Goal: Task Accomplishment & Management: Complete application form

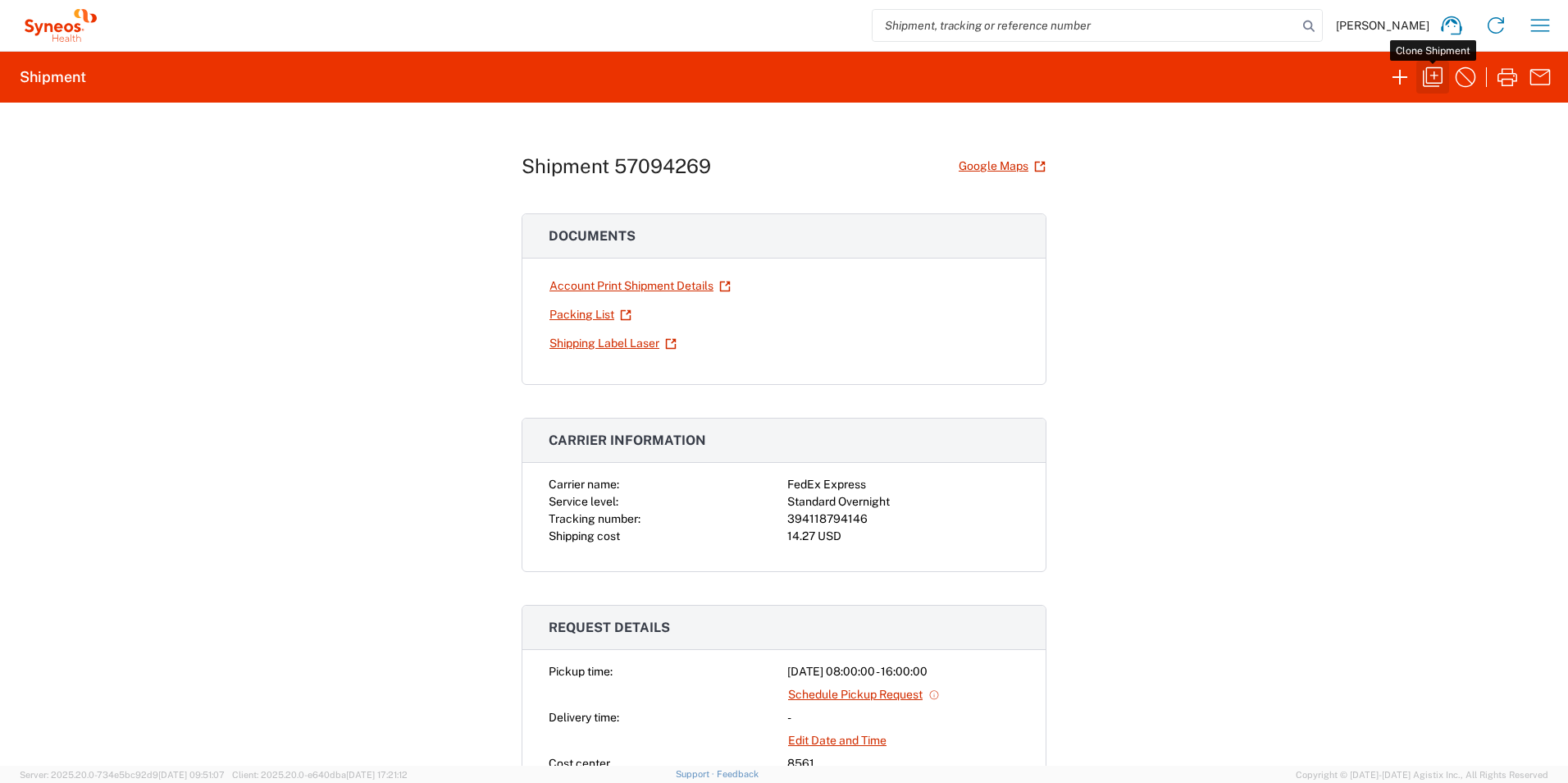
click at [1431, 73] on icon "button" at bounding box center [1433, 77] width 26 height 26
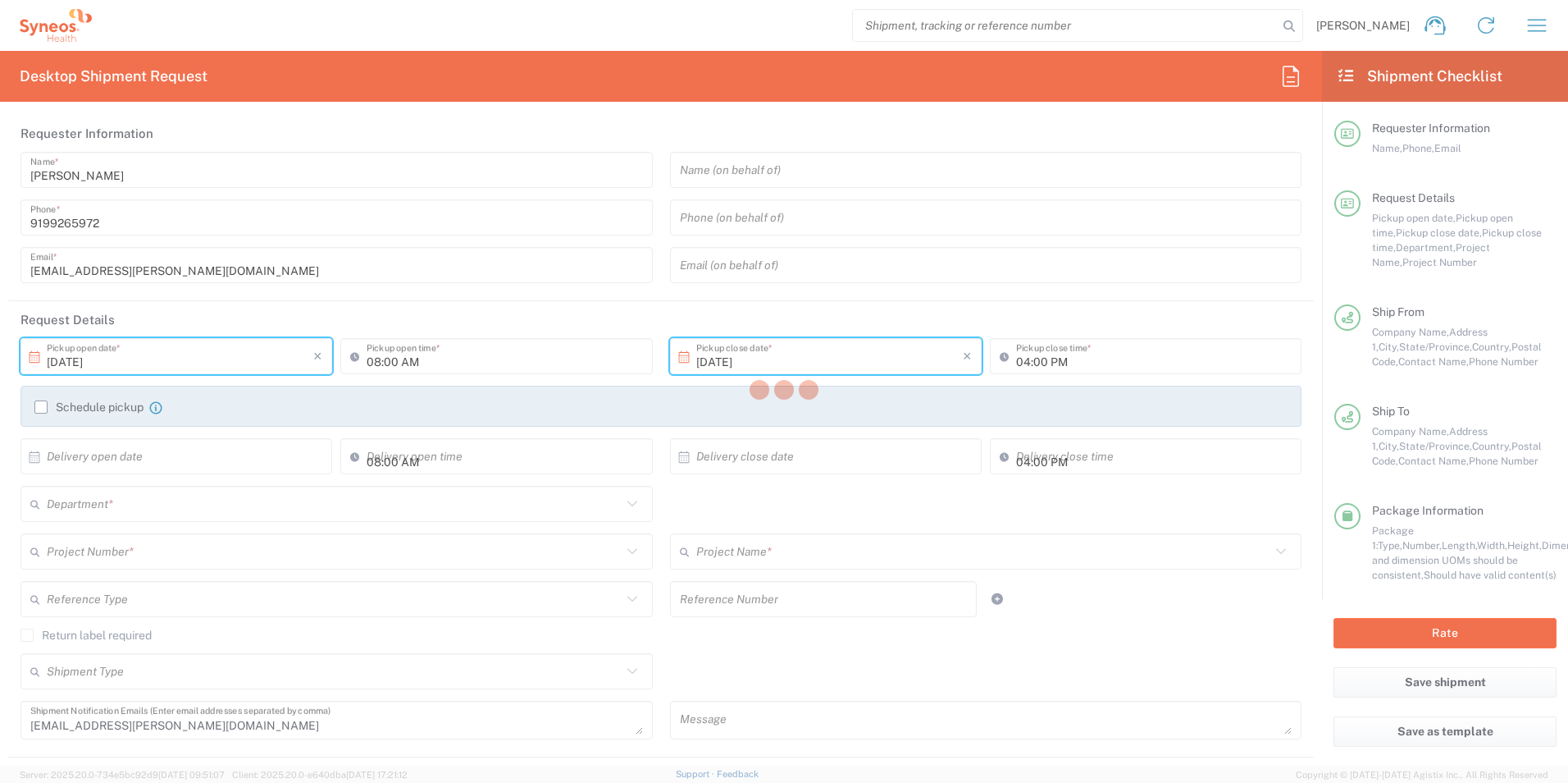
type input "[US_STATE]"
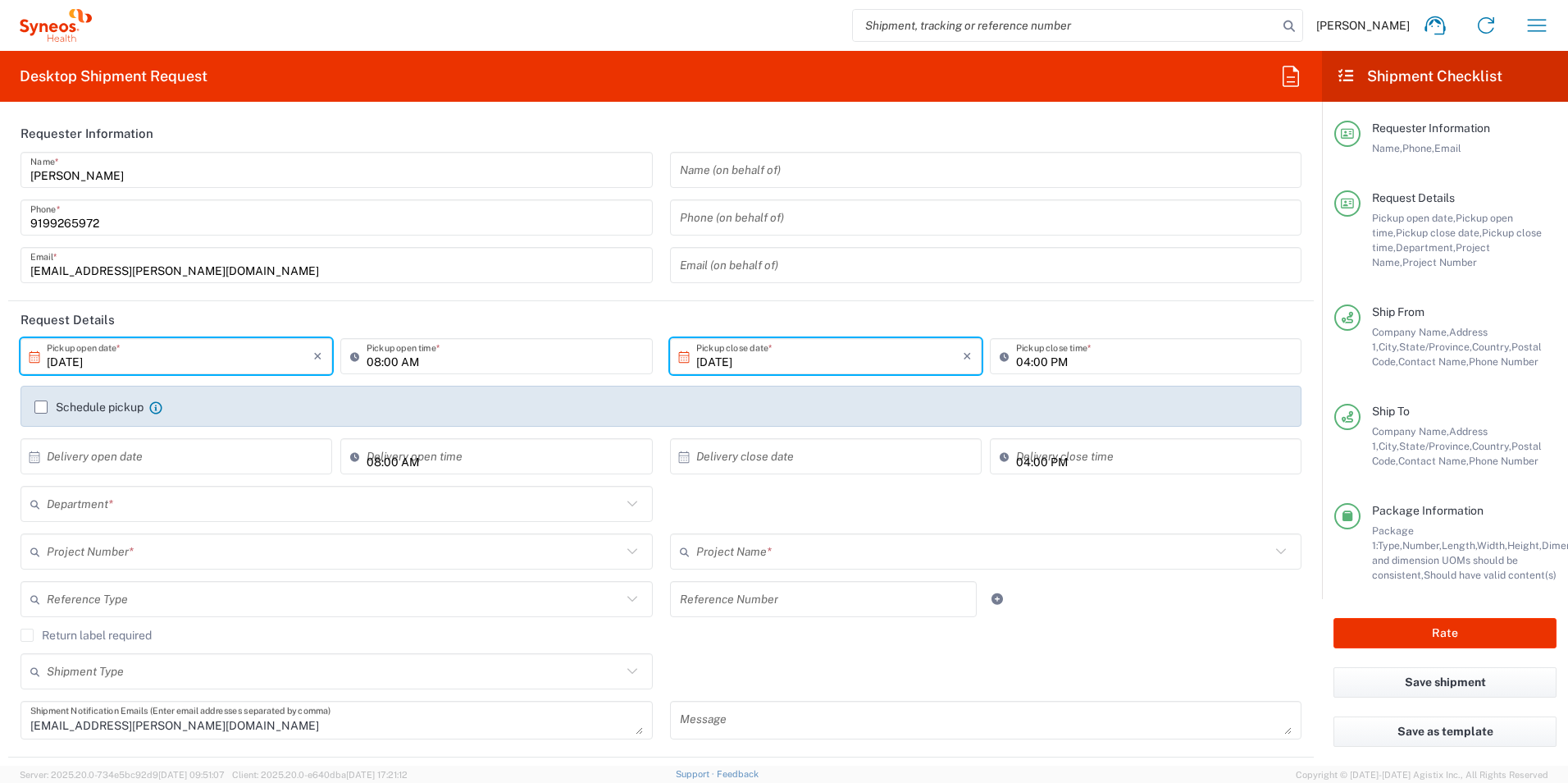
type input "Envelope"
type input "8561 DEPARTMENTAL EXPENSE"
type input "8561"
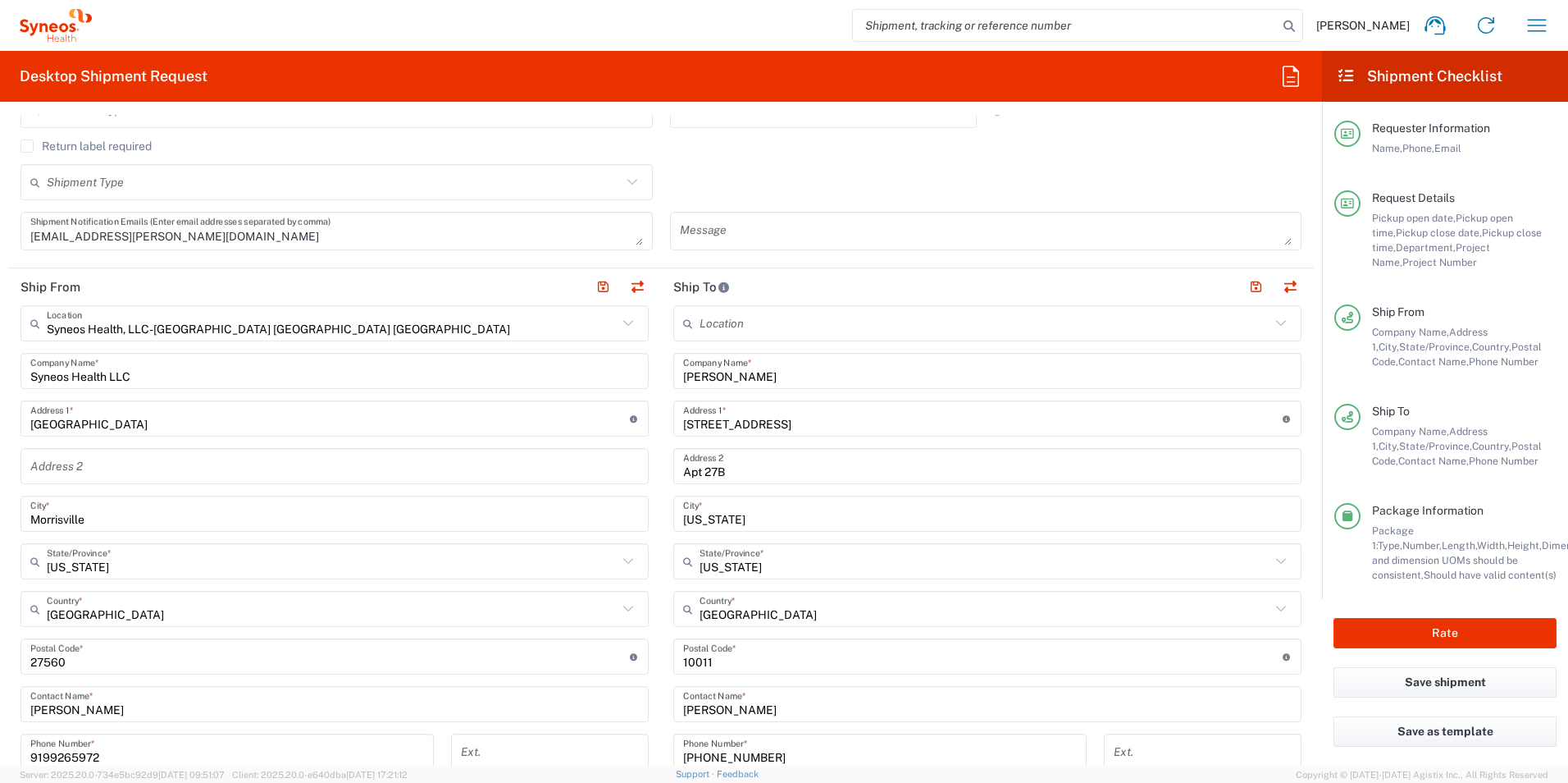
scroll to position [492, 0]
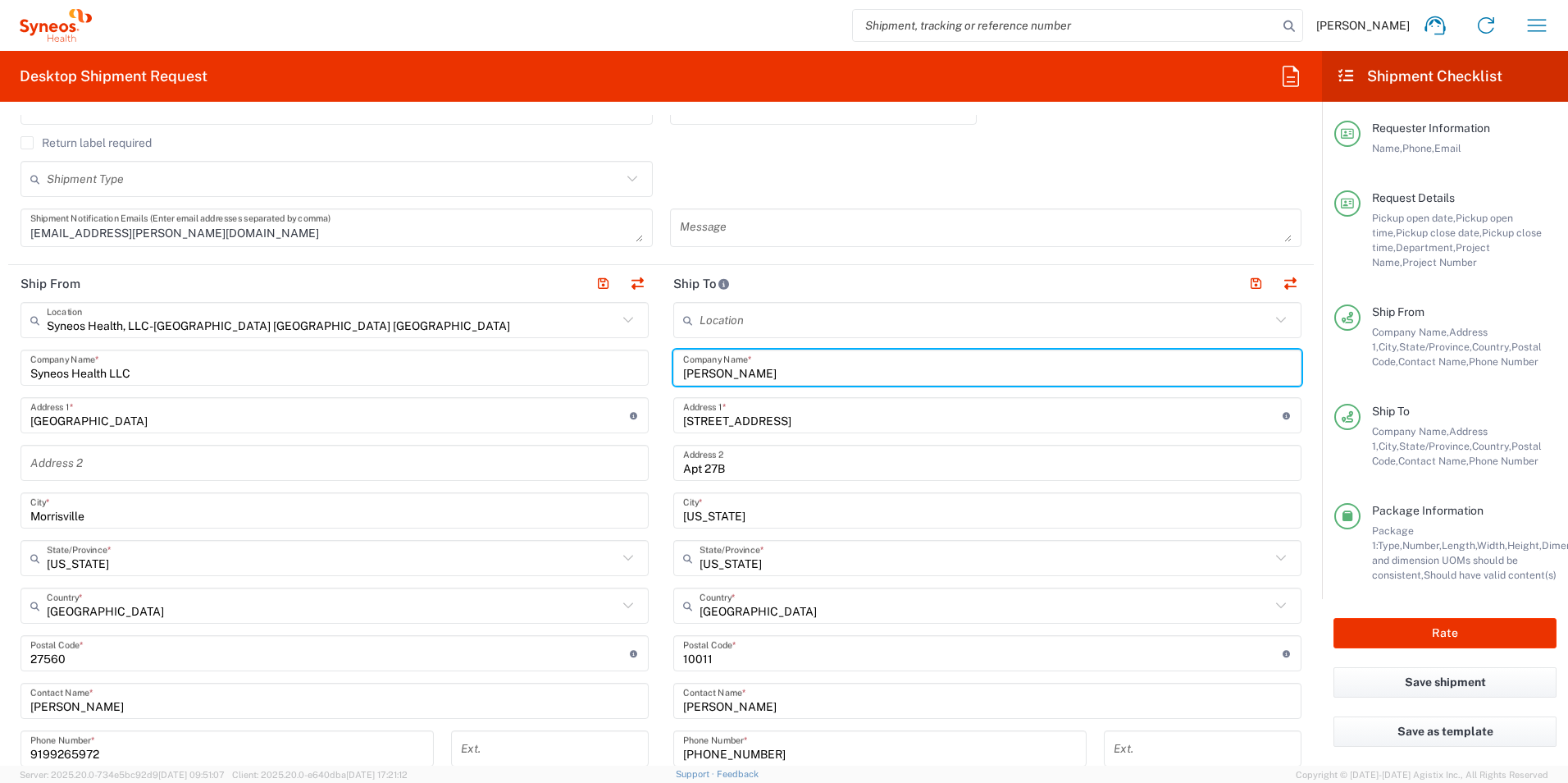
drag, startPoint x: 810, startPoint y: 377, endPoint x: 568, endPoint y: 377, distance: 242.0
click at [568, 377] on div "Ship From Syneos Health, LLC-[GEOGRAPHIC_DATA] [GEOGRAPHIC_DATA] [GEOGRAPHIC_DA…" at bounding box center [661, 631] width 1306 height 733
paste input "Internal Revenue Submission Processing Center"
type input "Internal Revenue Submission Processing Center"
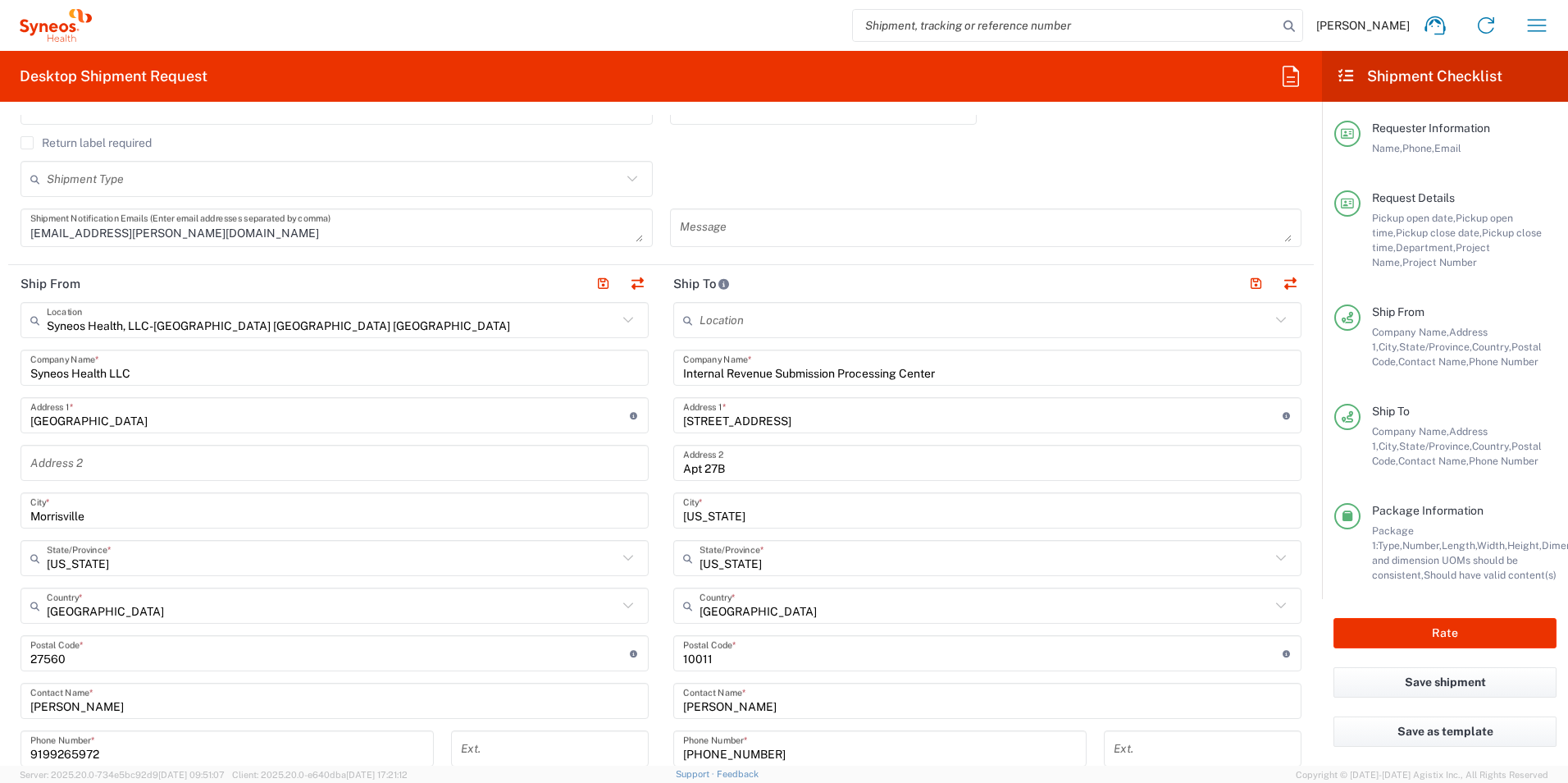
click at [767, 430] on div "[STREET_ADDRESS] Address 1 * For cross streets use street names with '&' or 'an…" at bounding box center [988, 415] width 629 height 36
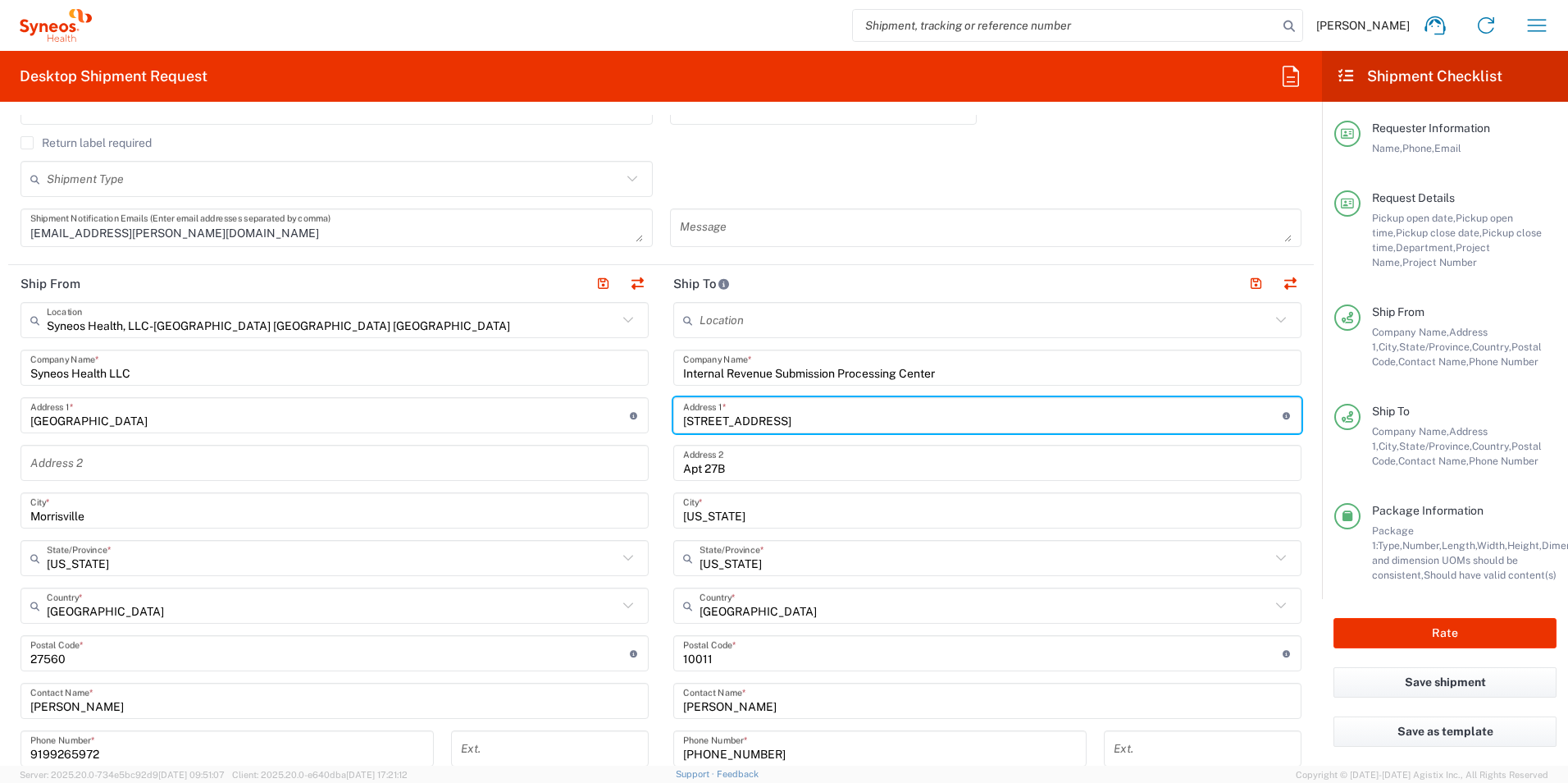
click at [764, 422] on input "[STREET_ADDRESS]" at bounding box center [983, 415] width 600 height 29
paste input "[STREET_ADDRESS][PERSON_NAME],"
type input "333 [PERSON_NAME]"
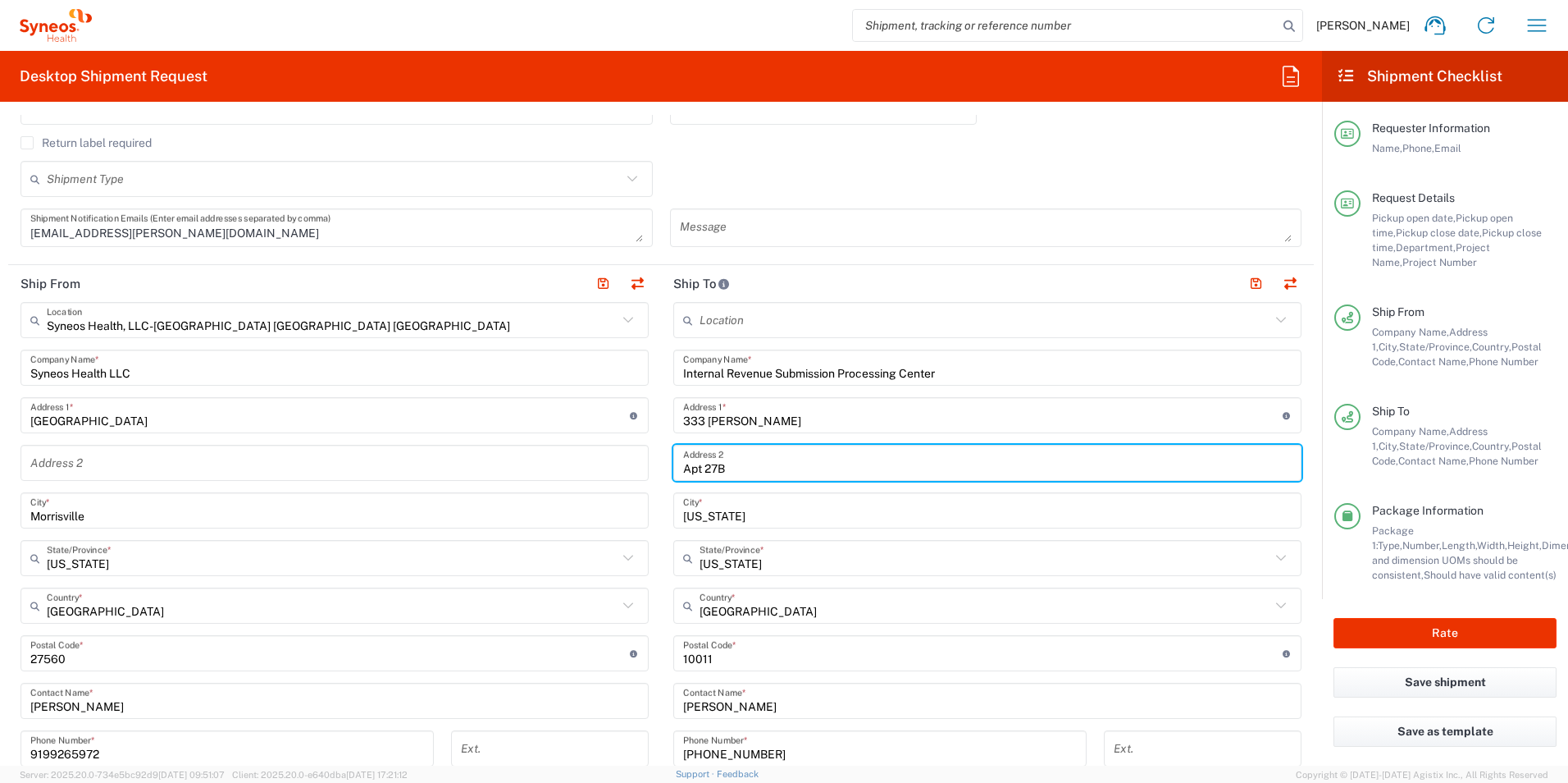
drag, startPoint x: 745, startPoint y: 467, endPoint x: 615, endPoint y: 462, distance: 130.1
click at [615, 462] on div "Ship From Syneos Health, LLC-[GEOGRAPHIC_DATA] [GEOGRAPHIC_DATA] [GEOGRAPHIC_DA…" at bounding box center [661, 631] width 1306 height 733
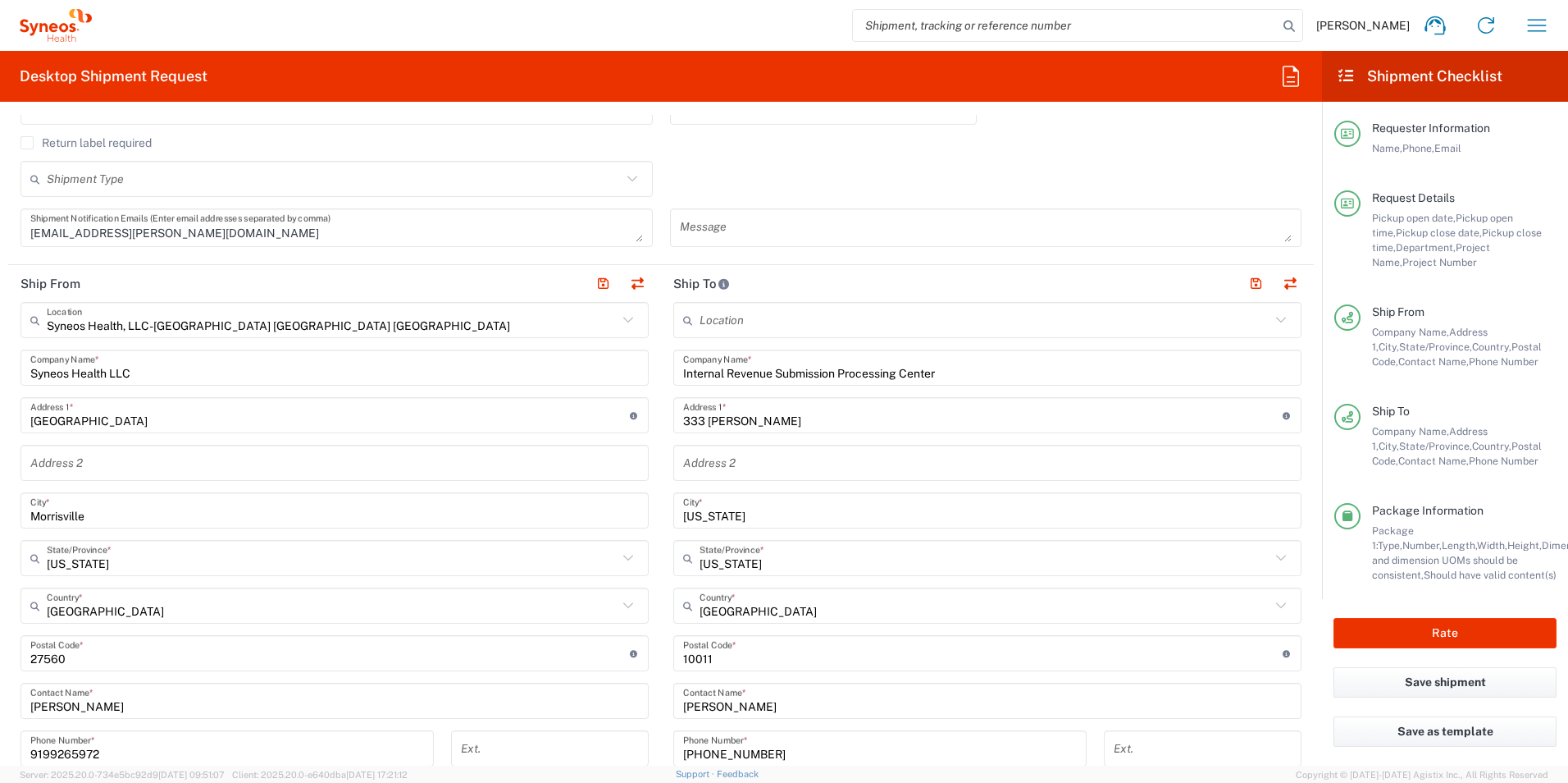
click at [716, 507] on input "[US_STATE]" at bounding box center [988, 510] width 609 height 29
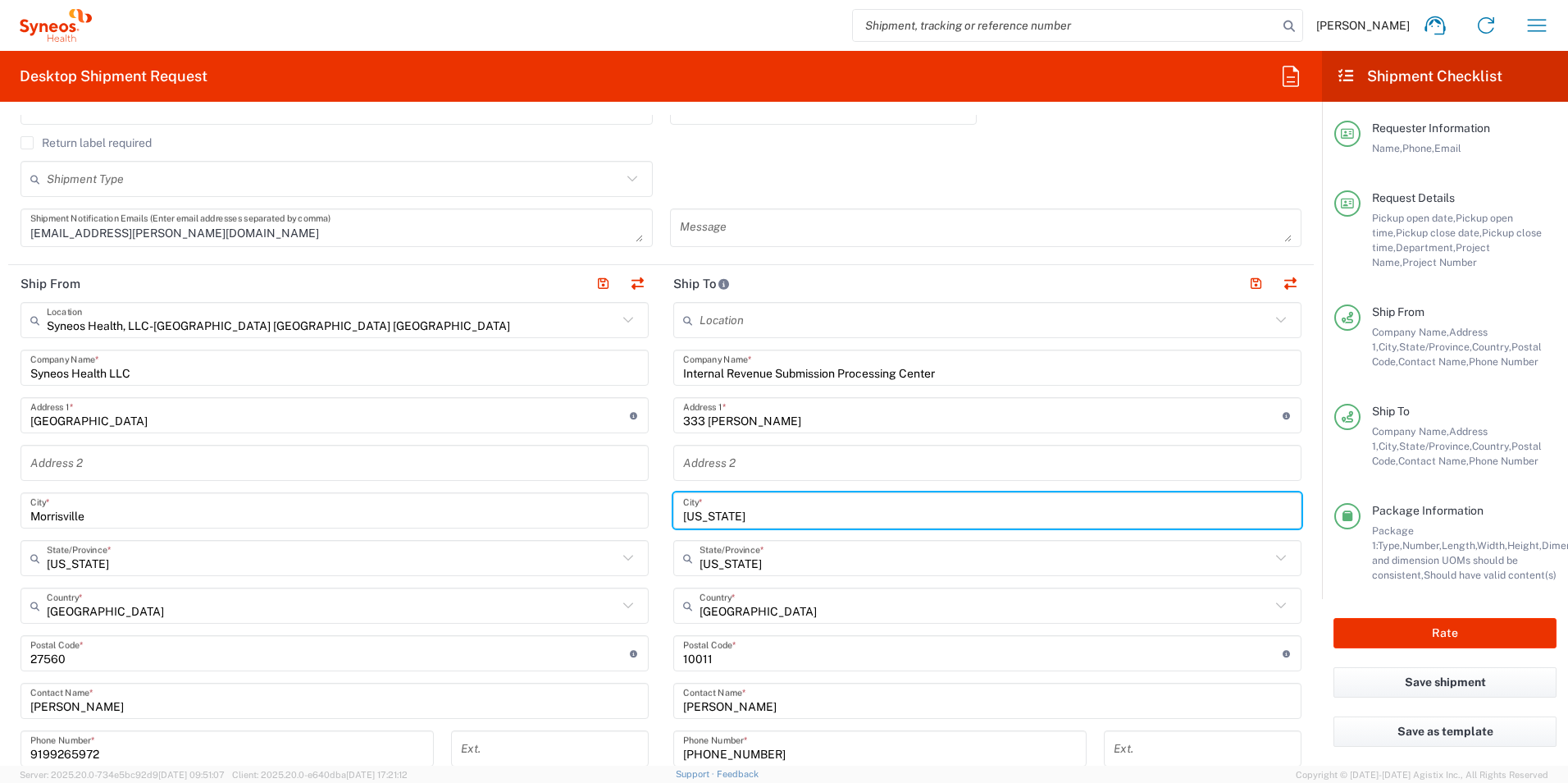
click at [716, 507] on input "[US_STATE]" at bounding box center [988, 510] width 609 height 29
click at [716, 506] on input "[US_STATE]" at bounding box center [988, 510] width 609 height 29
paste input "[US_STATE][GEOGRAPHIC_DATA]"
type input "[US_STATE][GEOGRAPHIC_DATA]"
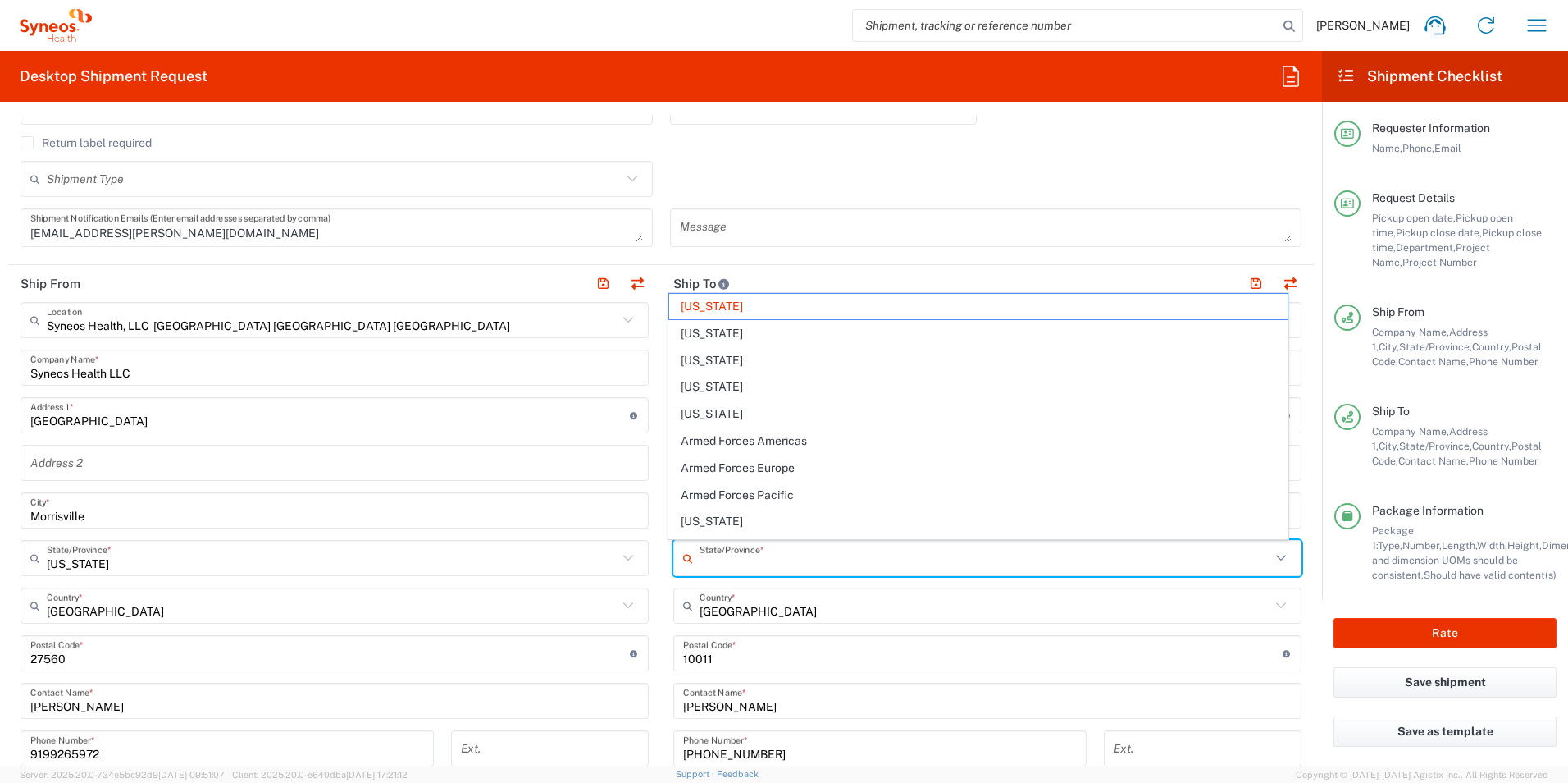
click at [748, 565] on input "text" at bounding box center [986, 558] width 571 height 29
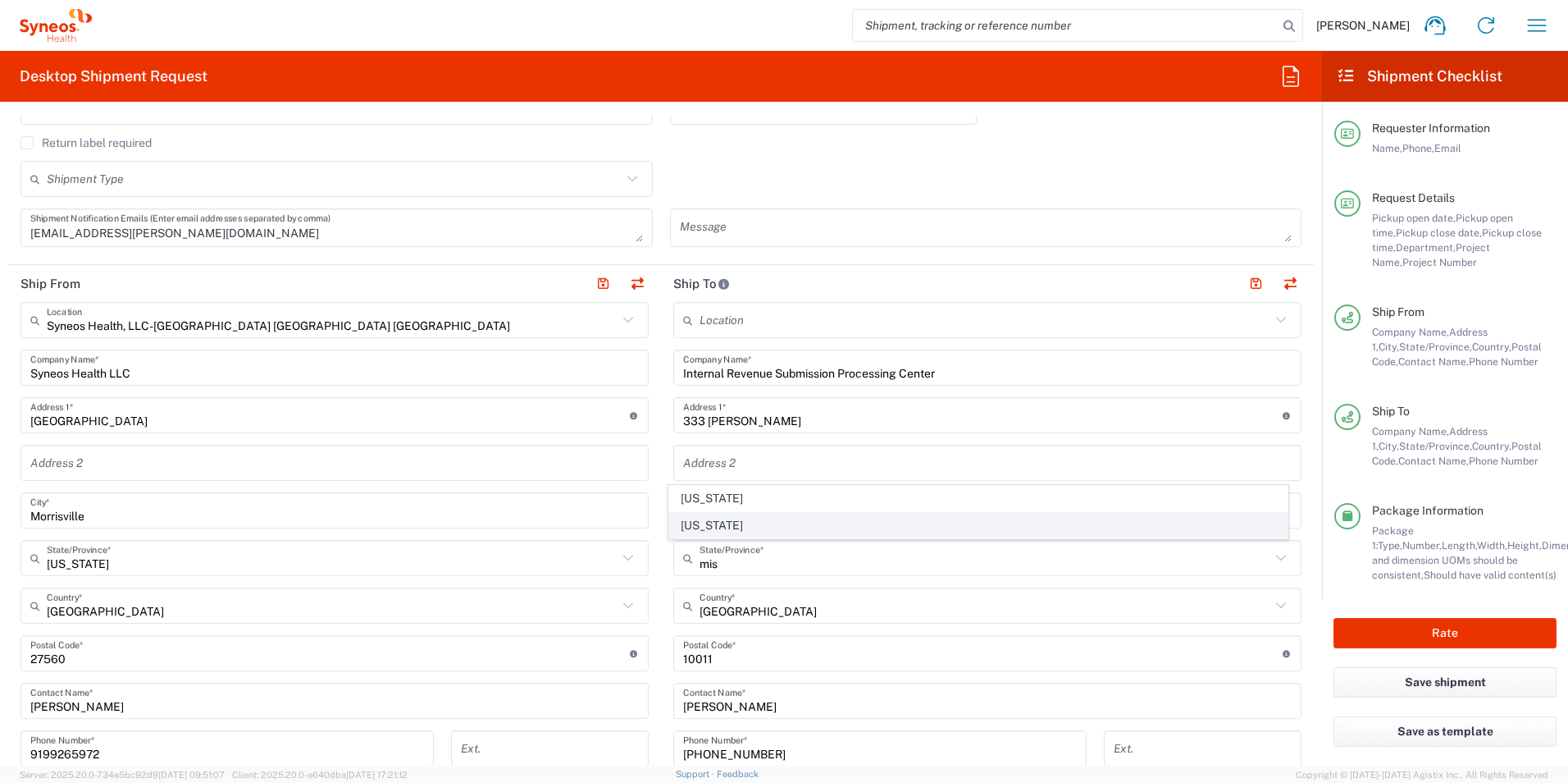
click at [717, 527] on span "[US_STATE]" at bounding box center [979, 526] width 619 height 26
type input "[US_STATE]"
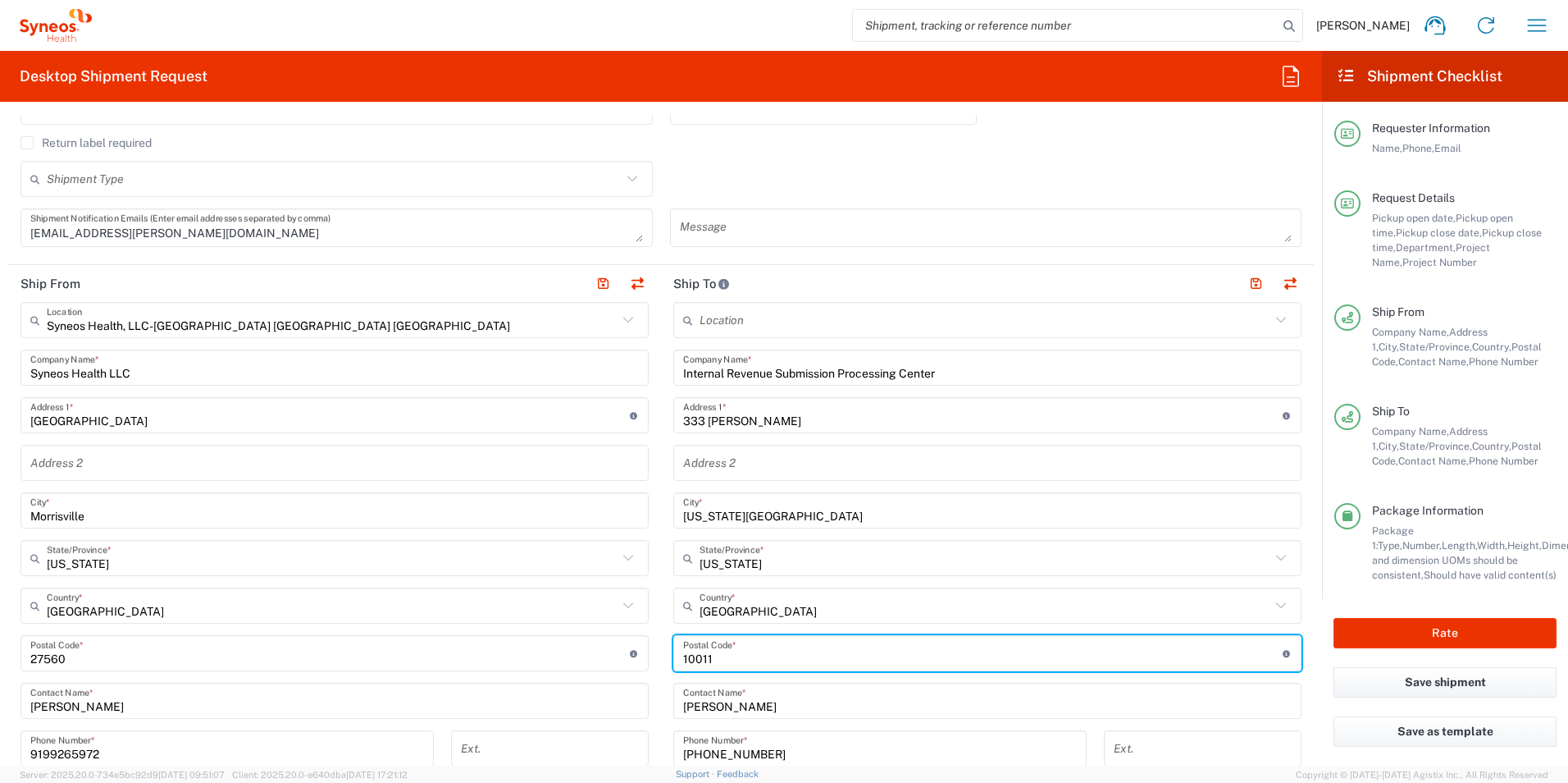
click at [722, 663] on input "undefined" at bounding box center [983, 653] width 600 height 29
drag, startPoint x: 728, startPoint y: 662, endPoint x: 655, endPoint y: 660, distance: 73.0
click at [662, 660] on main "Location [PERSON_NAME] LLC-[GEOGRAPHIC_DATA] [GEOGRAPHIC_DATA] [GEOGRAPHIC_DATA…" at bounding box center [988, 646] width 653 height 690
type input "64108"
click at [675, 377] on div "Internal Revenue Submission Processing Center Company Name *" at bounding box center [988, 367] width 629 height 36
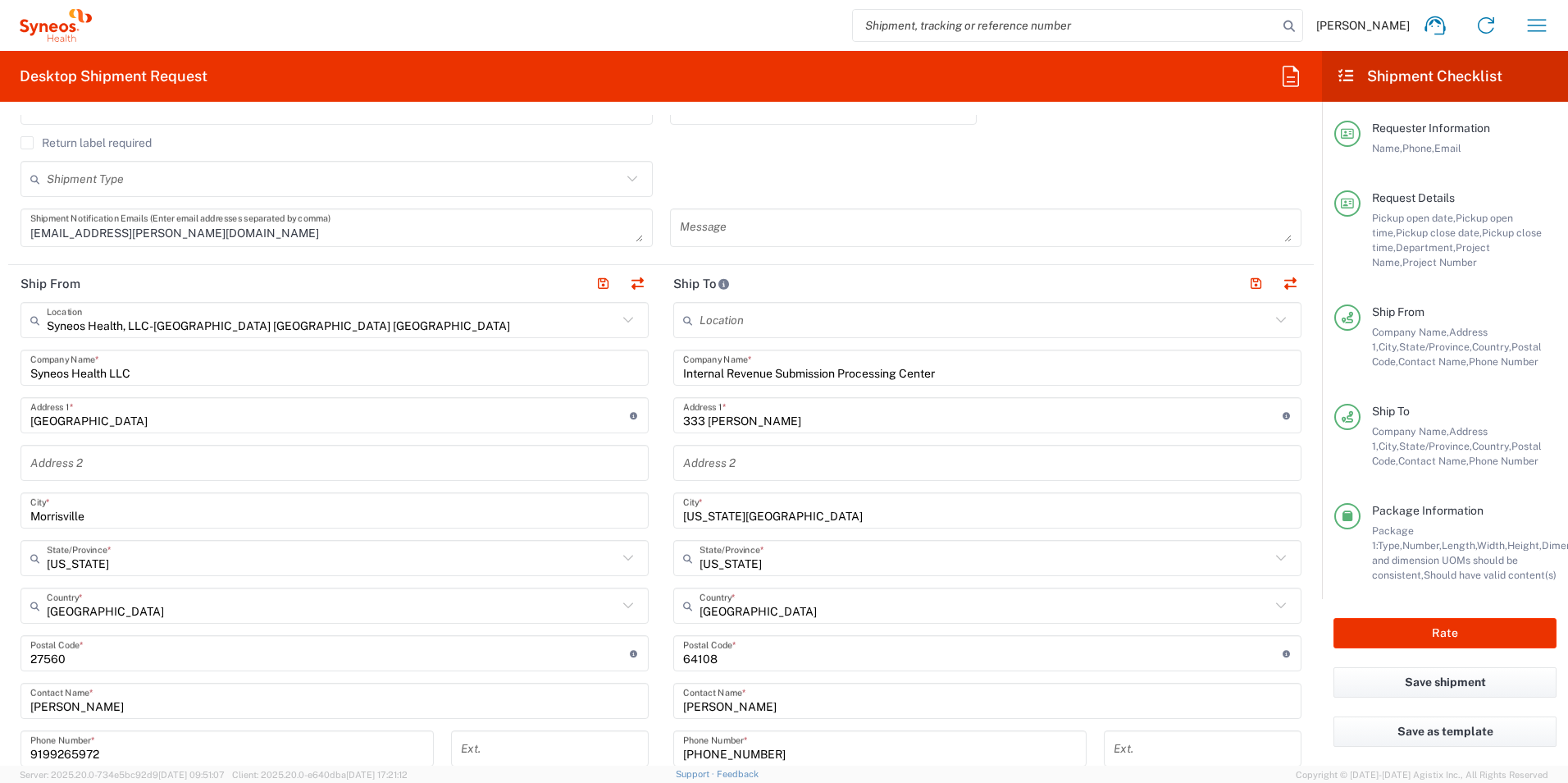
click at [675, 377] on div "Internal Revenue Submission Processing Center Company Name *" at bounding box center [988, 367] width 629 height 36
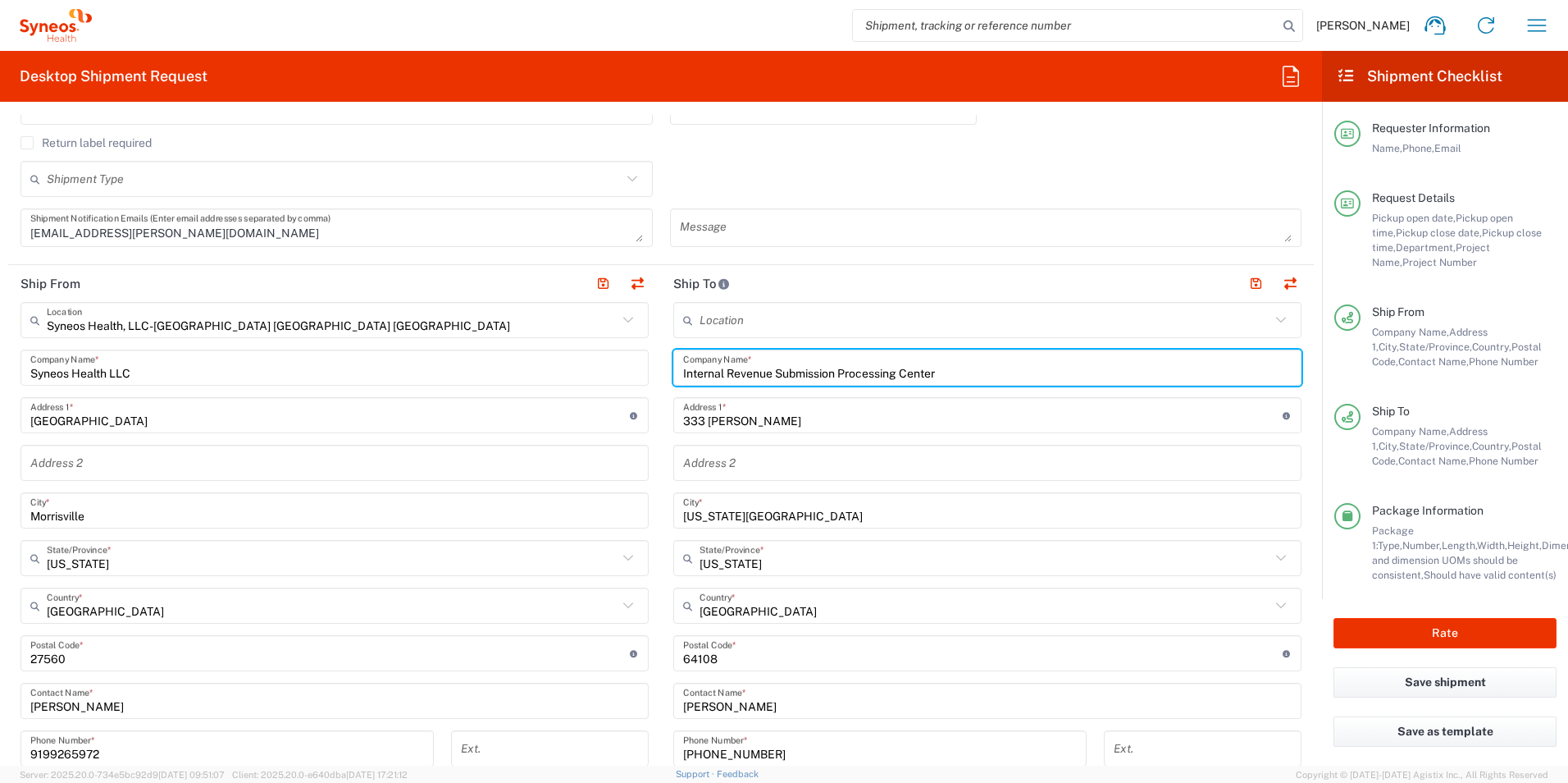
click at [683, 377] on input "Internal Revenue Submission Processing Center" at bounding box center [988, 367] width 609 height 29
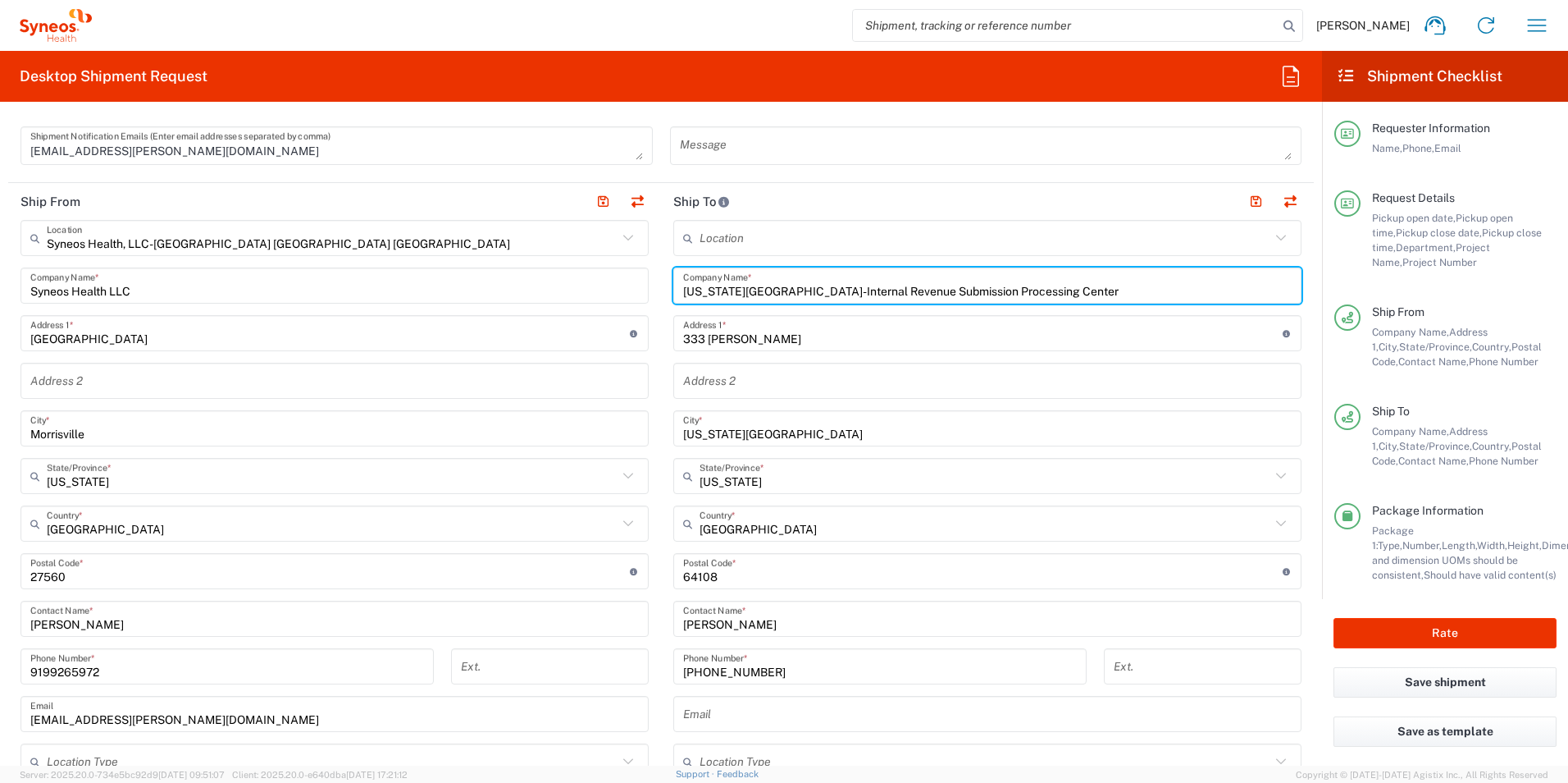
scroll to position [657, 0]
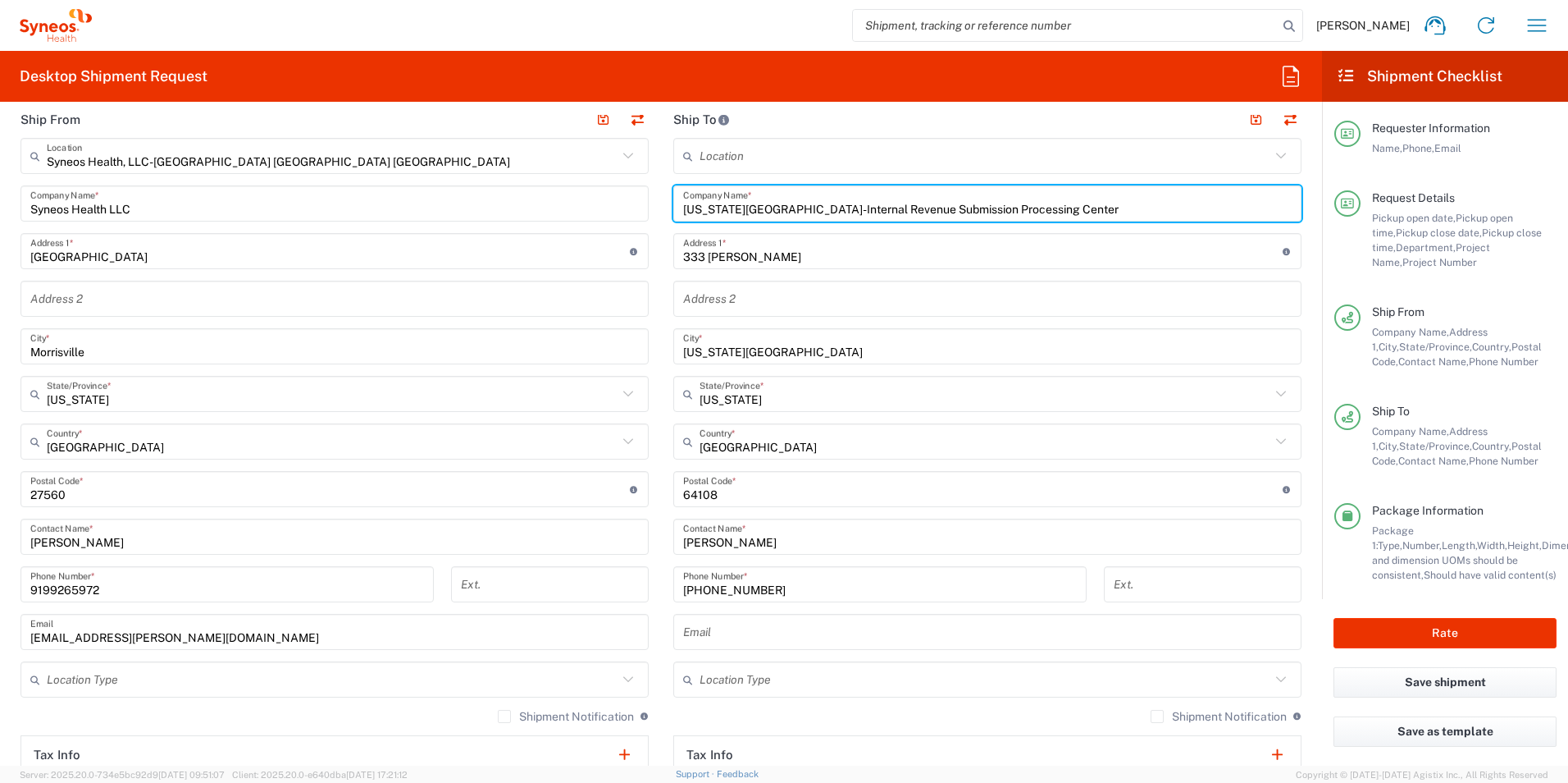
type input "[US_STATE][GEOGRAPHIC_DATA]-Internal Revenue Submission Processing Center"
click at [804, 542] on input "[PERSON_NAME]" at bounding box center [988, 537] width 609 height 29
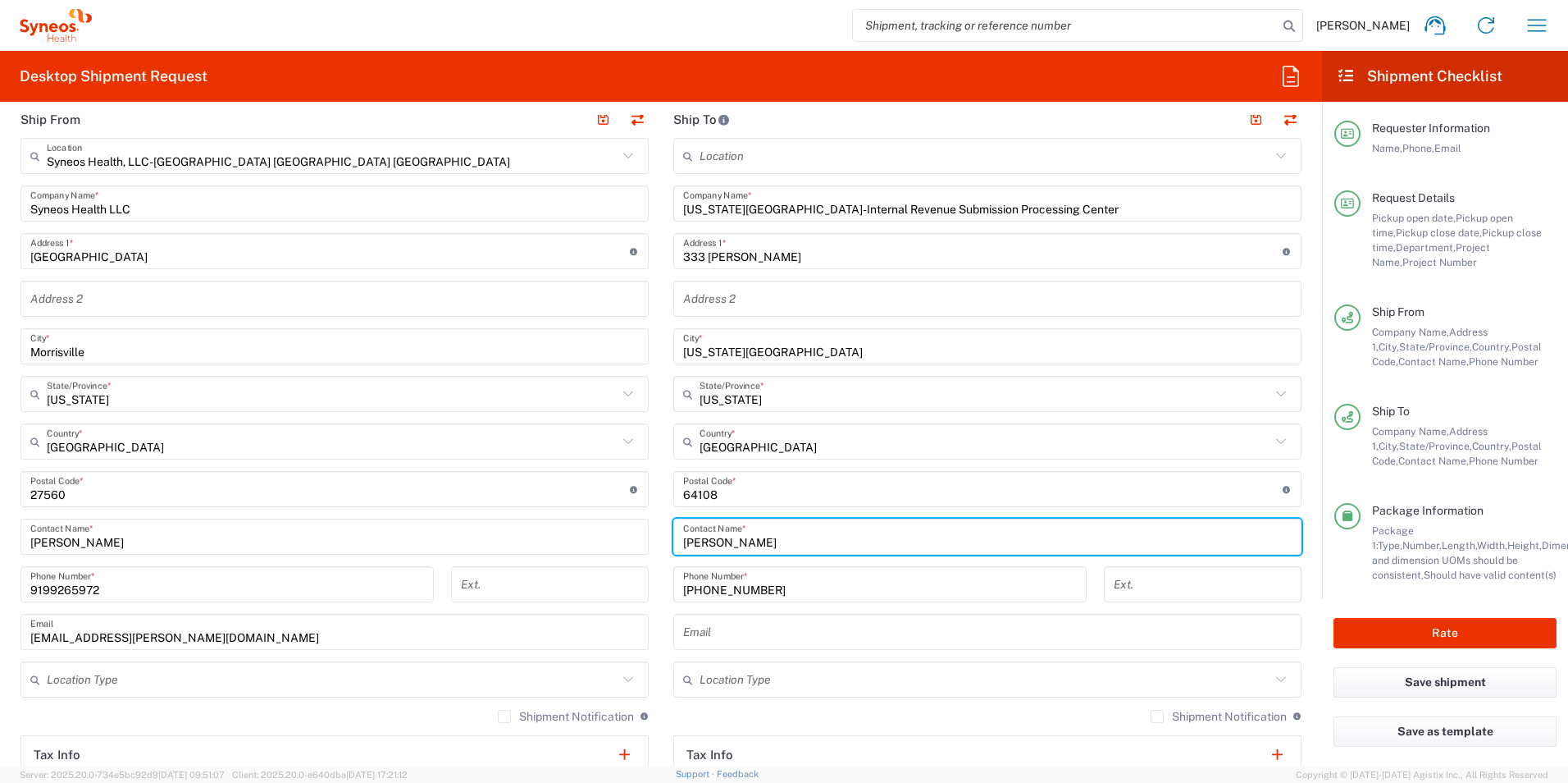
click at [803, 542] on input "[PERSON_NAME]" at bounding box center [988, 537] width 609 height 29
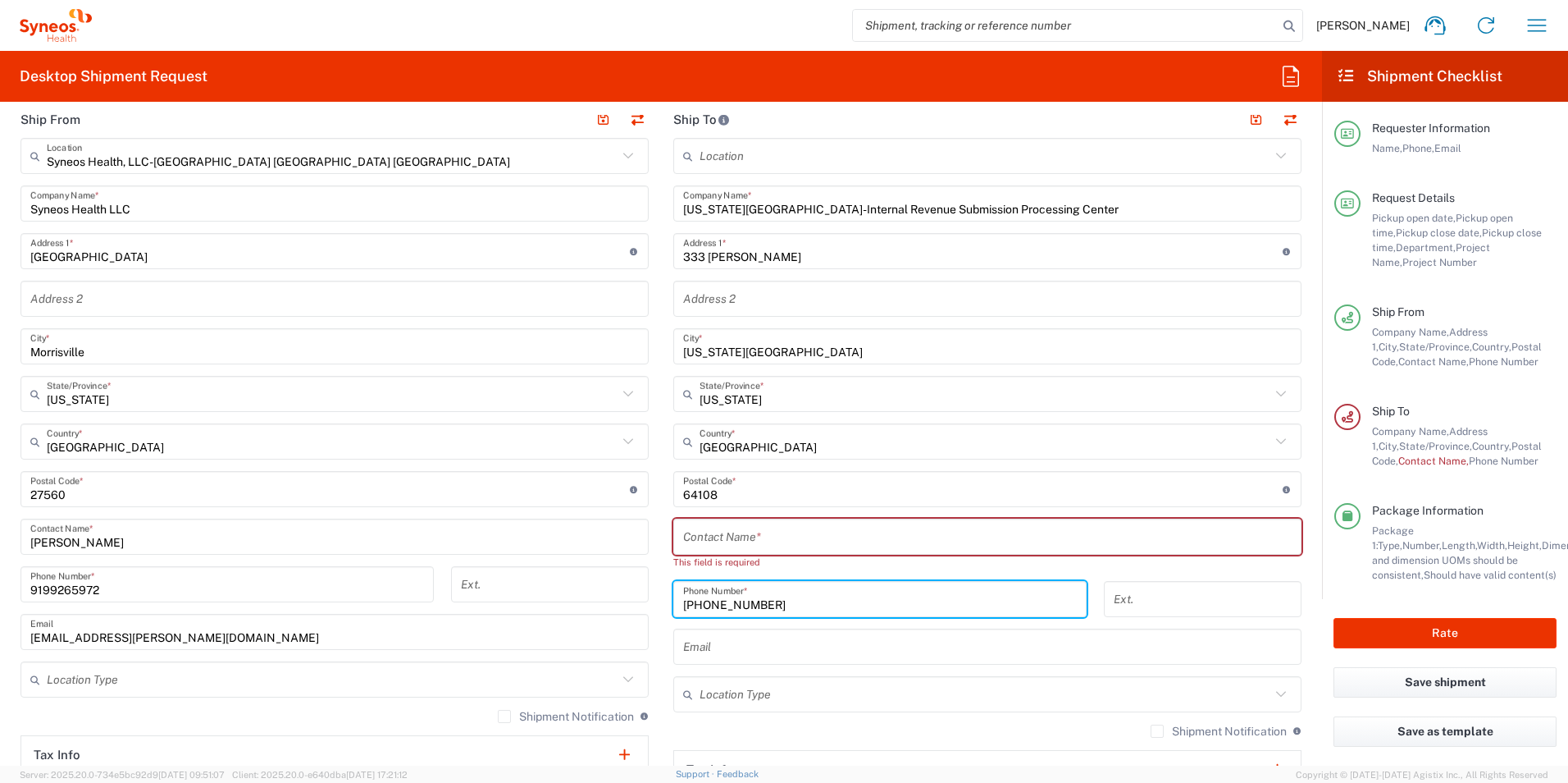
drag, startPoint x: 667, startPoint y: 587, endPoint x: 629, endPoint y: 587, distance: 38.0
click at [629, 587] on div "Ship From Syneos Health, LLC-[GEOGRAPHIC_DATA] [GEOGRAPHIC_DATA] [GEOGRAPHIC_DA…" at bounding box center [661, 475] width 1306 height 748
click at [755, 213] on input "[US_STATE][GEOGRAPHIC_DATA]-Internal Revenue Submission Processing Center" at bounding box center [988, 203] width 609 height 29
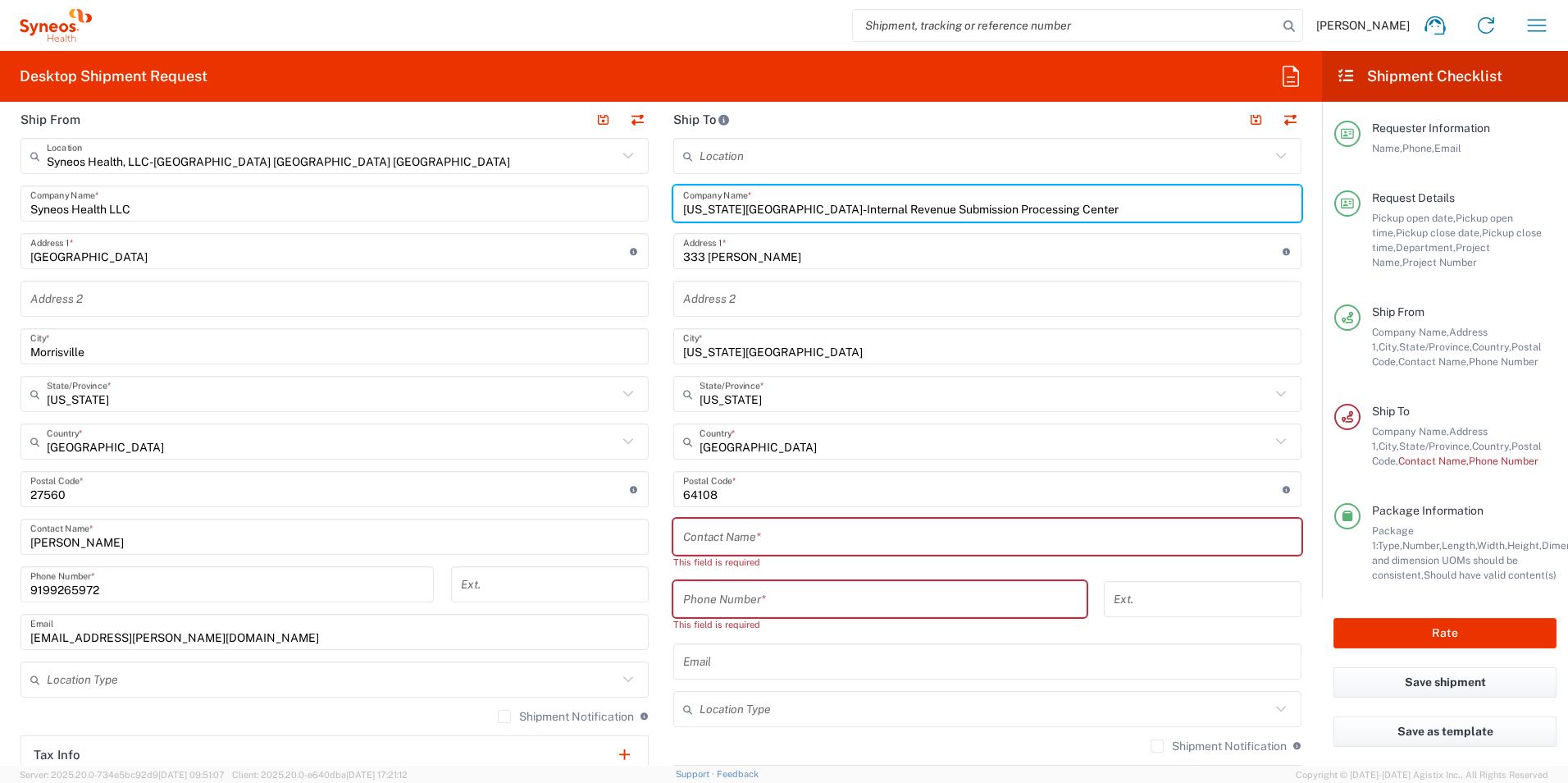
click at [755, 213] on input "[US_STATE][GEOGRAPHIC_DATA]-Internal Revenue Submission Processing Center" at bounding box center [988, 203] width 609 height 29
click at [721, 535] on input "text" at bounding box center [988, 537] width 609 height 29
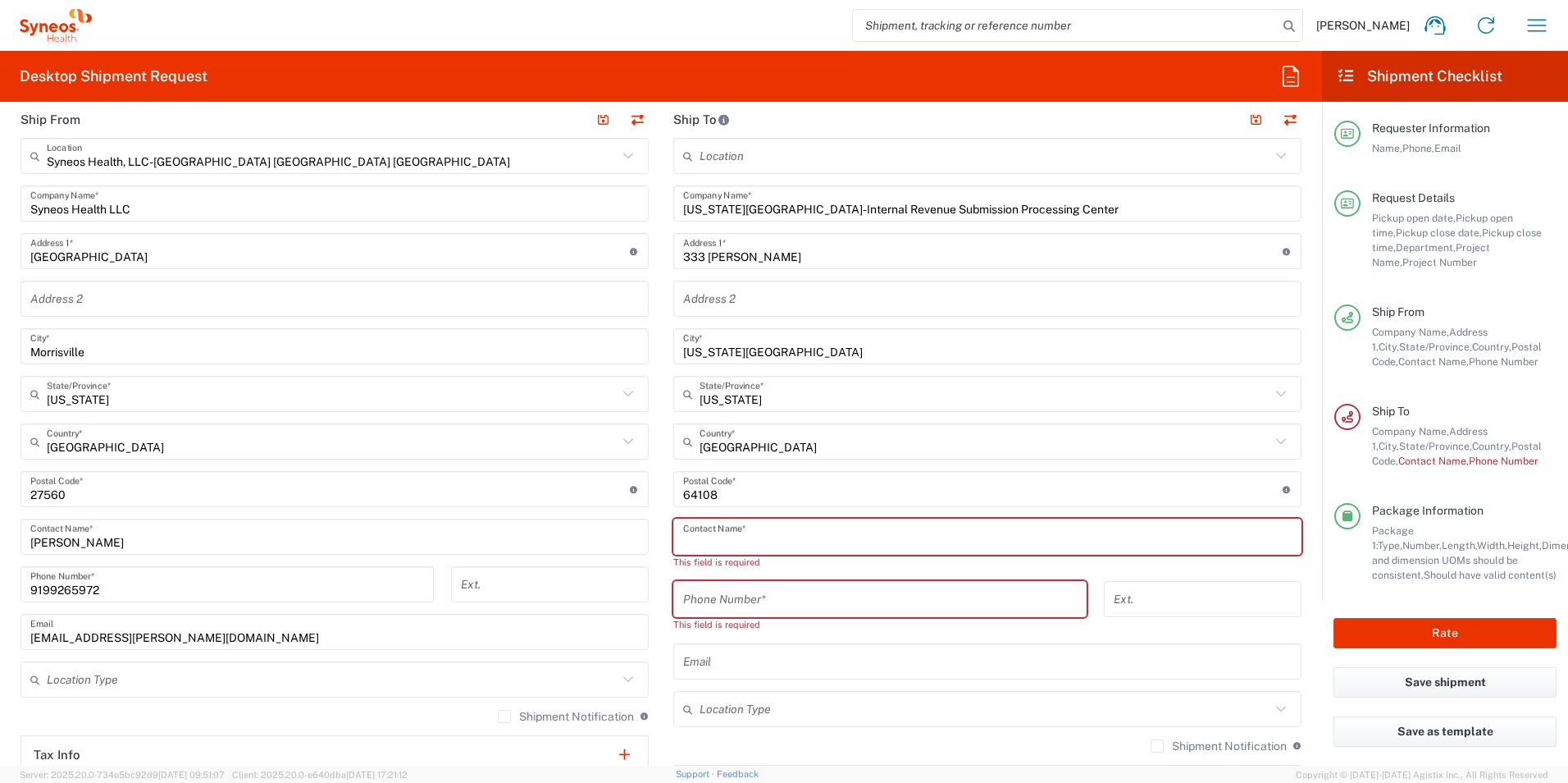
paste input "[US_STATE][GEOGRAPHIC_DATA]-Internal Revenue Submission Processing Center"
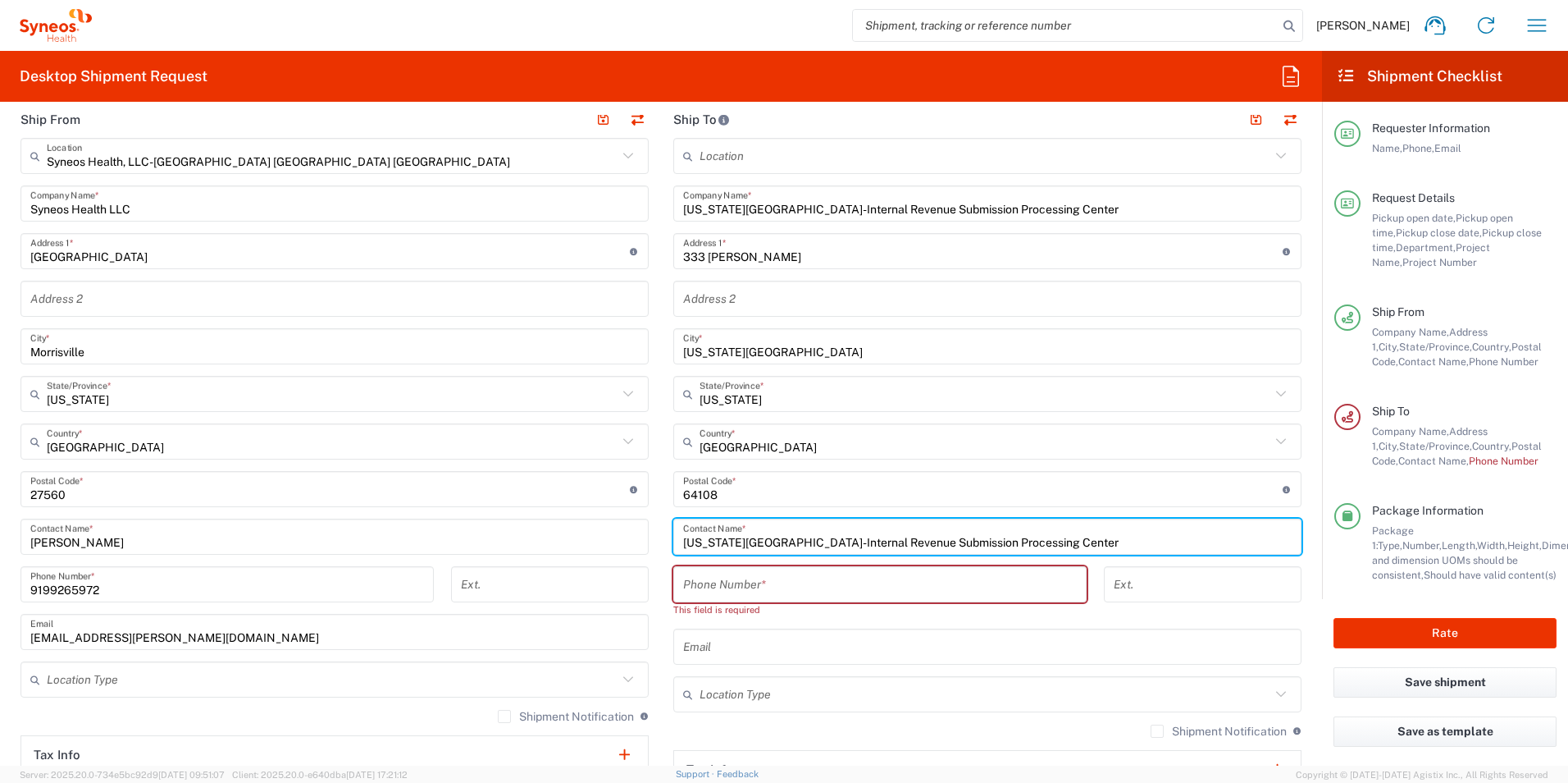
drag, startPoint x: 730, startPoint y: 541, endPoint x: 615, endPoint y: 539, distance: 115.0
click at [615, 539] on div "Ship From Syneos Health, LLC-[GEOGRAPHIC_DATA] [GEOGRAPHIC_DATA] [GEOGRAPHIC_DA…" at bounding box center [661, 475] width 1306 height 748
type input "Internal Revenue Submission Processing Center"
click at [690, 578] on input "tel" at bounding box center [880, 585] width 394 height 29
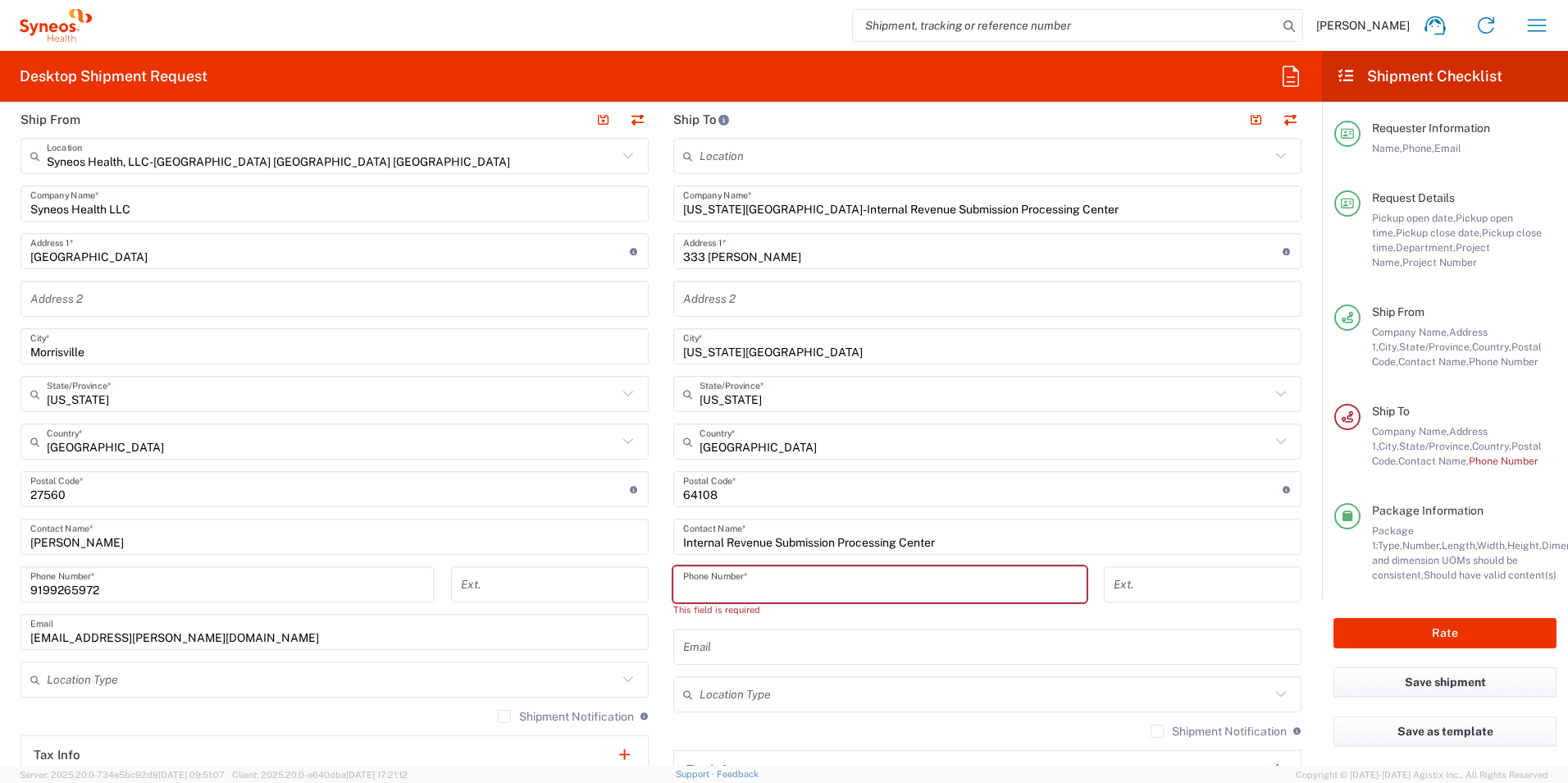
type input "9999999999"
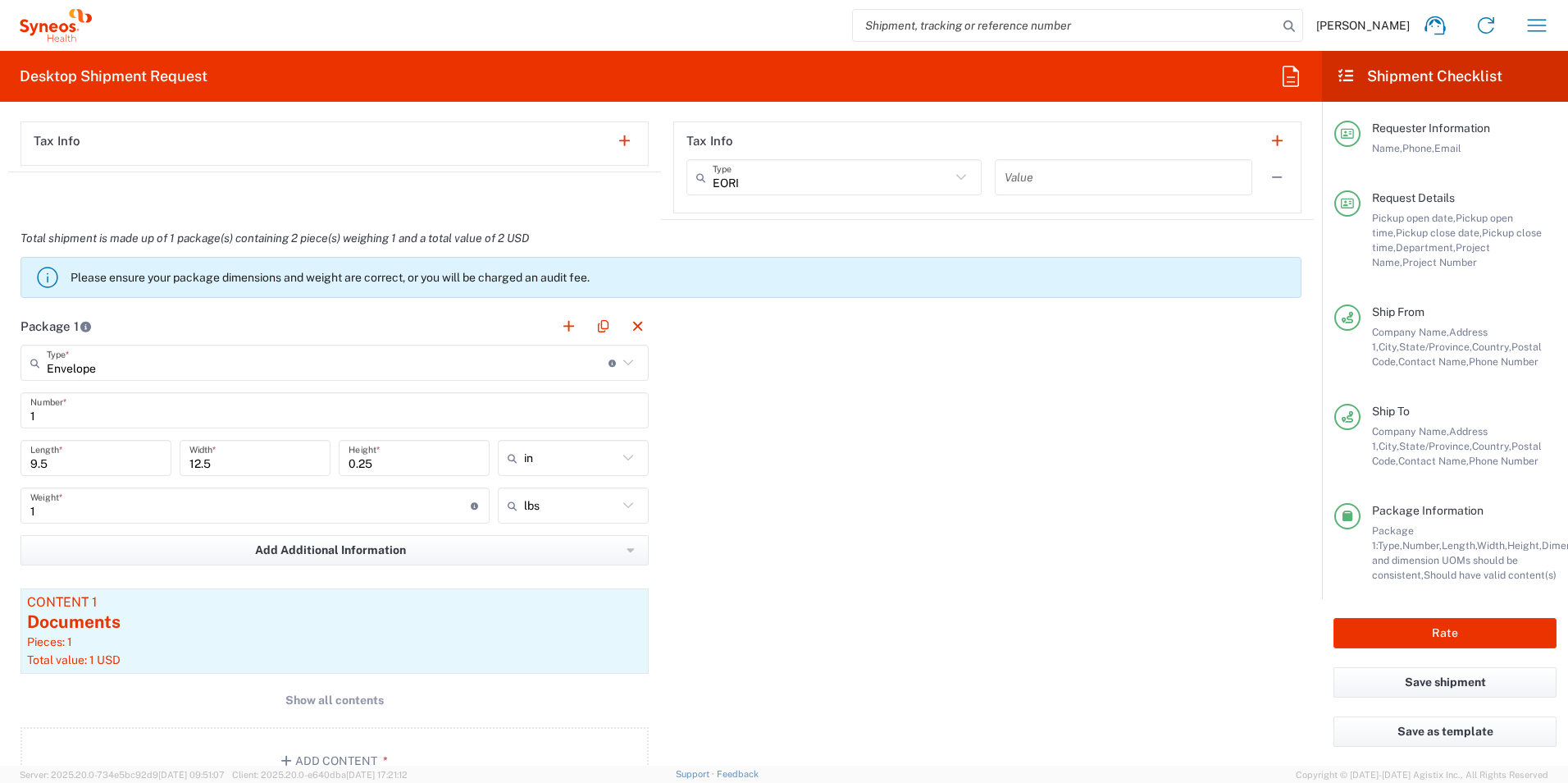
scroll to position [1313, 0]
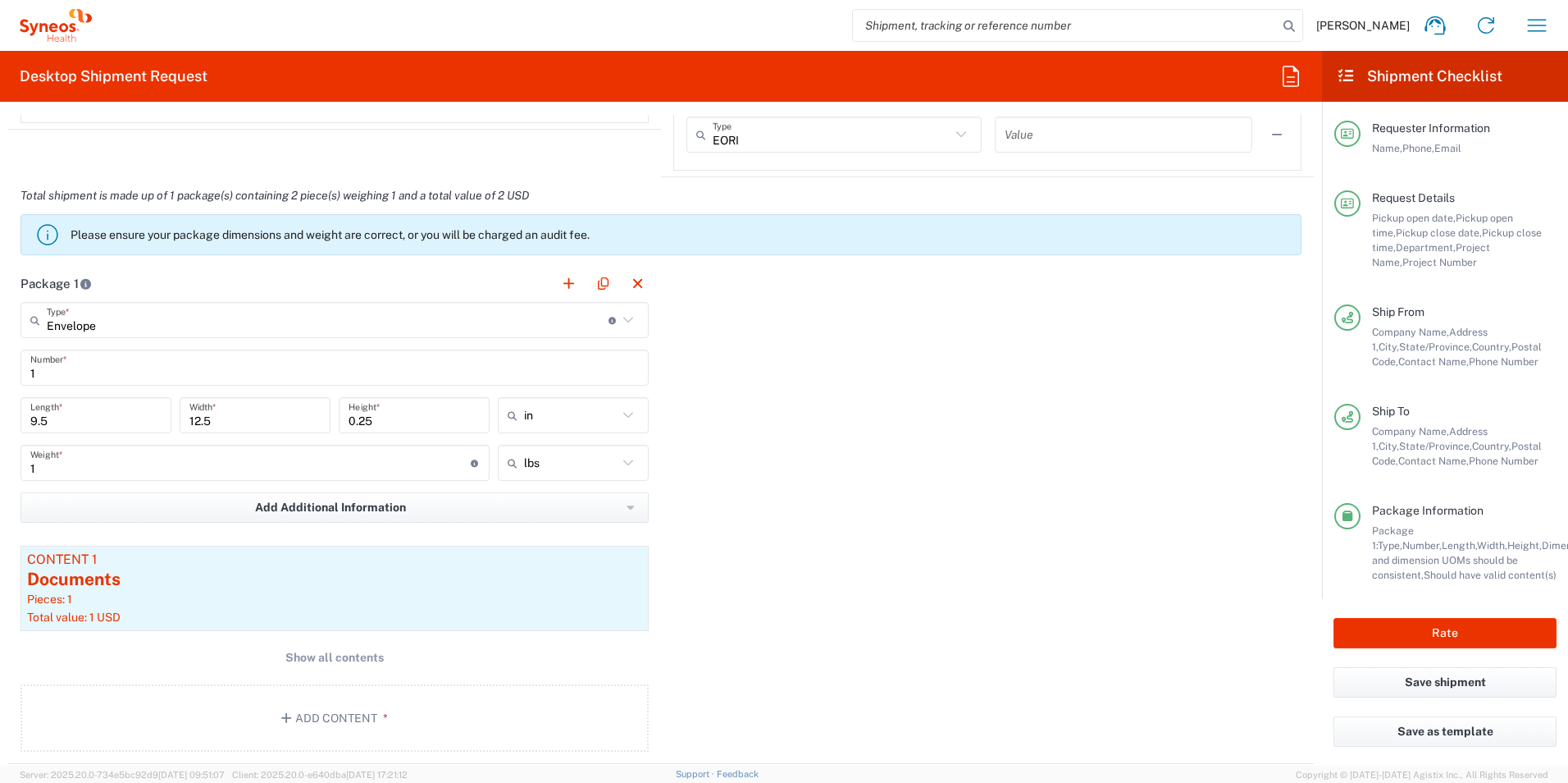
click at [945, 580] on div "Package 1 Envelope Type * Material used to package goods Envelope Large Box Med…" at bounding box center [661, 514] width 1306 height 499
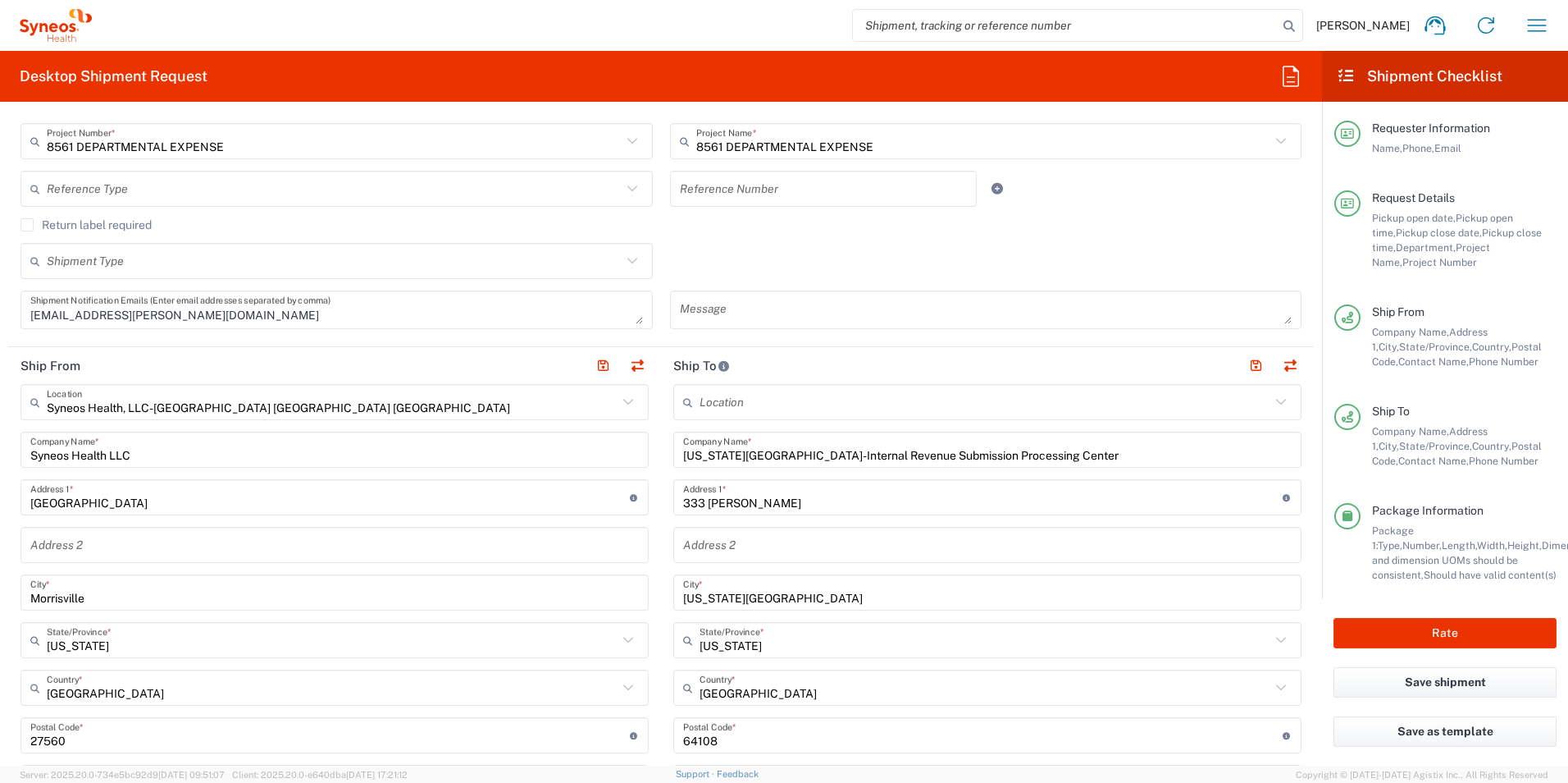
scroll to position [657, 0]
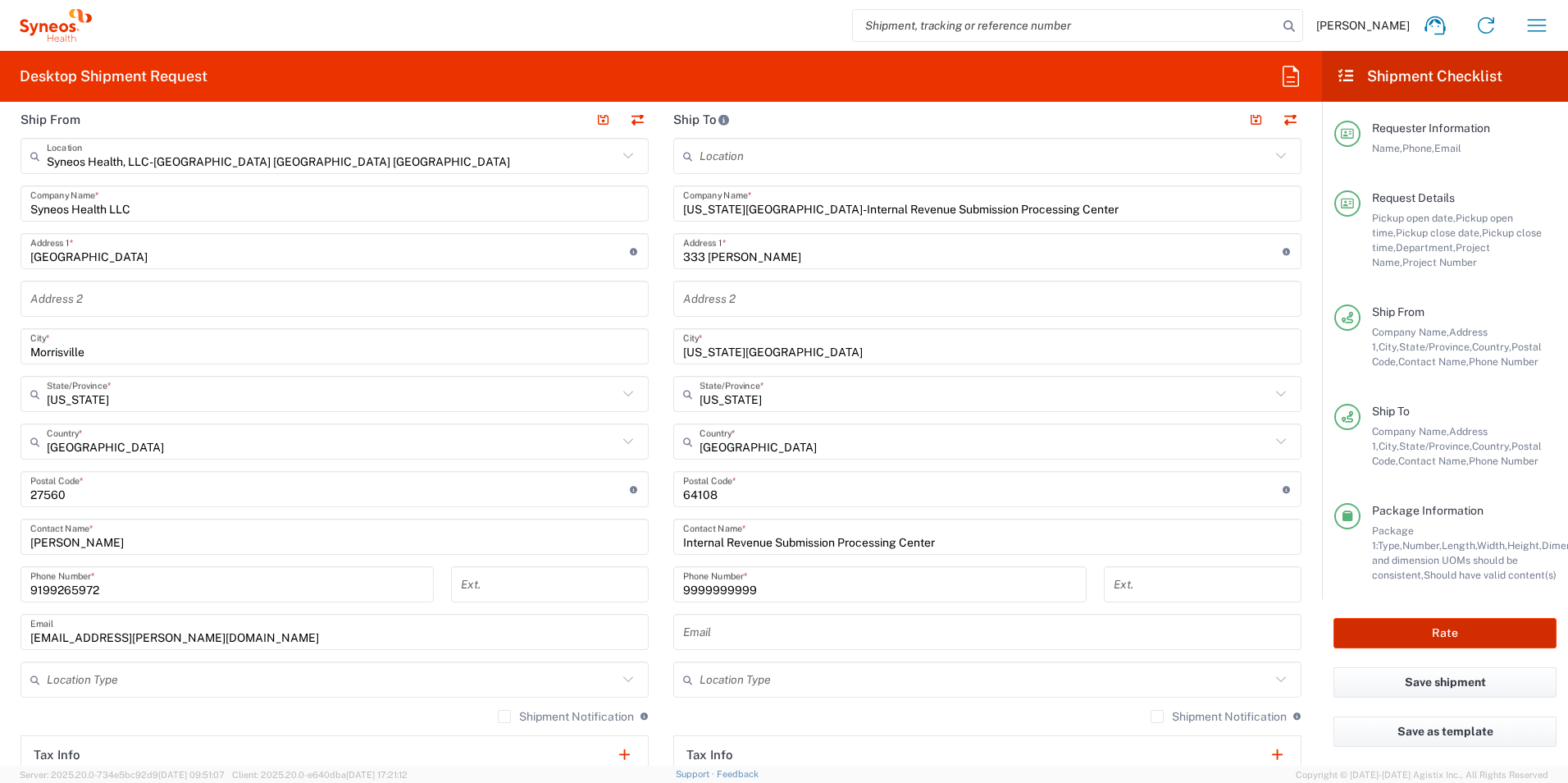
click at [1432, 630] on button "Rate" at bounding box center [1445, 633] width 223 height 31
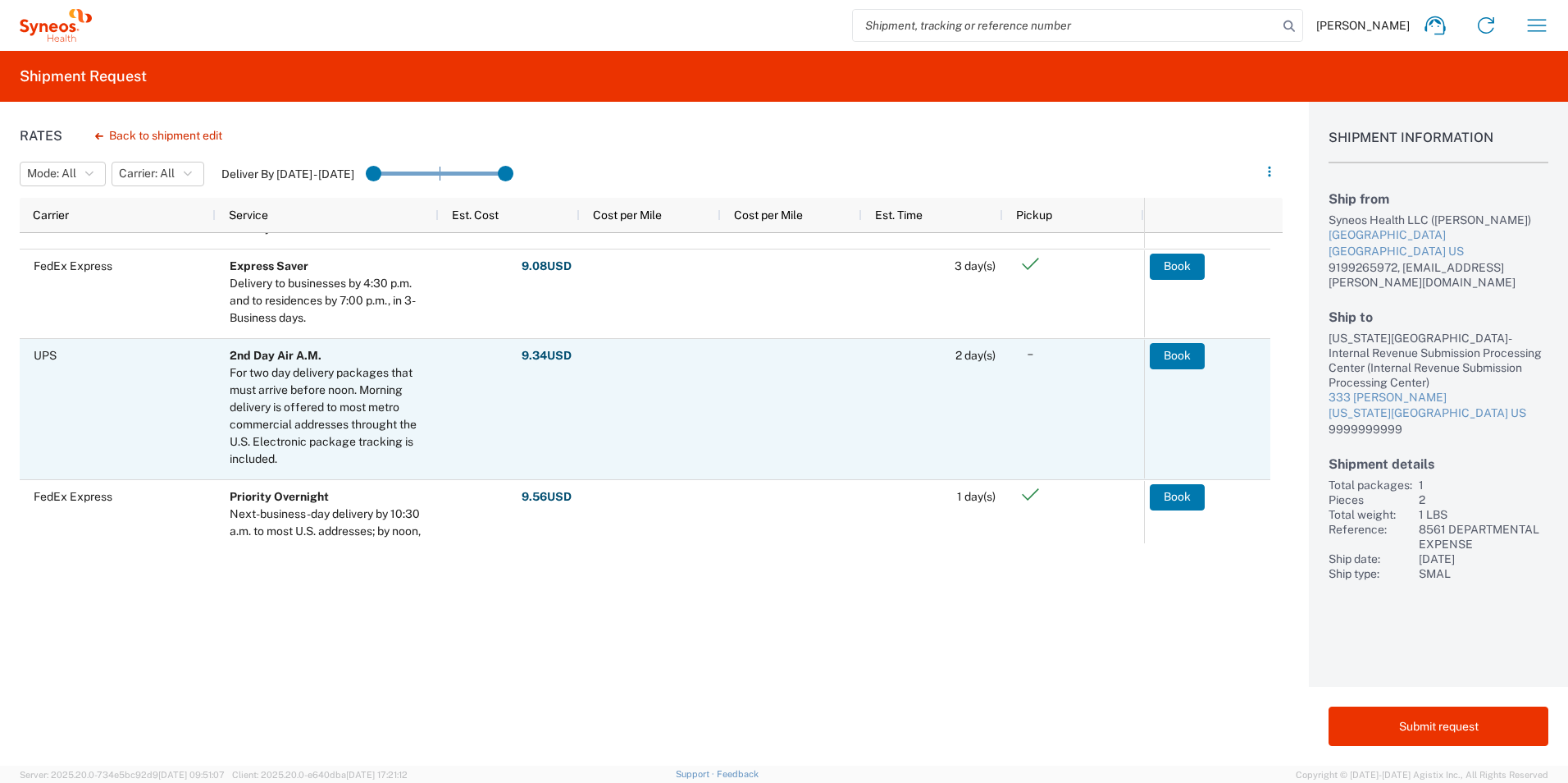
scroll to position [164, 0]
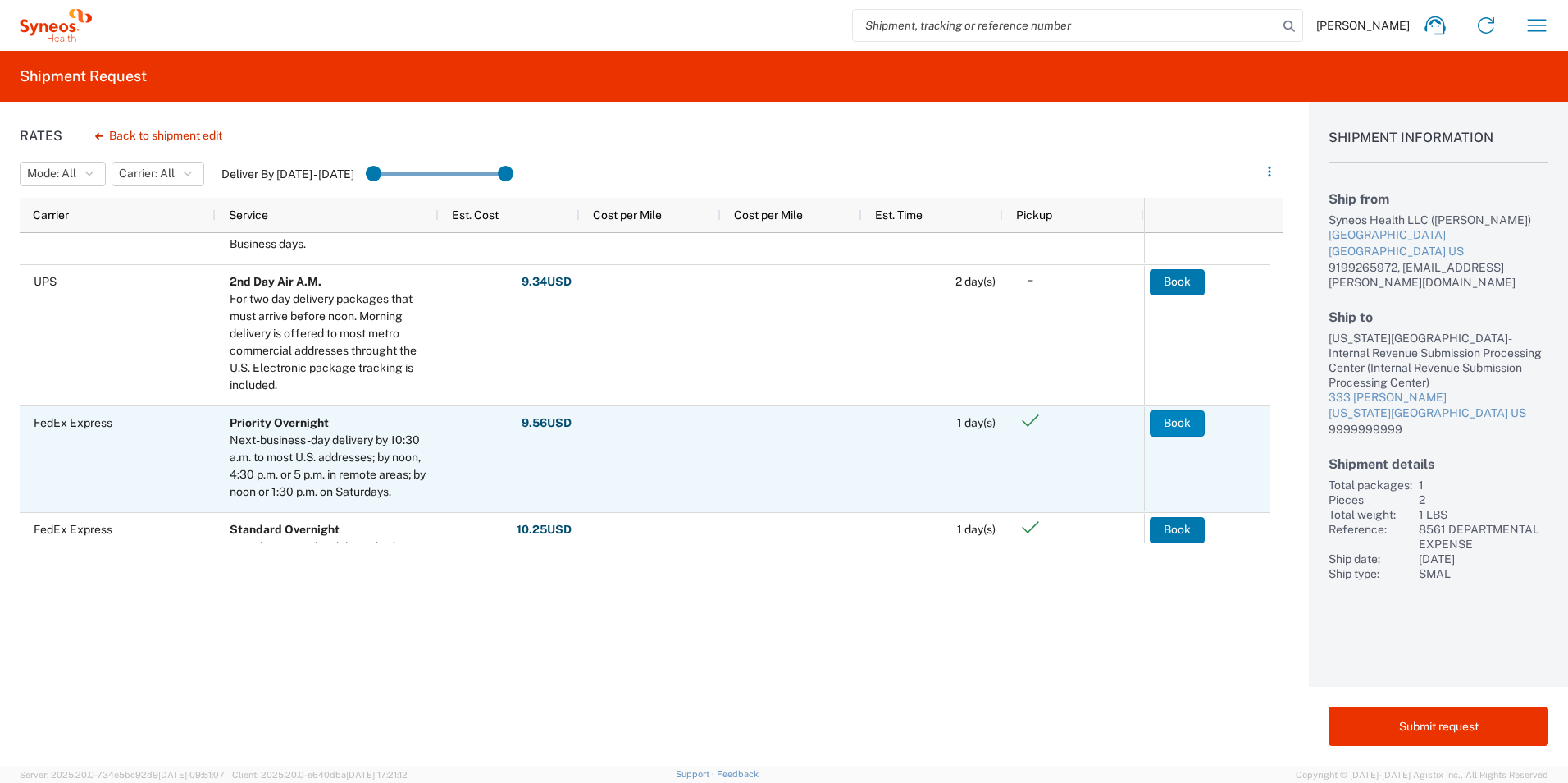
click at [1175, 433] on button "Book" at bounding box center [1177, 424] width 55 height 26
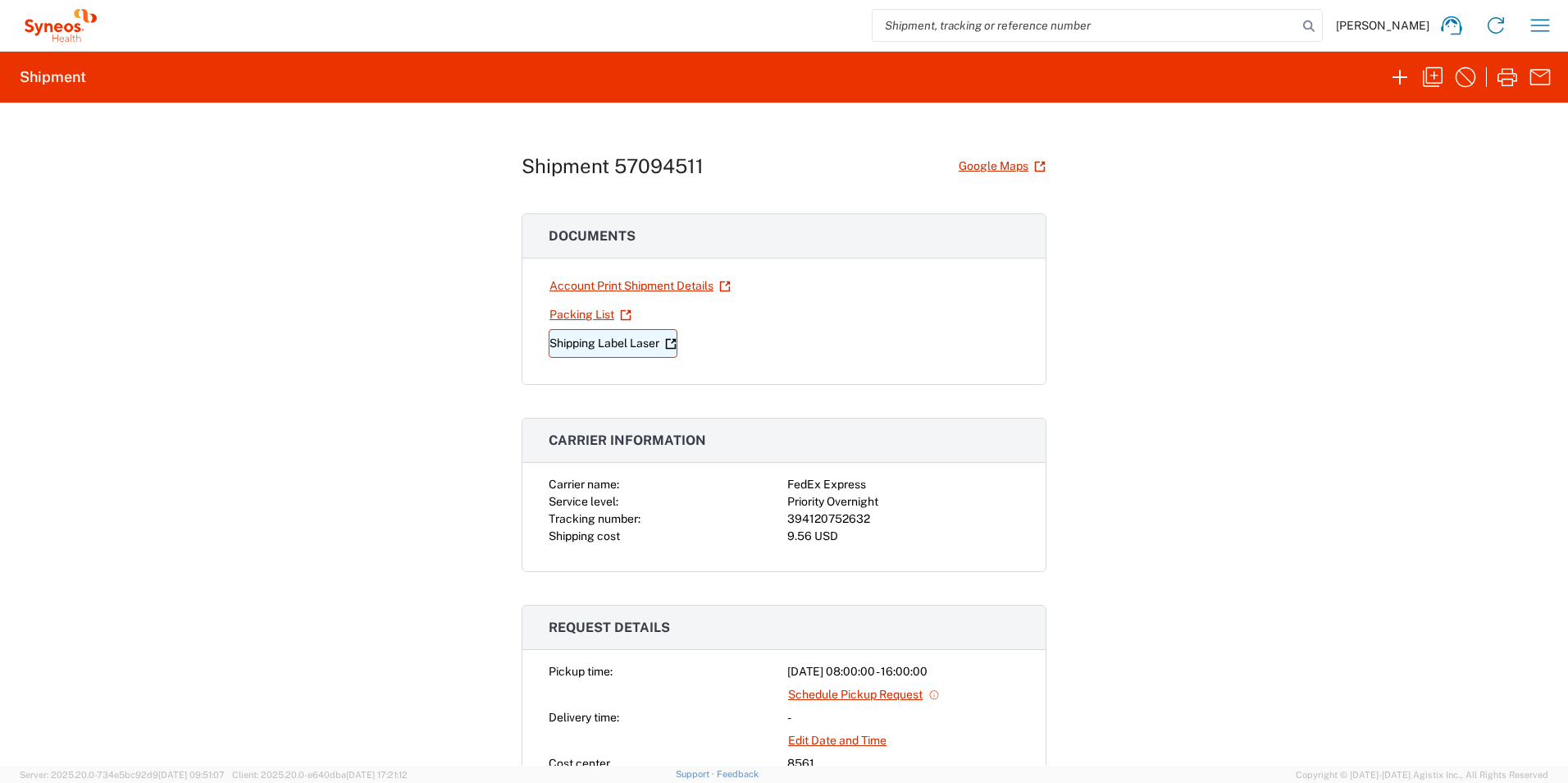
click at [597, 342] on link "Shipping Label Laser" at bounding box center [613, 343] width 129 height 29
click at [1525, 29] on button "button" at bounding box center [1540, 25] width 33 height 33
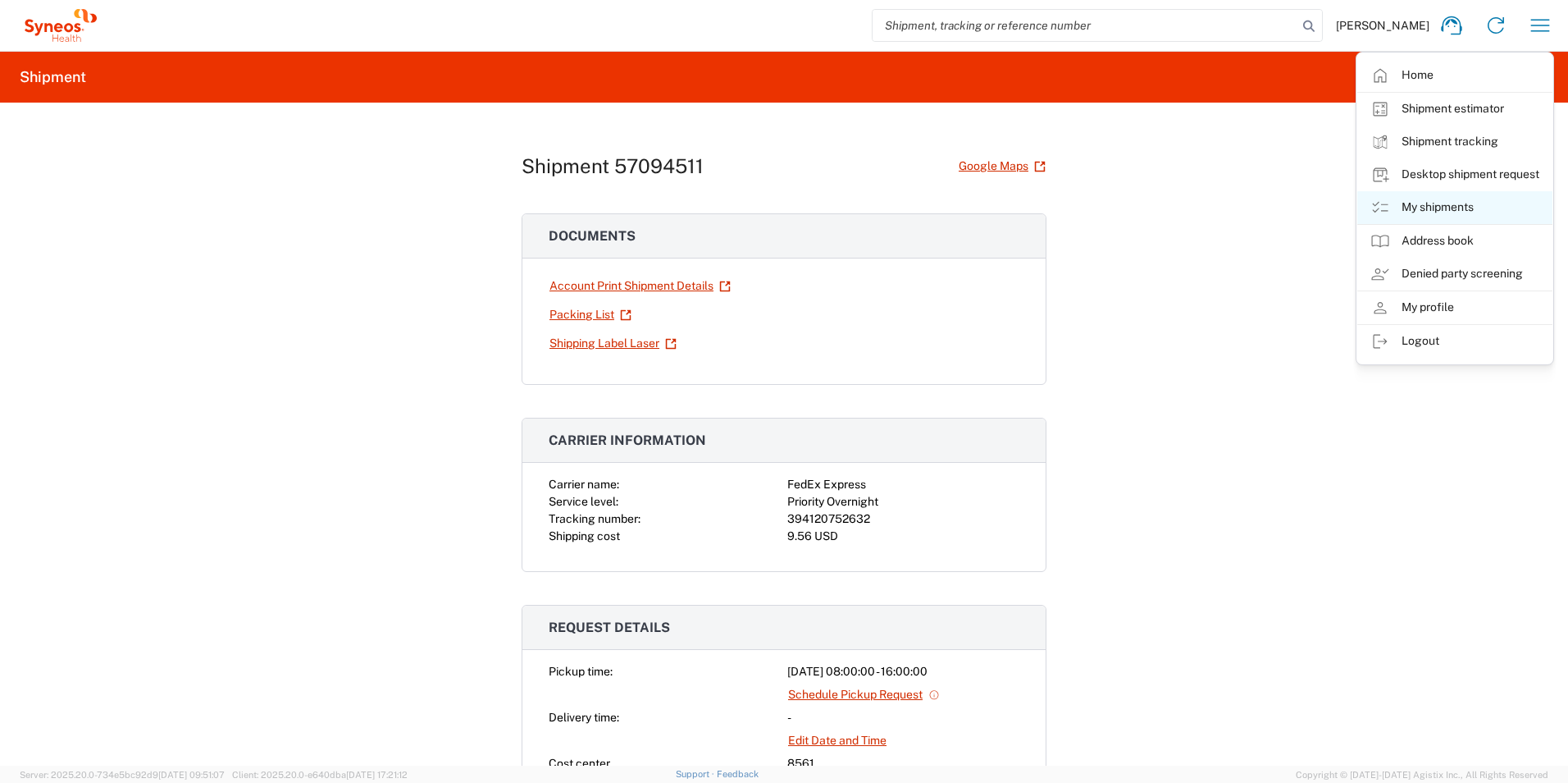
click at [1428, 207] on link "My shipments" at bounding box center [1455, 207] width 195 height 33
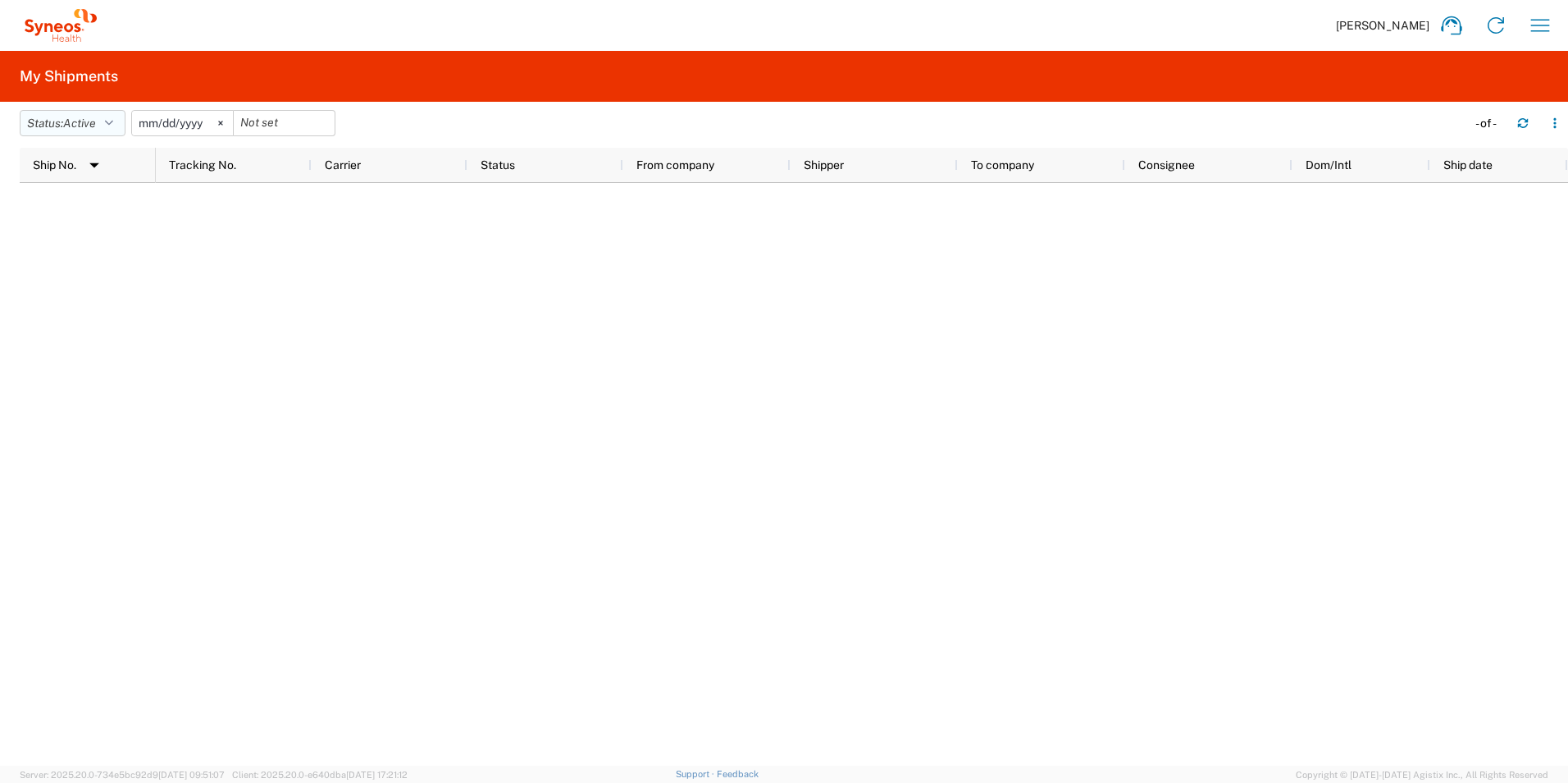
click at [110, 121] on icon "button" at bounding box center [109, 123] width 8 height 12
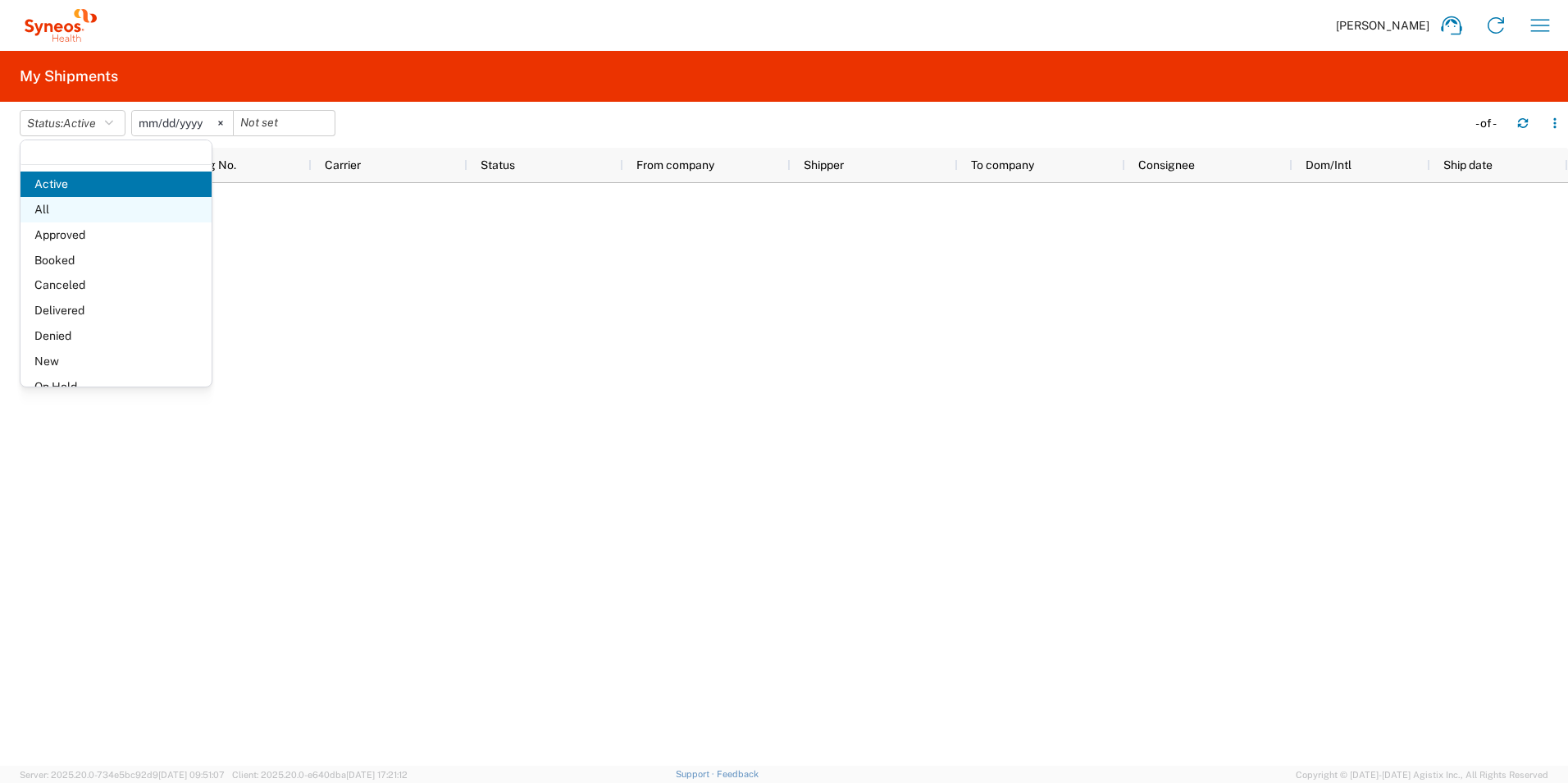
click at [70, 211] on span "All" at bounding box center [116, 210] width 191 height 26
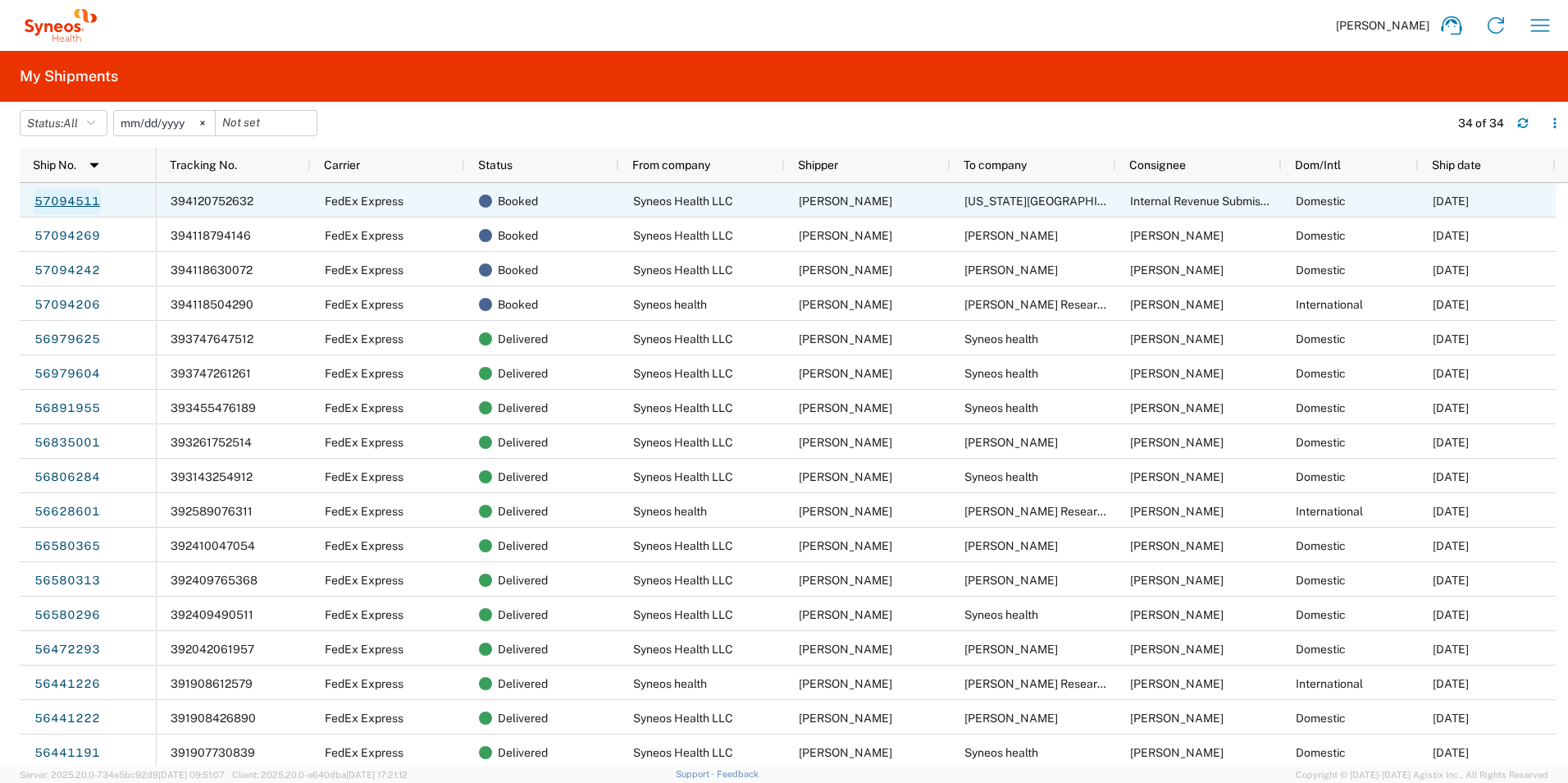
click at [68, 201] on link "57094511" at bounding box center [67, 201] width 67 height 26
click at [217, 200] on span "394120752632" at bounding box center [212, 200] width 83 height 13
click at [1042, 203] on span "[US_STATE][GEOGRAPHIC_DATA]-Internal Revenue Submission Processing Center" at bounding box center [1182, 200] width 435 height 13
drag, startPoint x: 73, startPoint y: 201, endPoint x: 63, endPoint y: 199, distance: 10.2
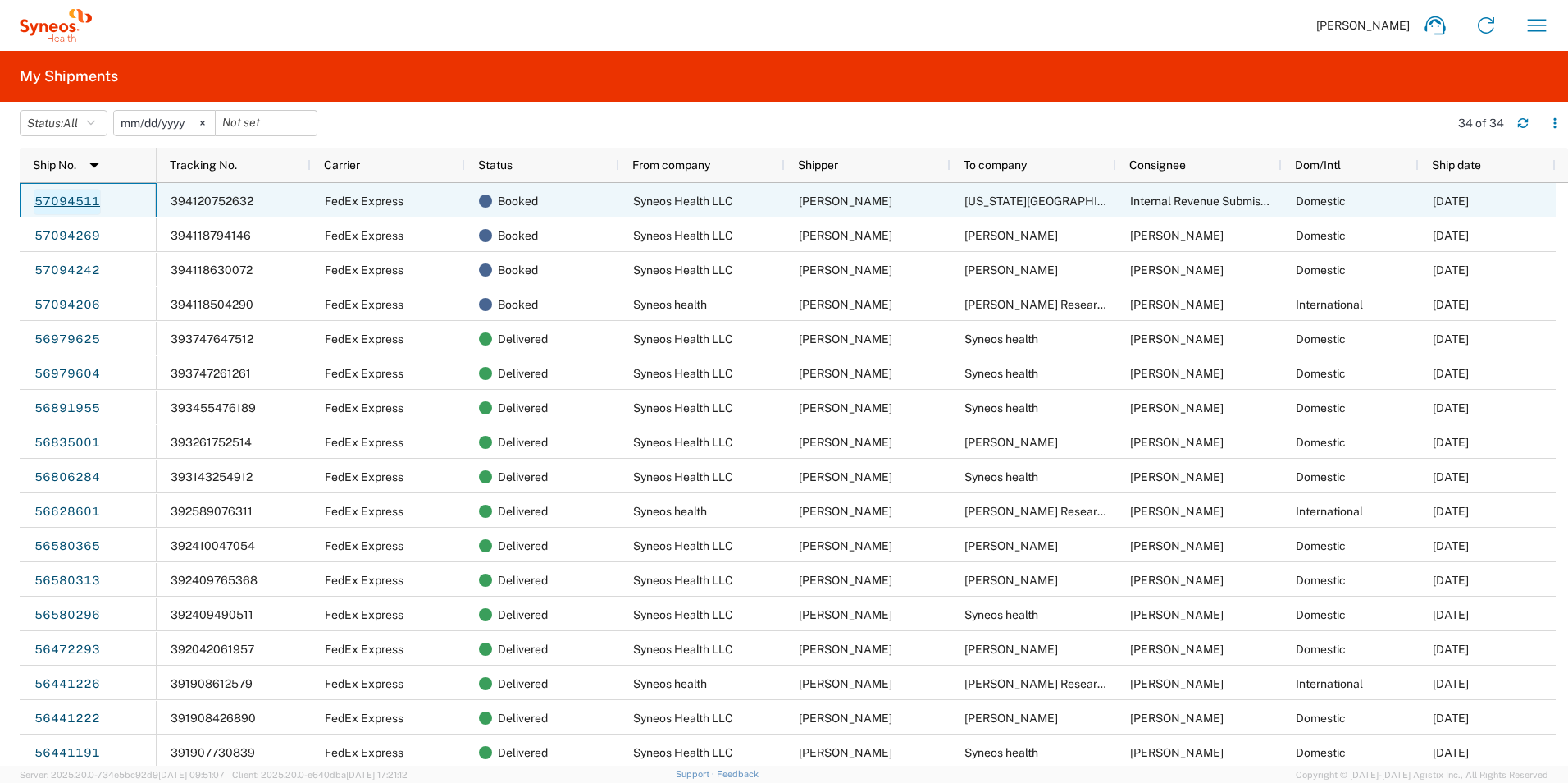
click at [63, 199] on link "57094511" at bounding box center [67, 201] width 67 height 26
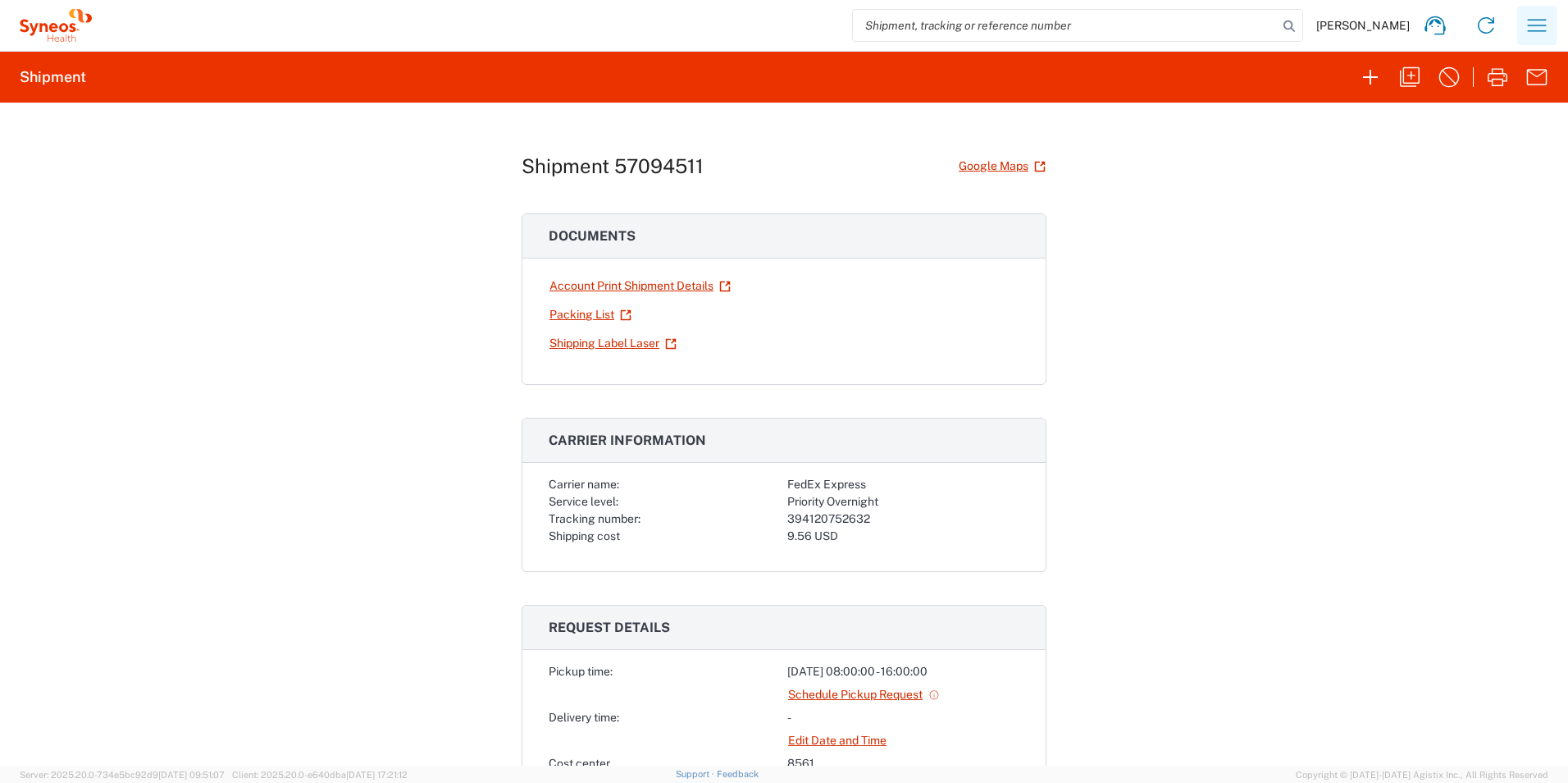
click at [1541, 22] on icon "button" at bounding box center [1537, 25] width 26 height 26
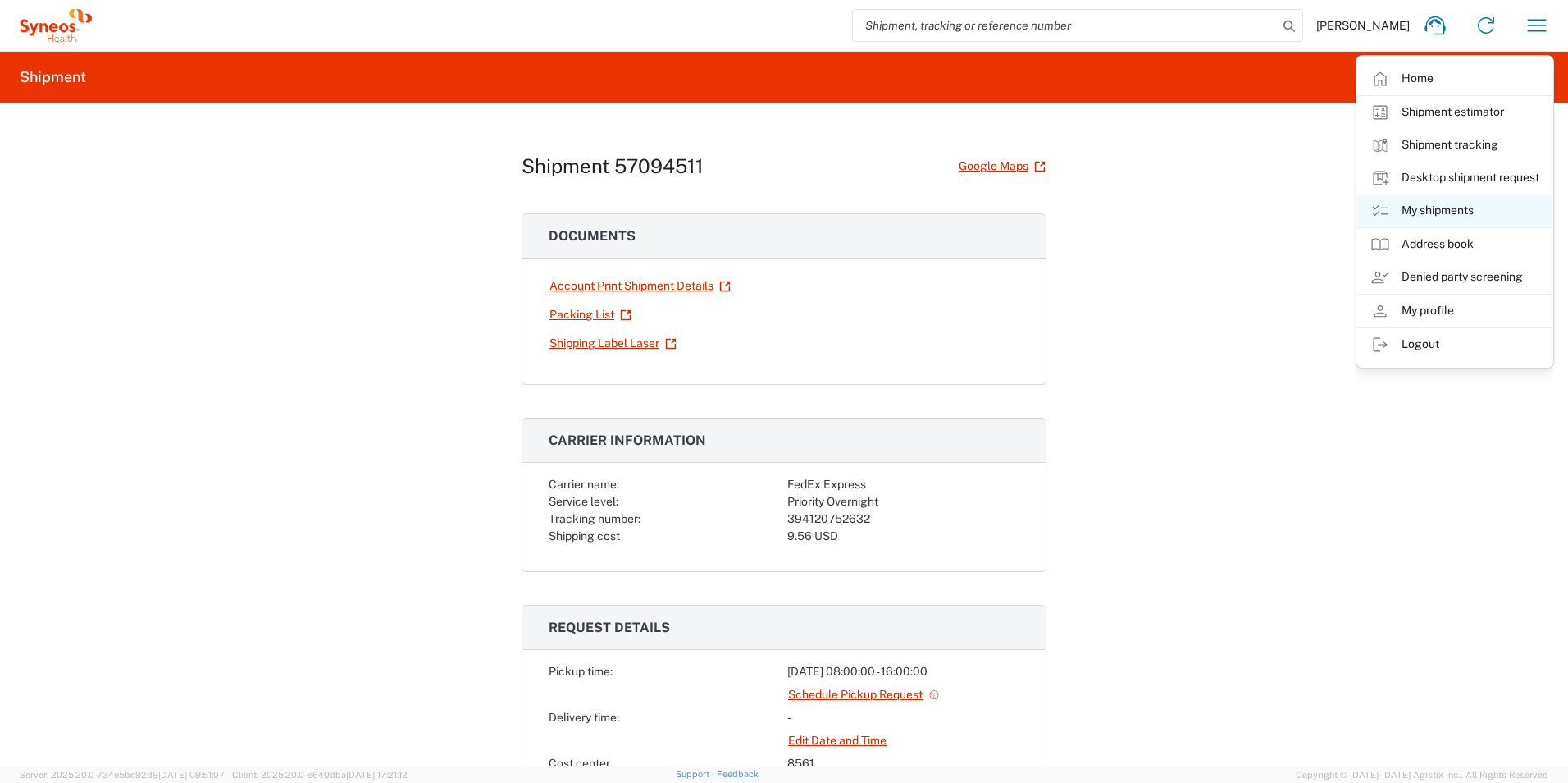
click at [1421, 208] on link "My shipments" at bounding box center [1455, 210] width 195 height 33
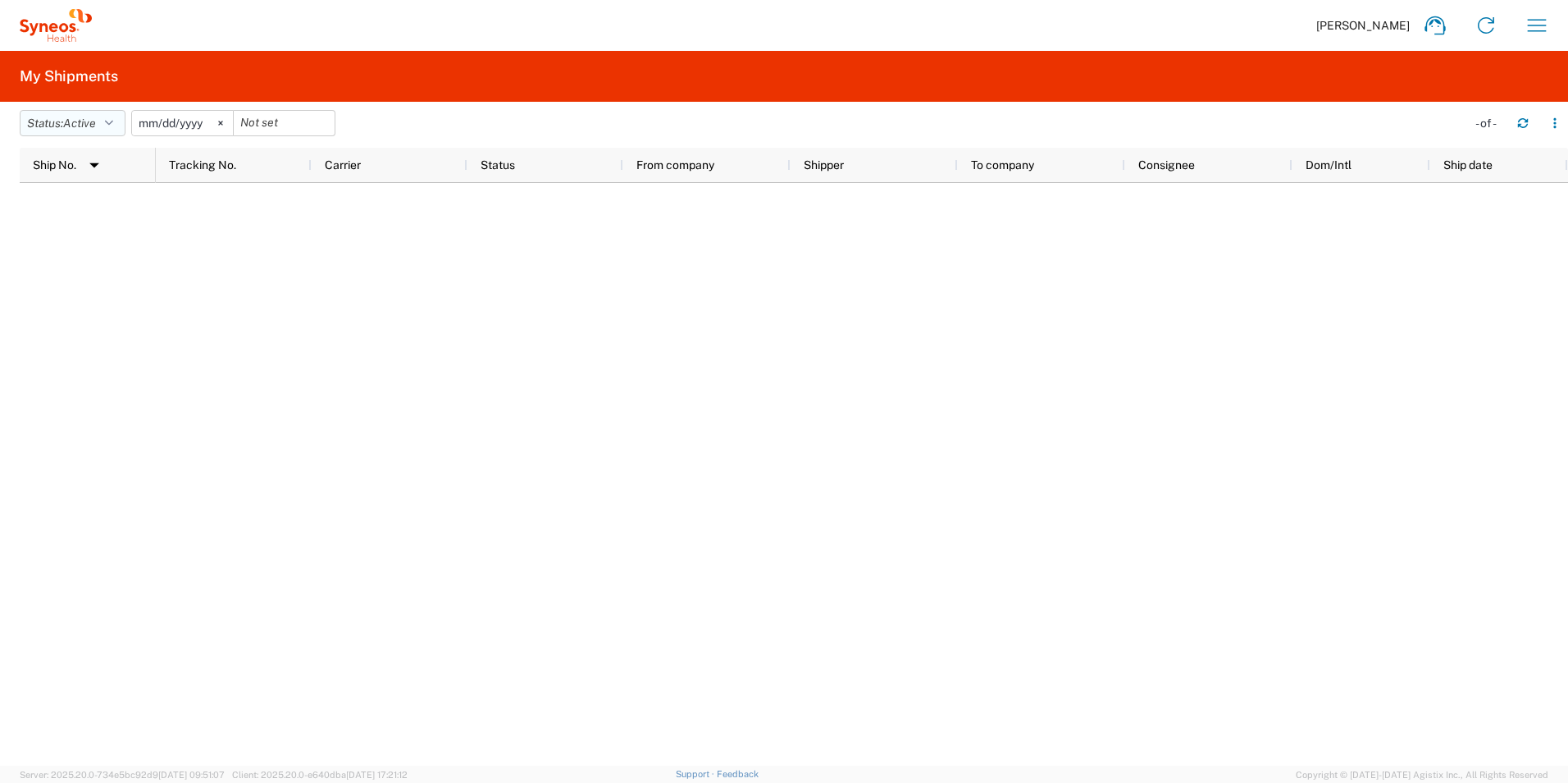
click at [108, 118] on button "Status: Active" at bounding box center [72, 123] width 106 height 26
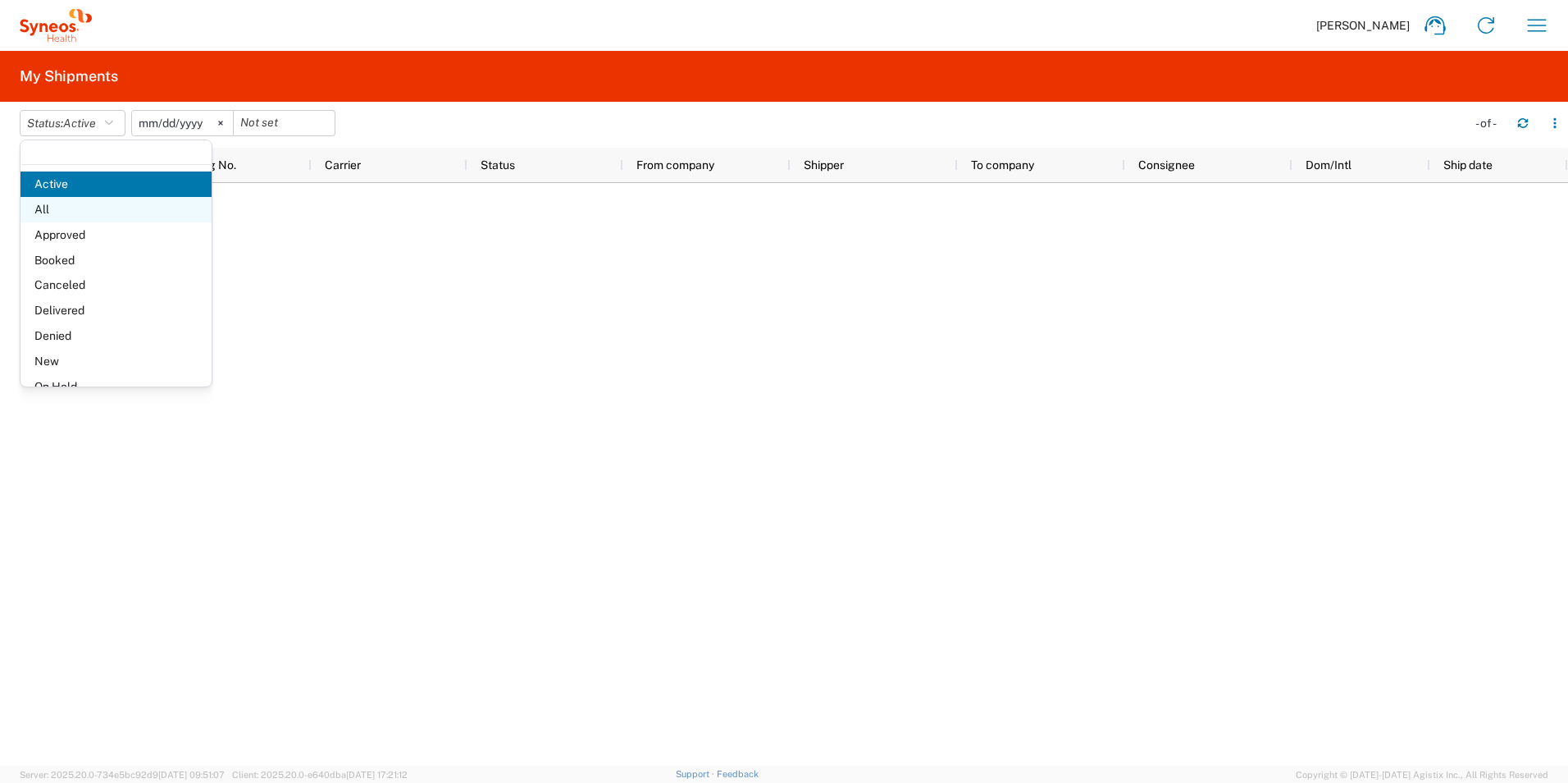
click at [60, 212] on span "All" at bounding box center [116, 210] width 191 height 26
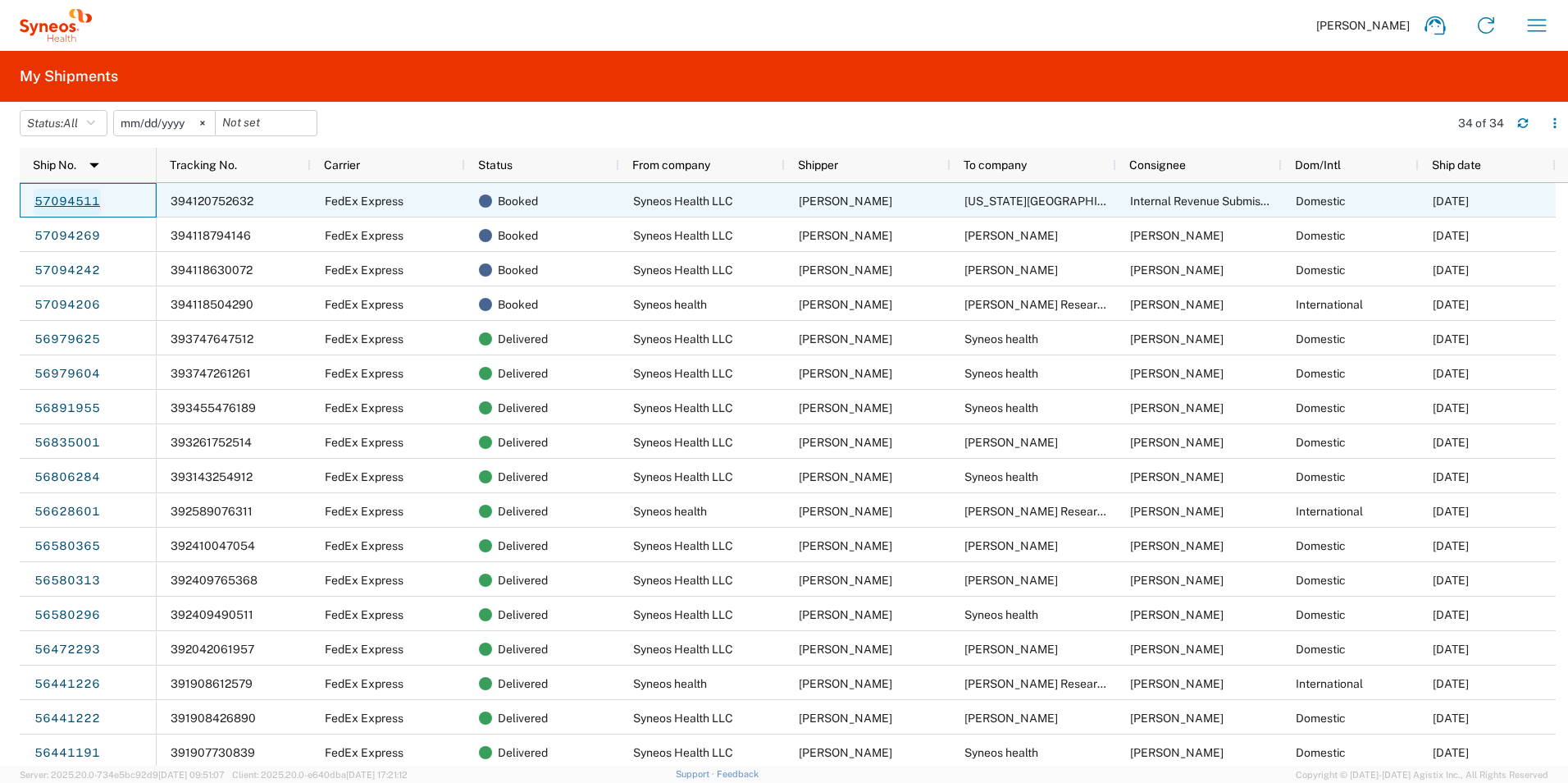
click at [81, 201] on link "57094511" at bounding box center [67, 201] width 67 height 26
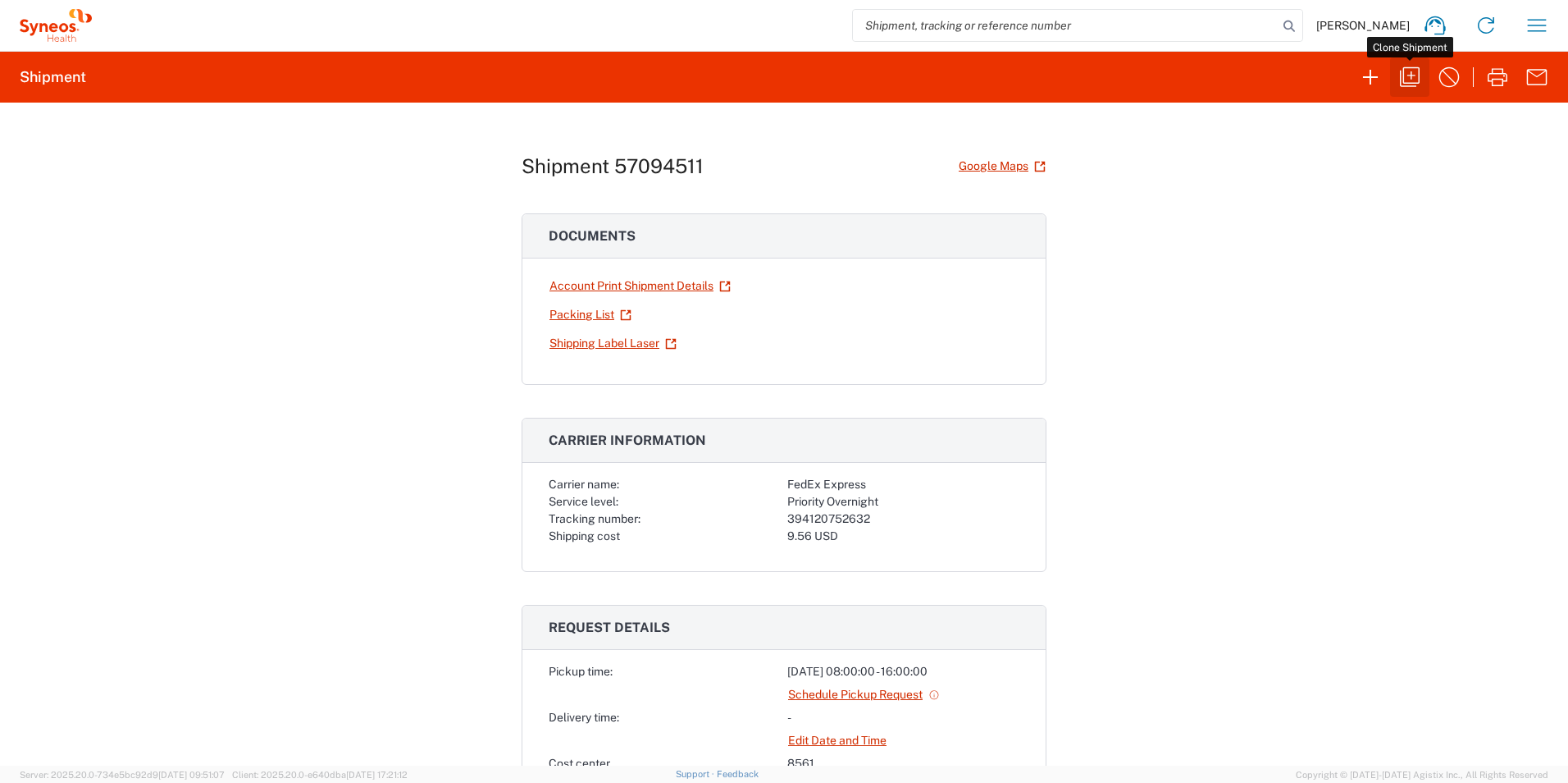
click at [1405, 80] on icon "button" at bounding box center [1410, 77] width 26 height 26
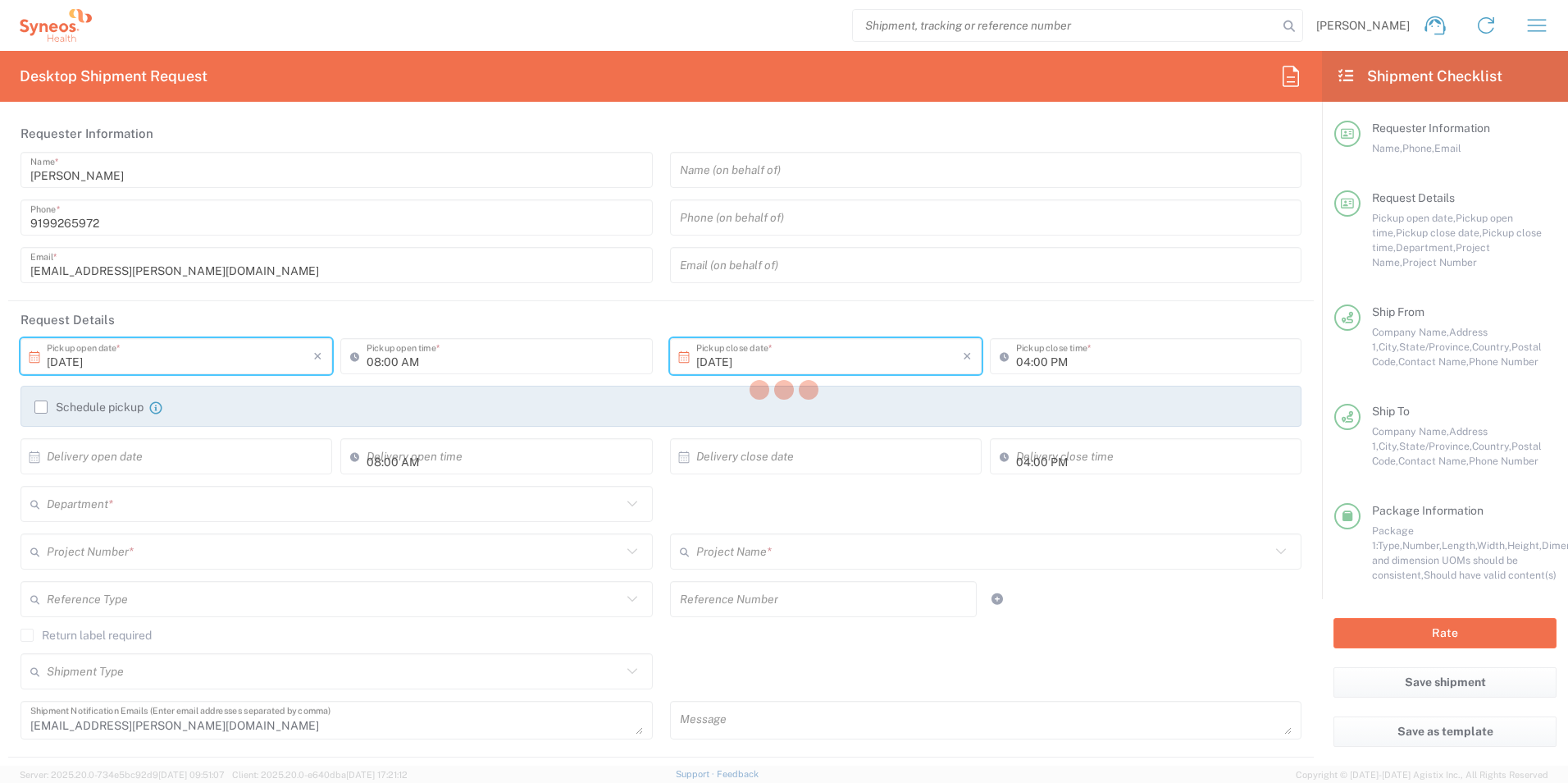
type input "[US_STATE]"
type input "[GEOGRAPHIC_DATA]"
type input "[US_STATE]"
type input "Envelope"
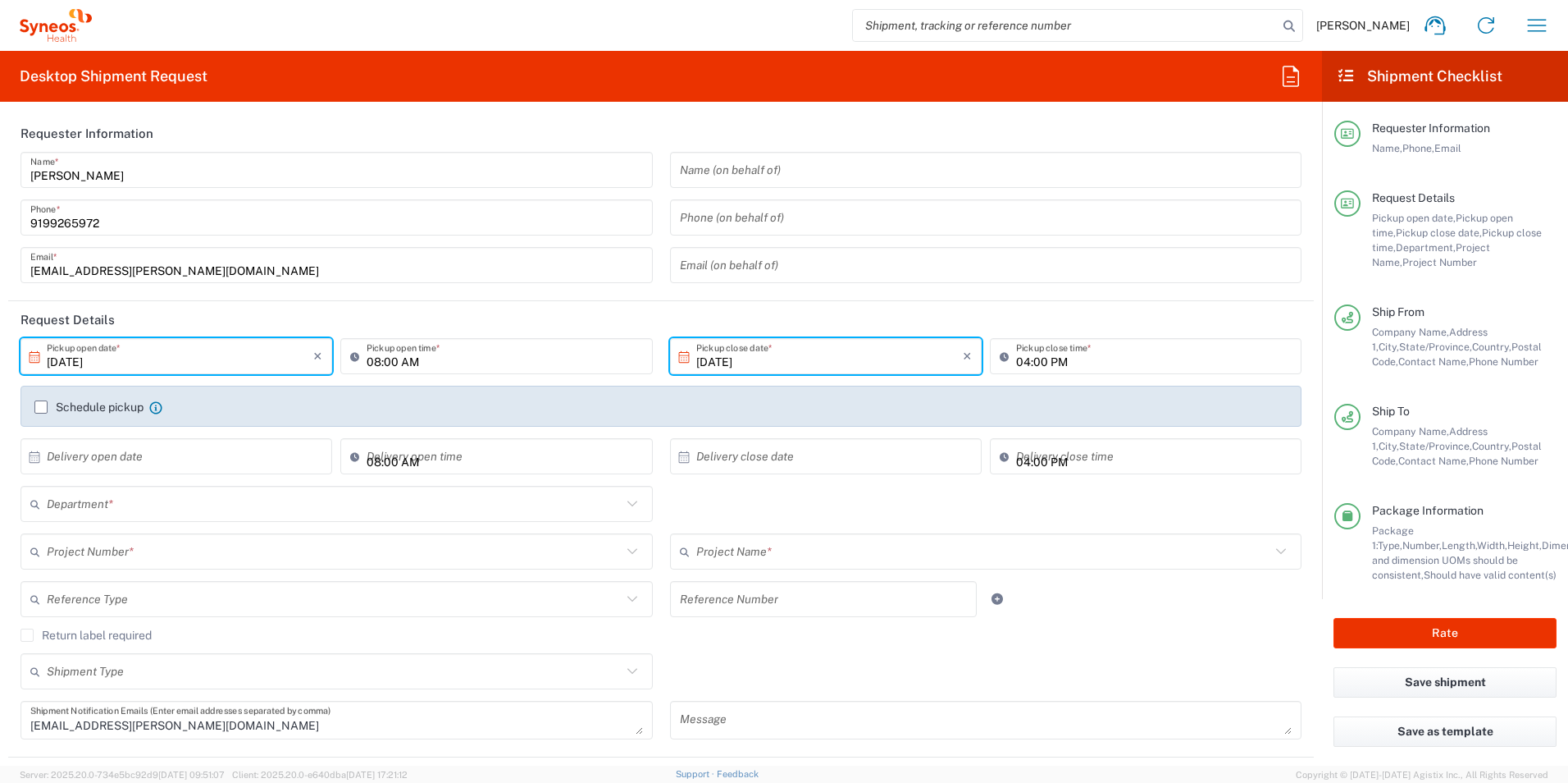
type input "8561 DEPARTMENTAL EXPENSE"
type input "8561"
type input "8561 DEPARTMENTAL EXPENSE"
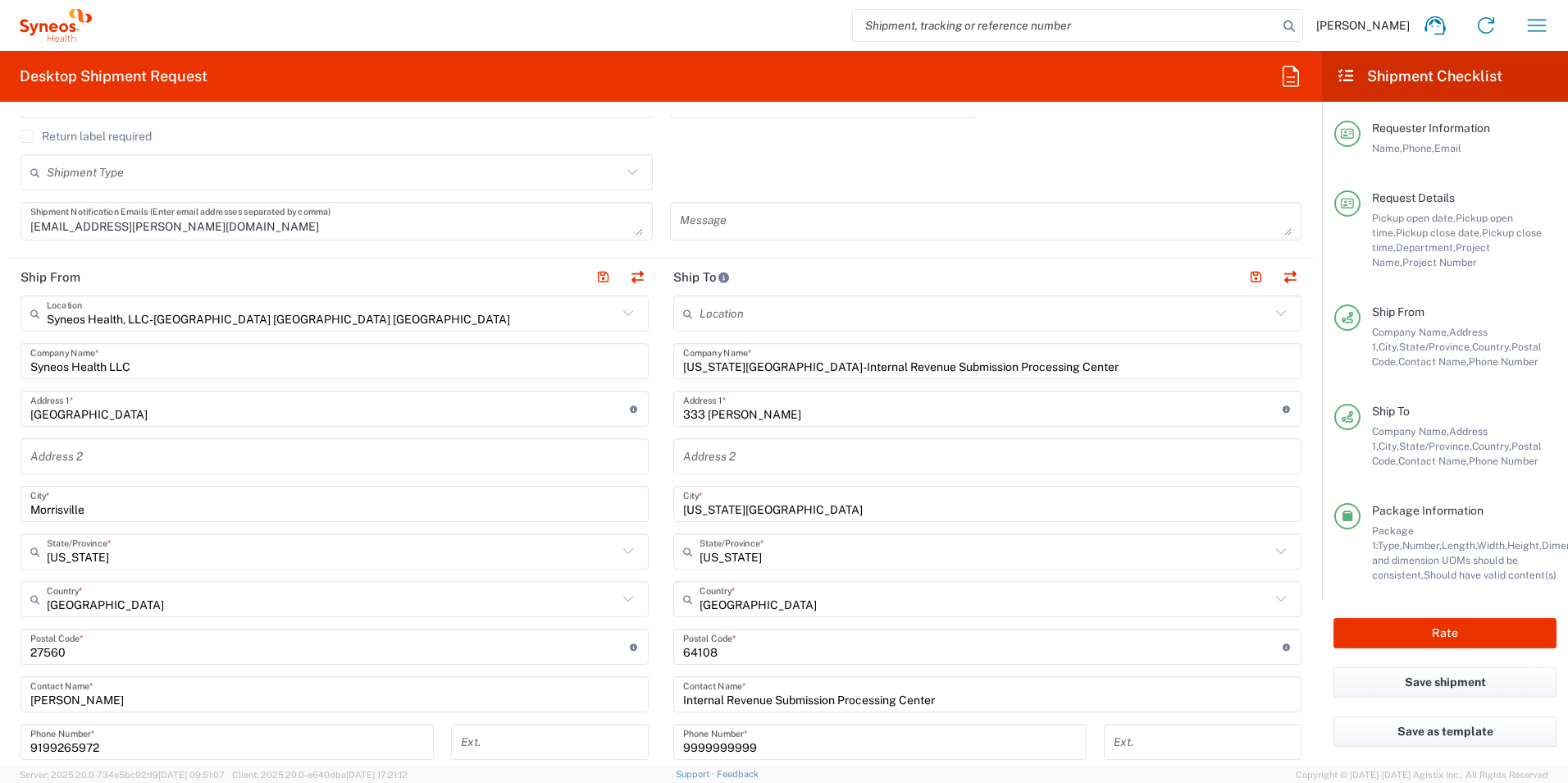
scroll to position [492, 0]
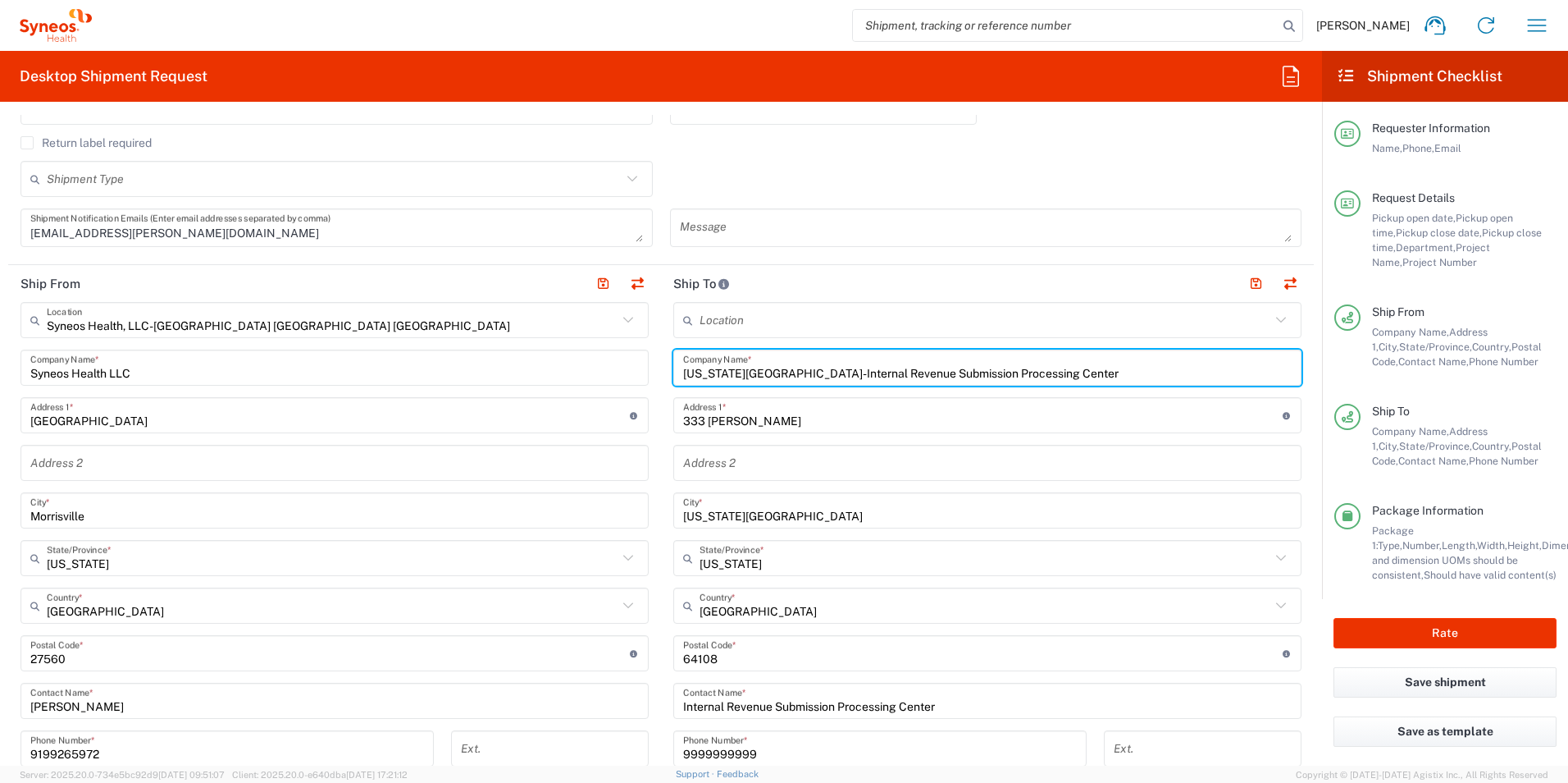
drag, startPoint x: 743, startPoint y: 373, endPoint x: 618, endPoint y: 371, distance: 125.0
click at [618, 371] on div "Ship From Syneos Health, LLC-[GEOGRAPHIC_DATA] [GEOGRAPHIC_DATA] [GEOGRAPHIC_DA…" at bounding box center [661, 631] width 1306 height 733
type input "Internal Revenue Submission Processing Center"
click at [812, 709] on input "Internal Revenue Submission Processing Center" at bounding box center [988, 701] width 609 height 29
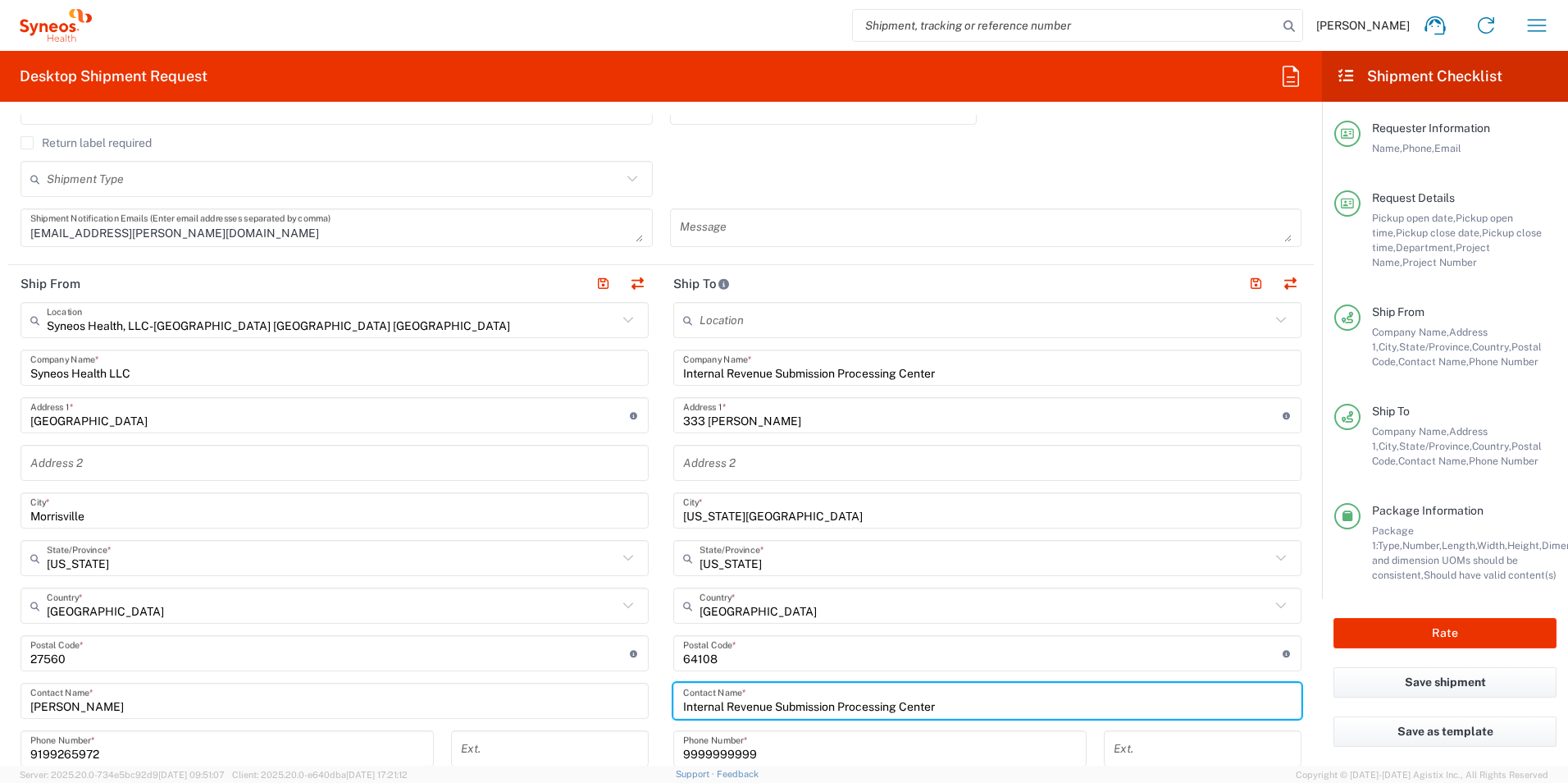
click at [812, 709] on input "Internal Revenue Submission Processing Center" at bounding box center [988, 701] width 609 height 29
type input "[US_STATE][GEOGRAPHIC_DATA]"
click at [809, 370] on input "Internal Revenue Submission Processing Center" at bounding box center [988, 367] width 609 height 29
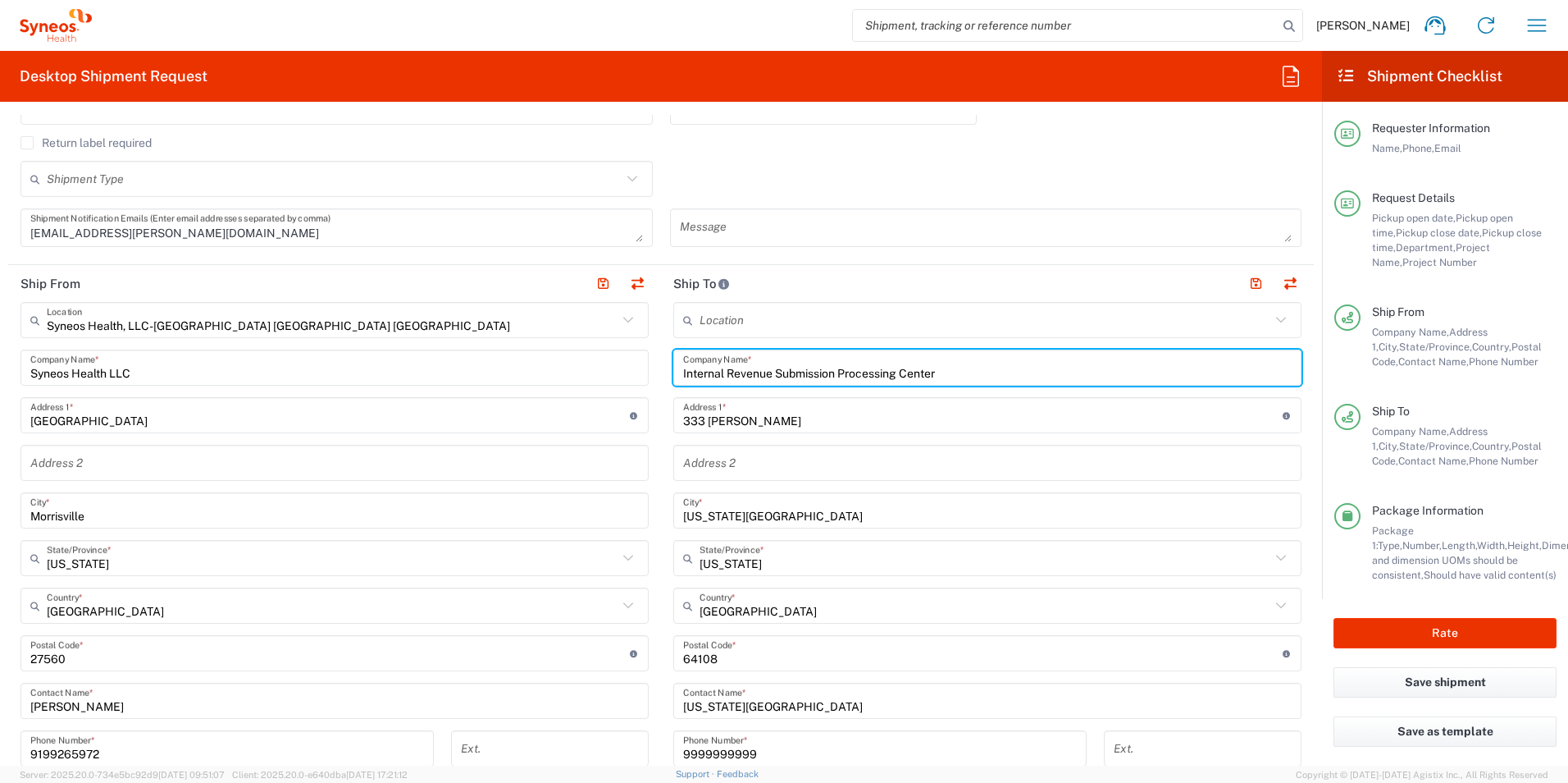
click at [809, 370] on input "Internal Revenue Submission Processing Center" at bounding box center [988, 367] width 609 height 29
click at [1457, 643] on button "Rate" at bounding box center [1445, 633] width 223 height 31
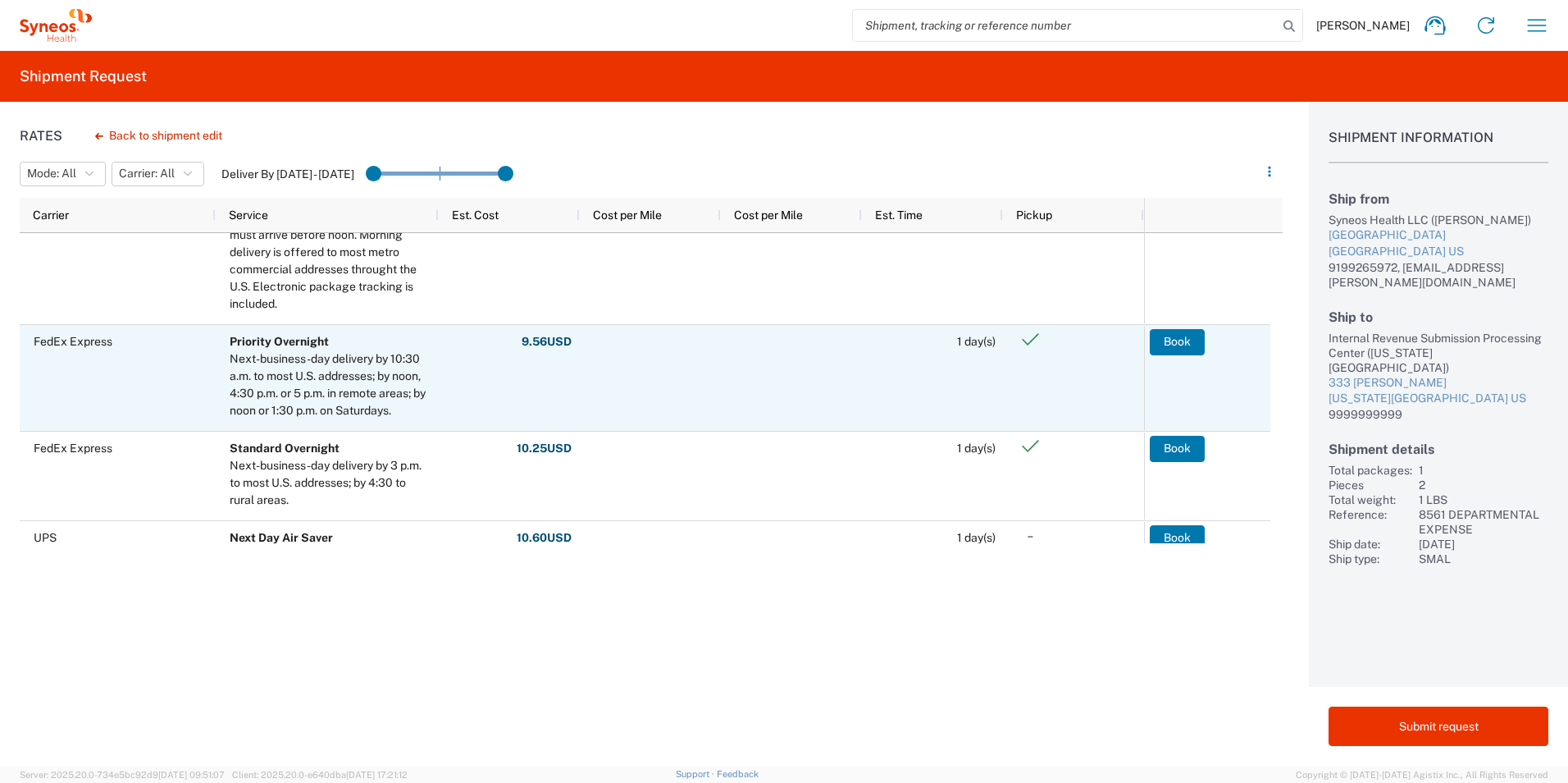
scroll to position [246, 0]
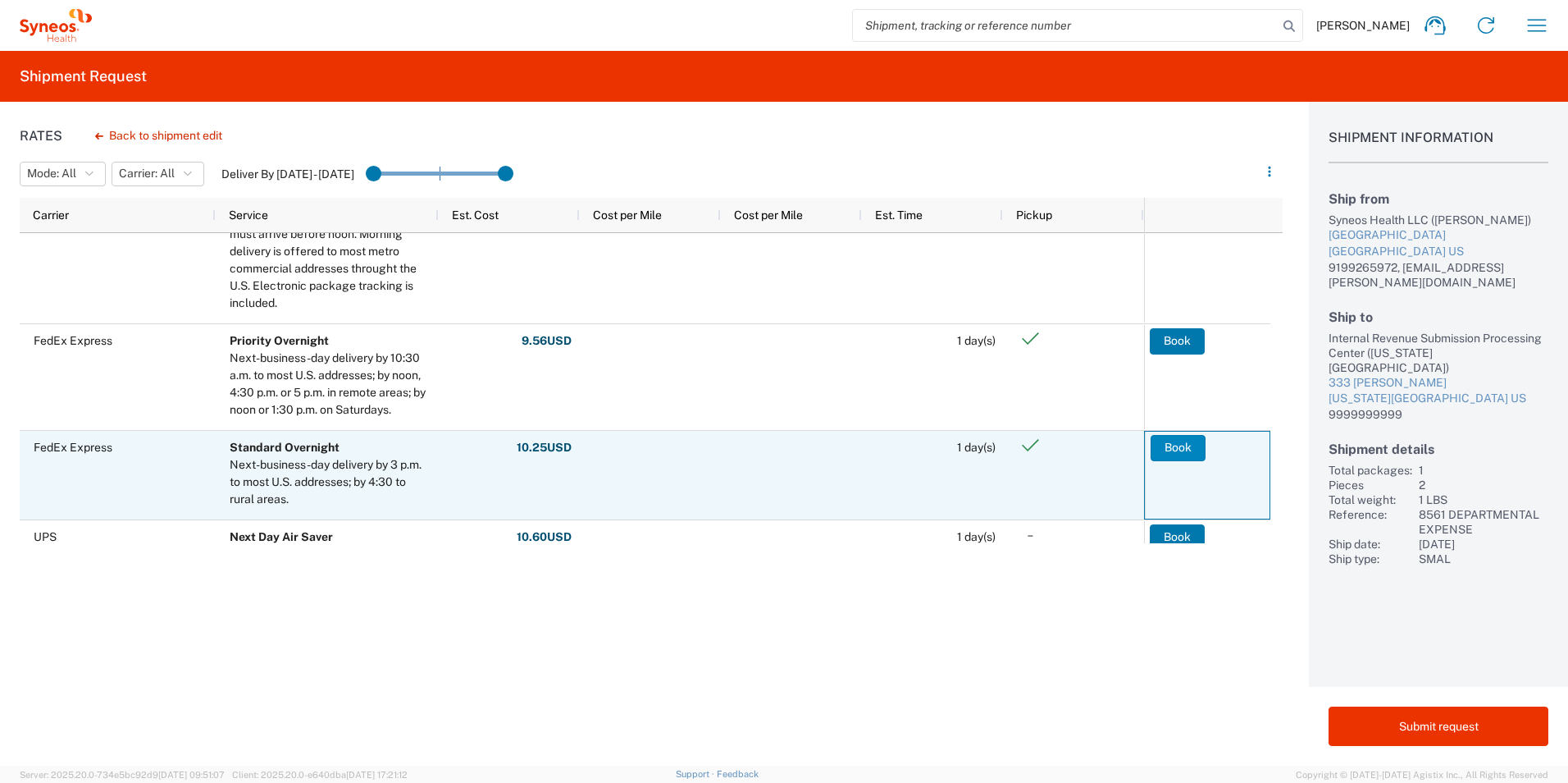
click at [1182, 449] on button "Book" at bounding box center [1177, 448] width 55 height 26
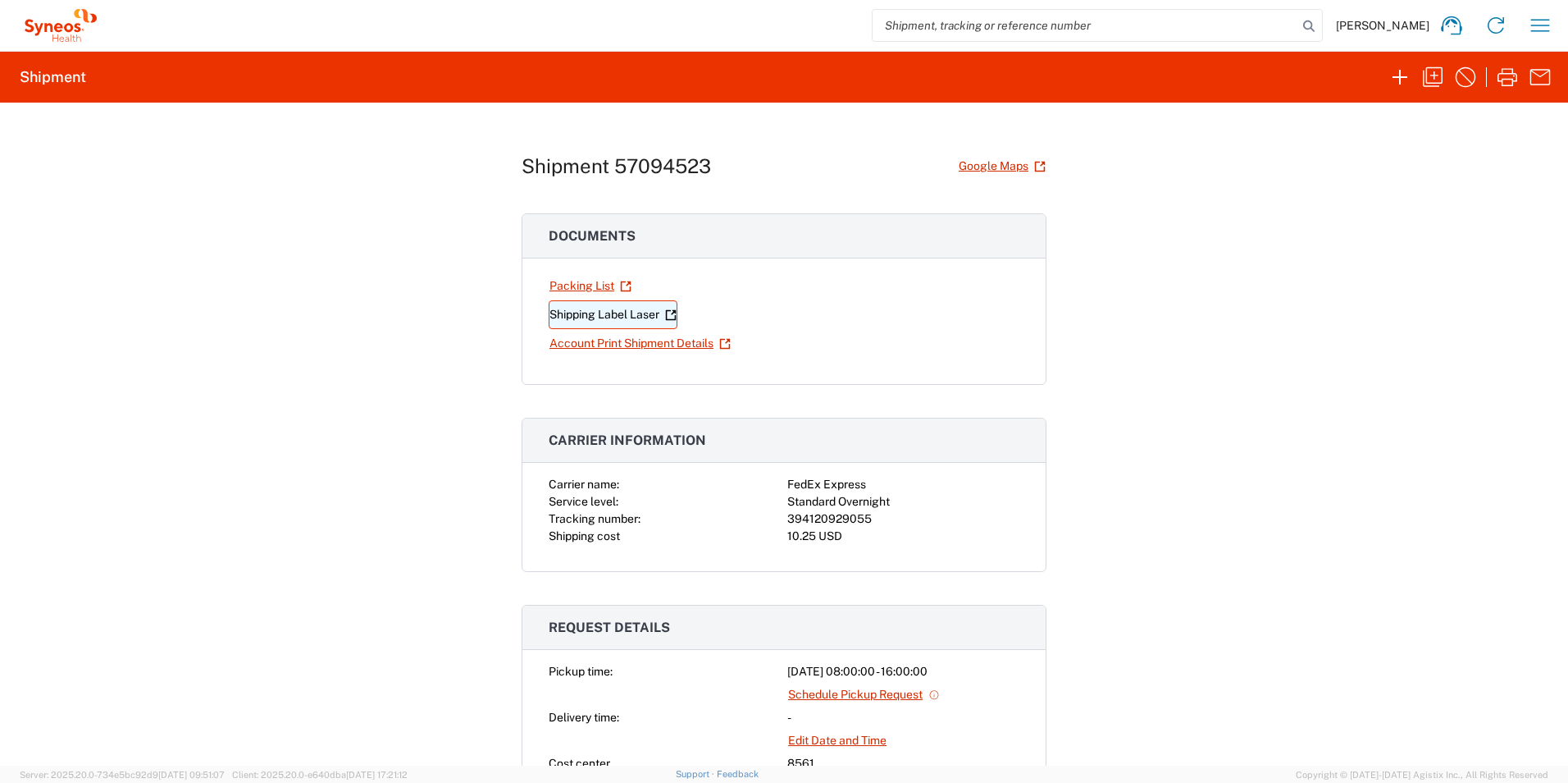
click at [590, 316] on link "Shipping Label Laser" at bounding box center [613, 315] width 129 height 29
click at [1428, 78] on icon "button" at bounding box center [1433, 77] width 26 height 26
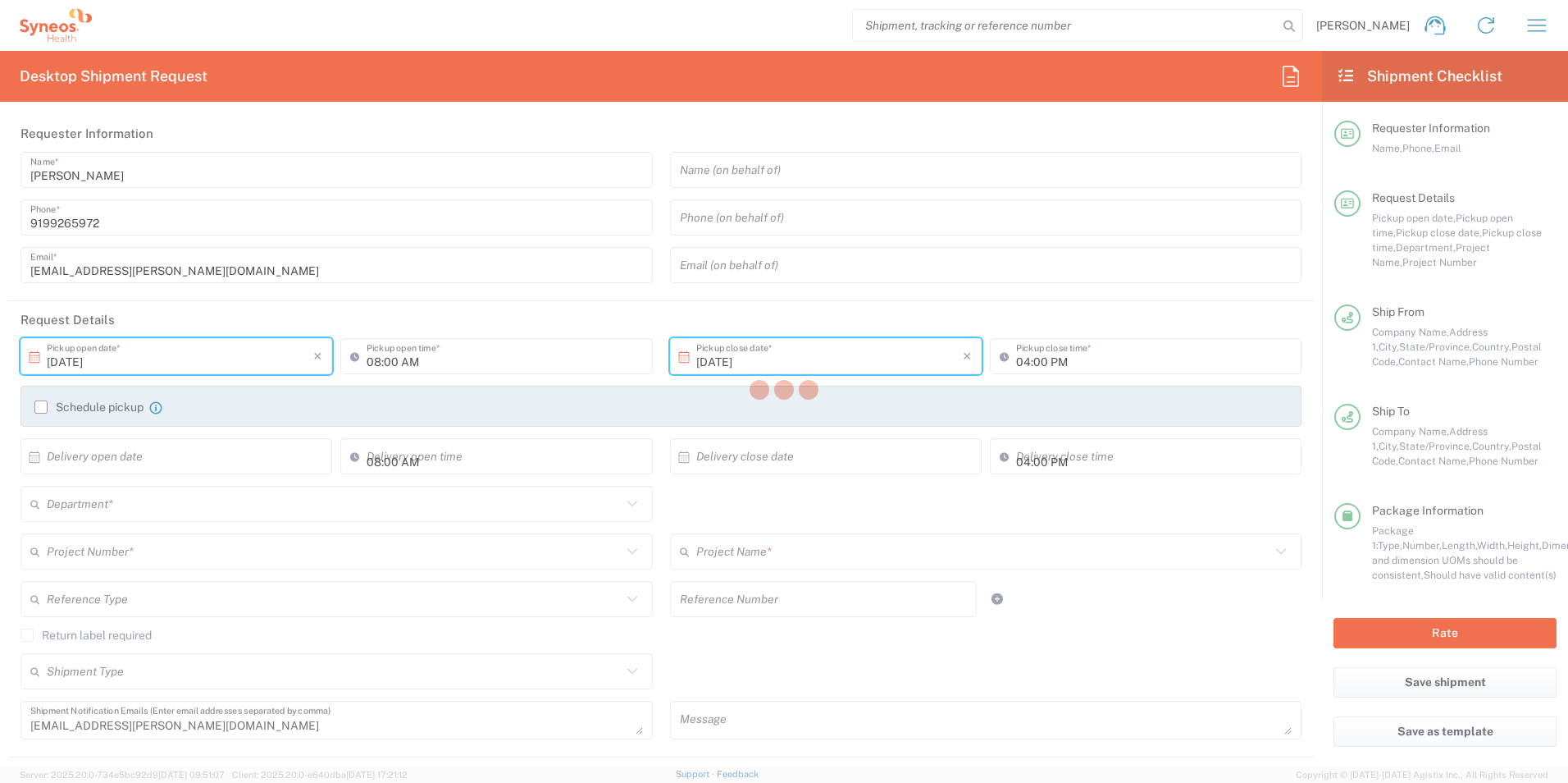
type input "[US_STATE]"
type input "8561 DEPARTMENTAL EXPENSE"
type input "Envelope"
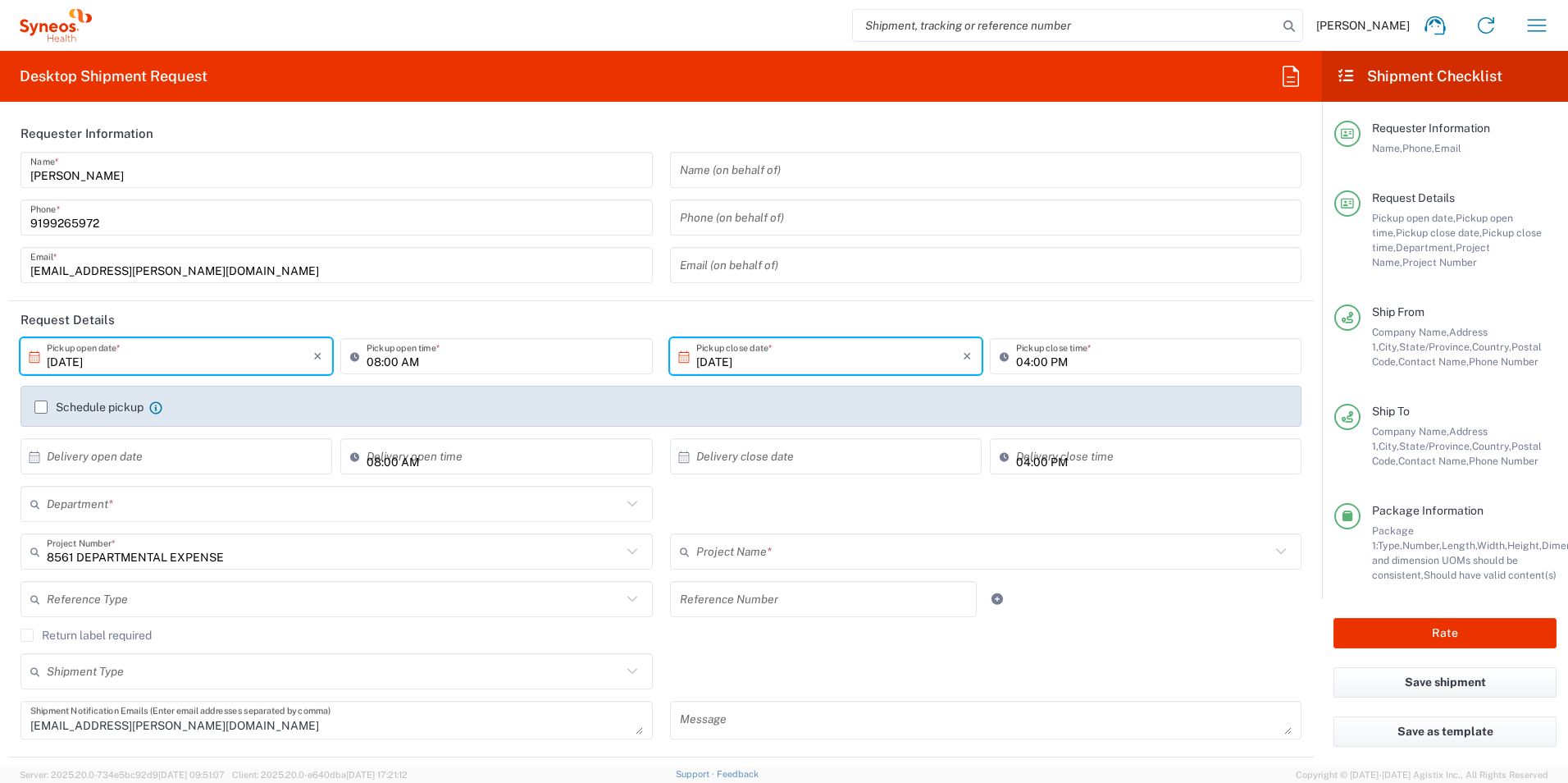
type input "8561 DEPARTMENTAL EXPENSE"
type input "8561"
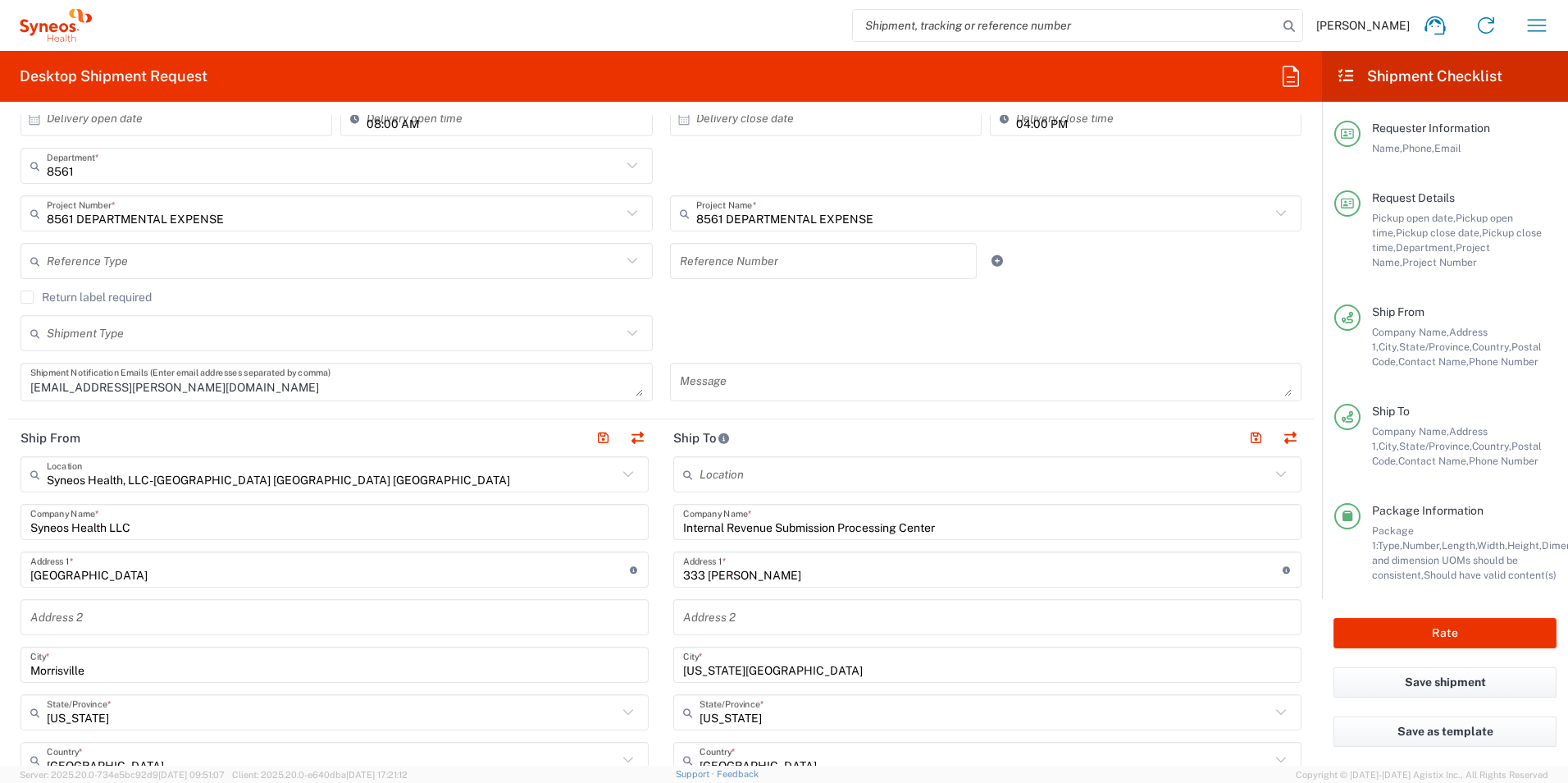
scroll to position [492, 0]
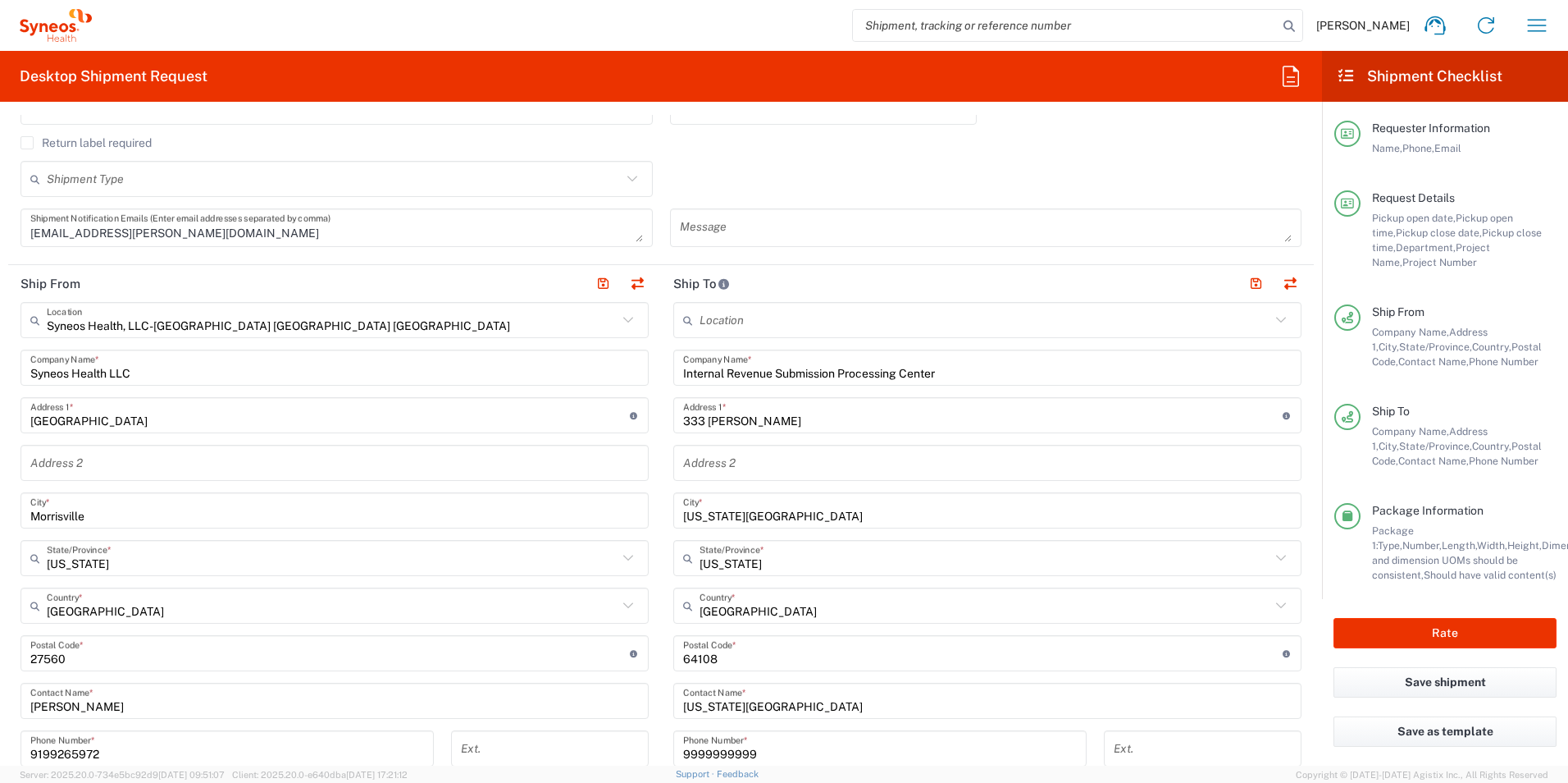
click at [789, 366] on input "Internal Revenue Submission Processing Center" at bounding box center [988, 367] width 609 height 29
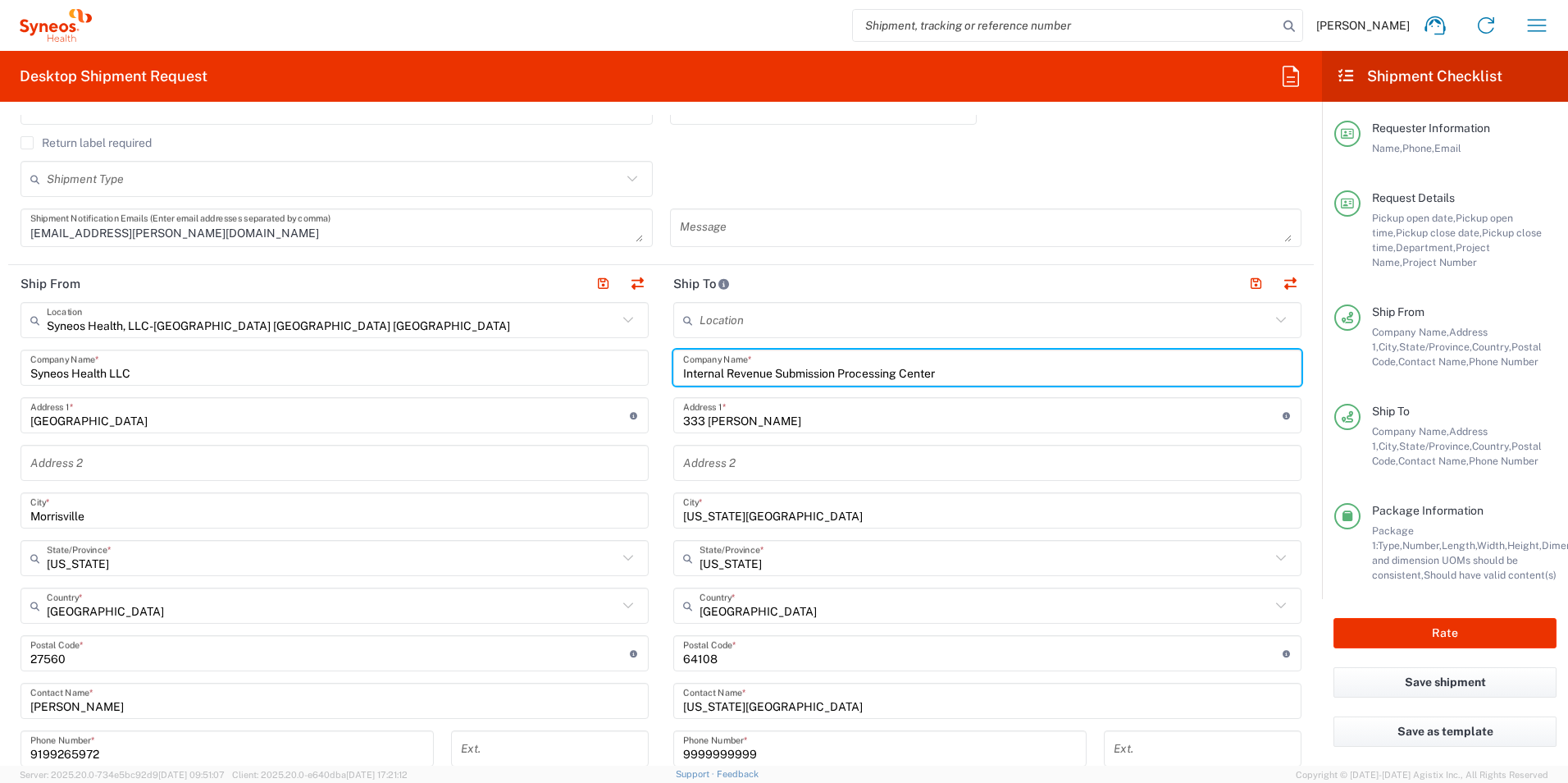
click at [789, 366] on input "Internal Revenue Submission Processing Center" at bounding box center [988, 367] width 609 height 29
paste input "NJ Division of Taxation,"
type input "NJ Division of Taxation,"
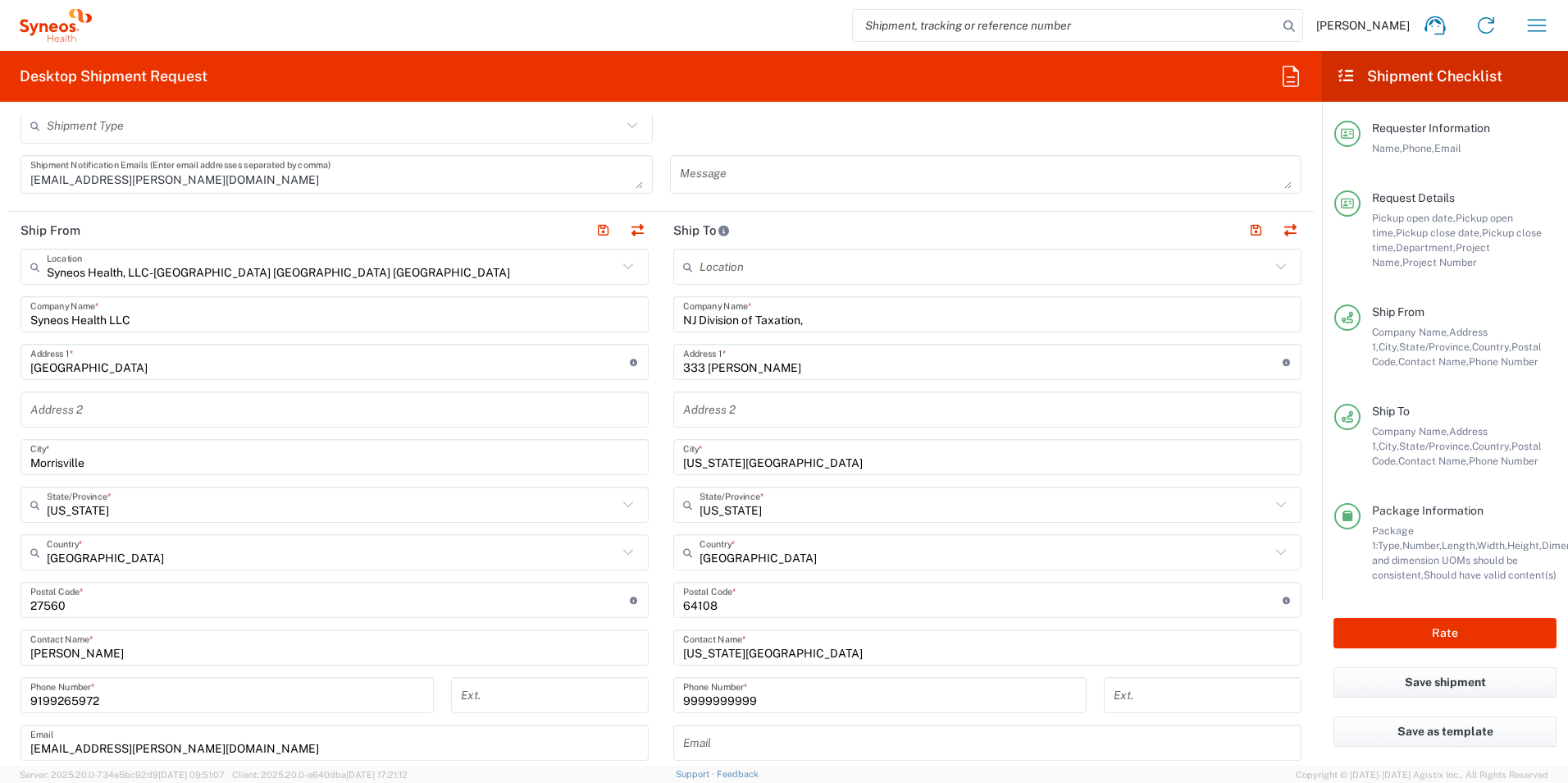
scroll to position [575, 0]
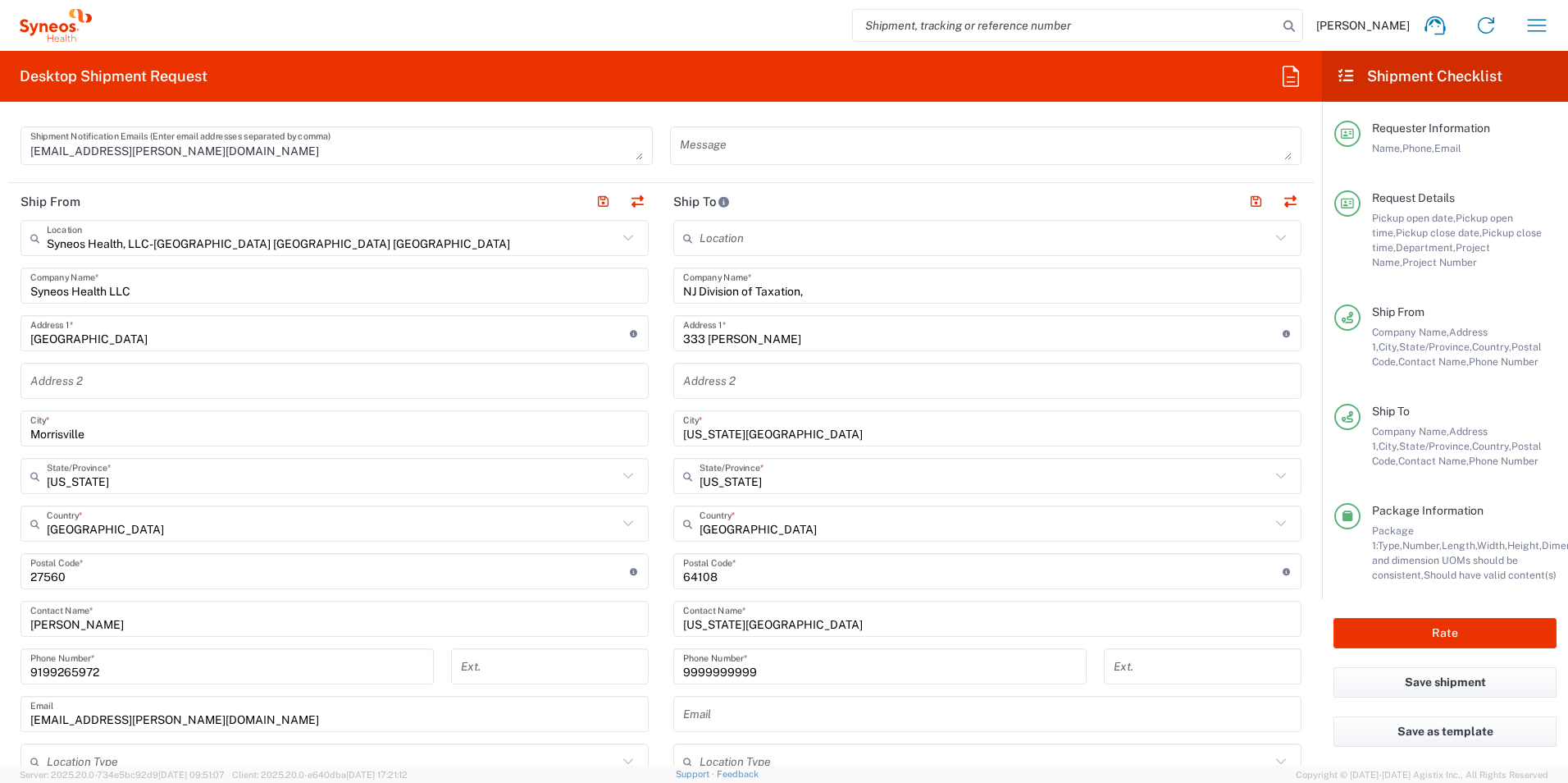
click at [761, 619] on input "[US_STATE][GEOGRAPHIC_DATA]" at bounding box center [988, 619] width 609 height 29
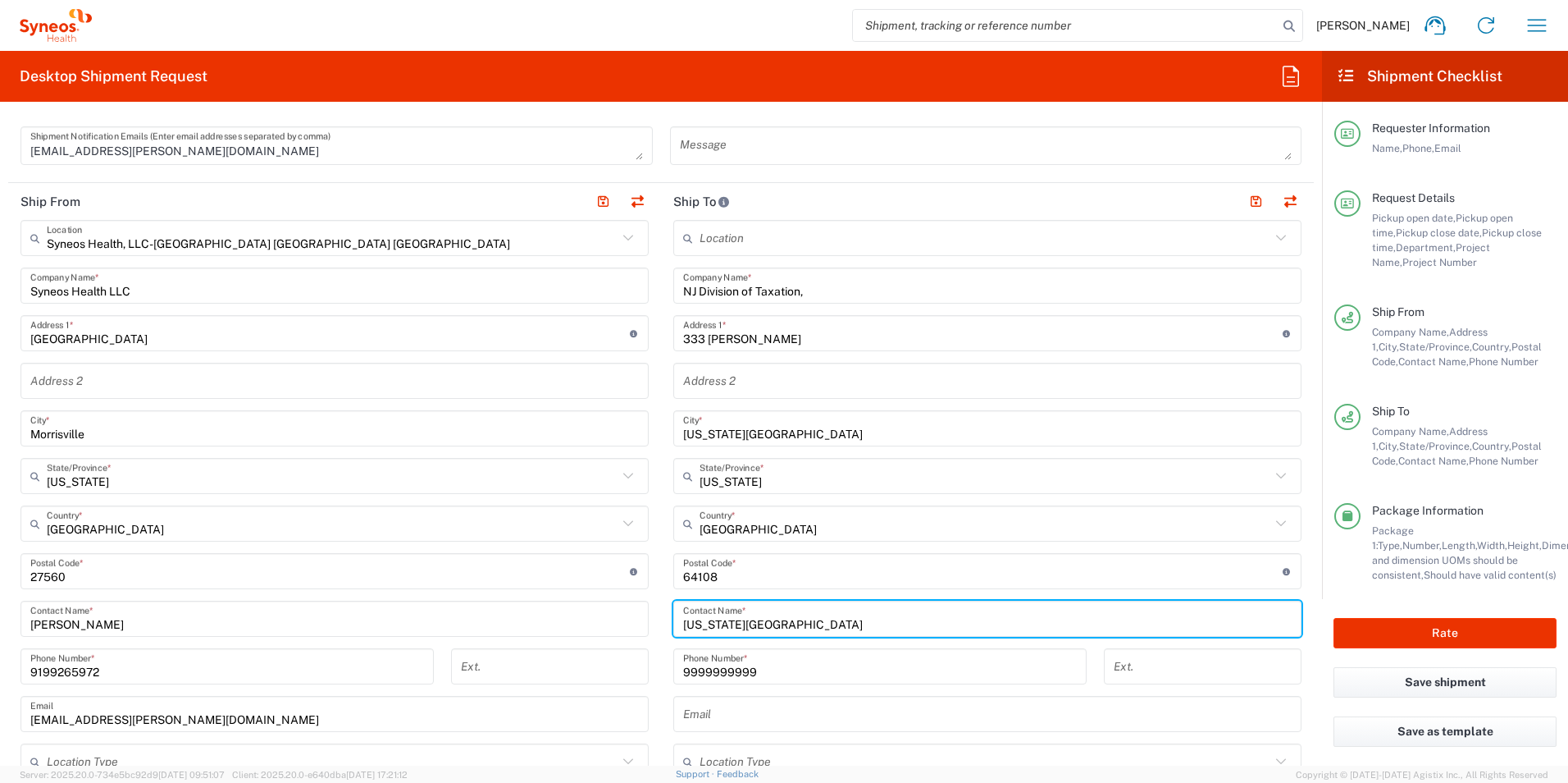
click at [761, 619] on input "[US_STATE][GEOGRAPHIC_DATA]" at bounding box center [988, 619] width 609 height 29
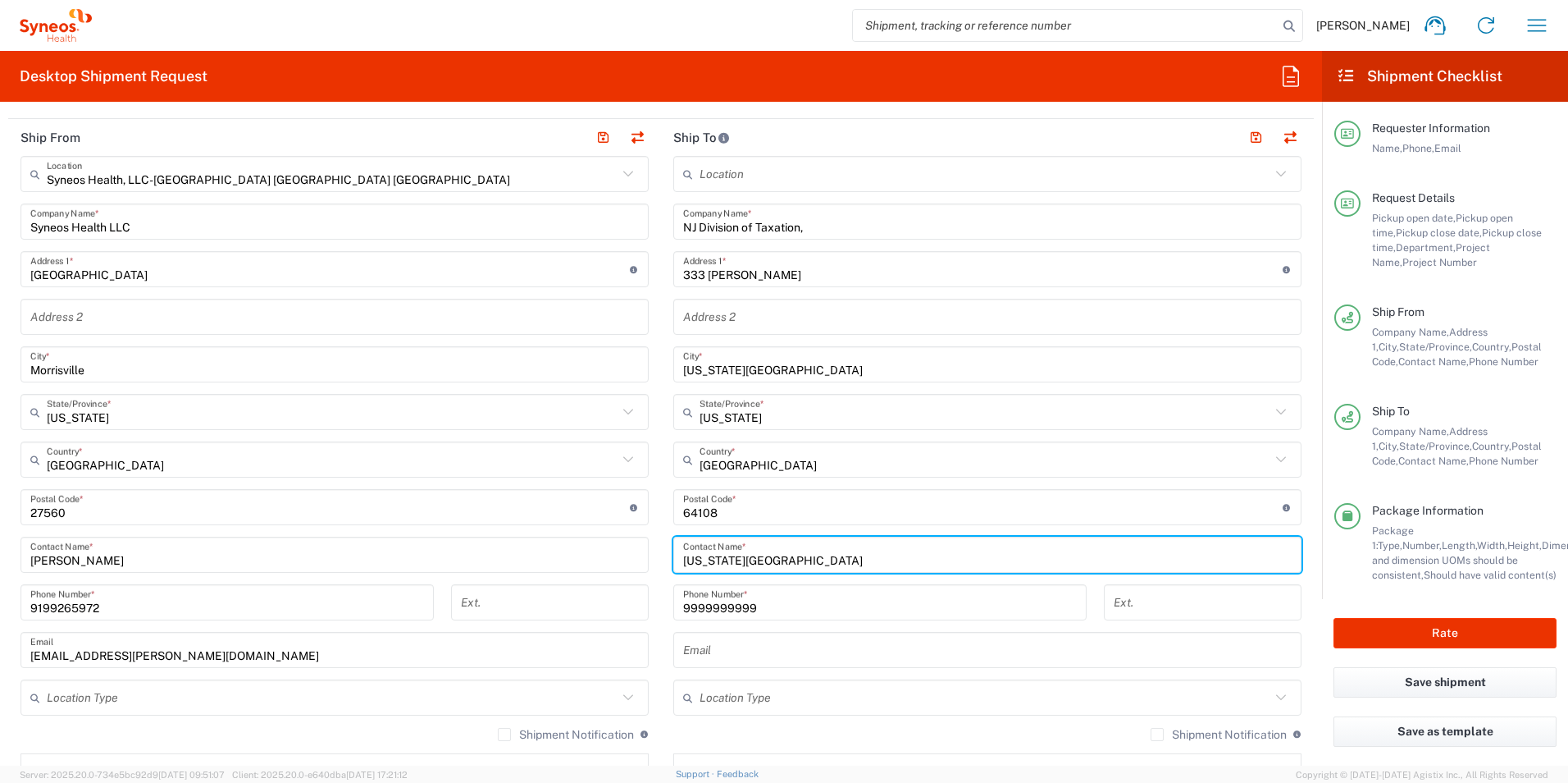
scroll to position [657, 0]
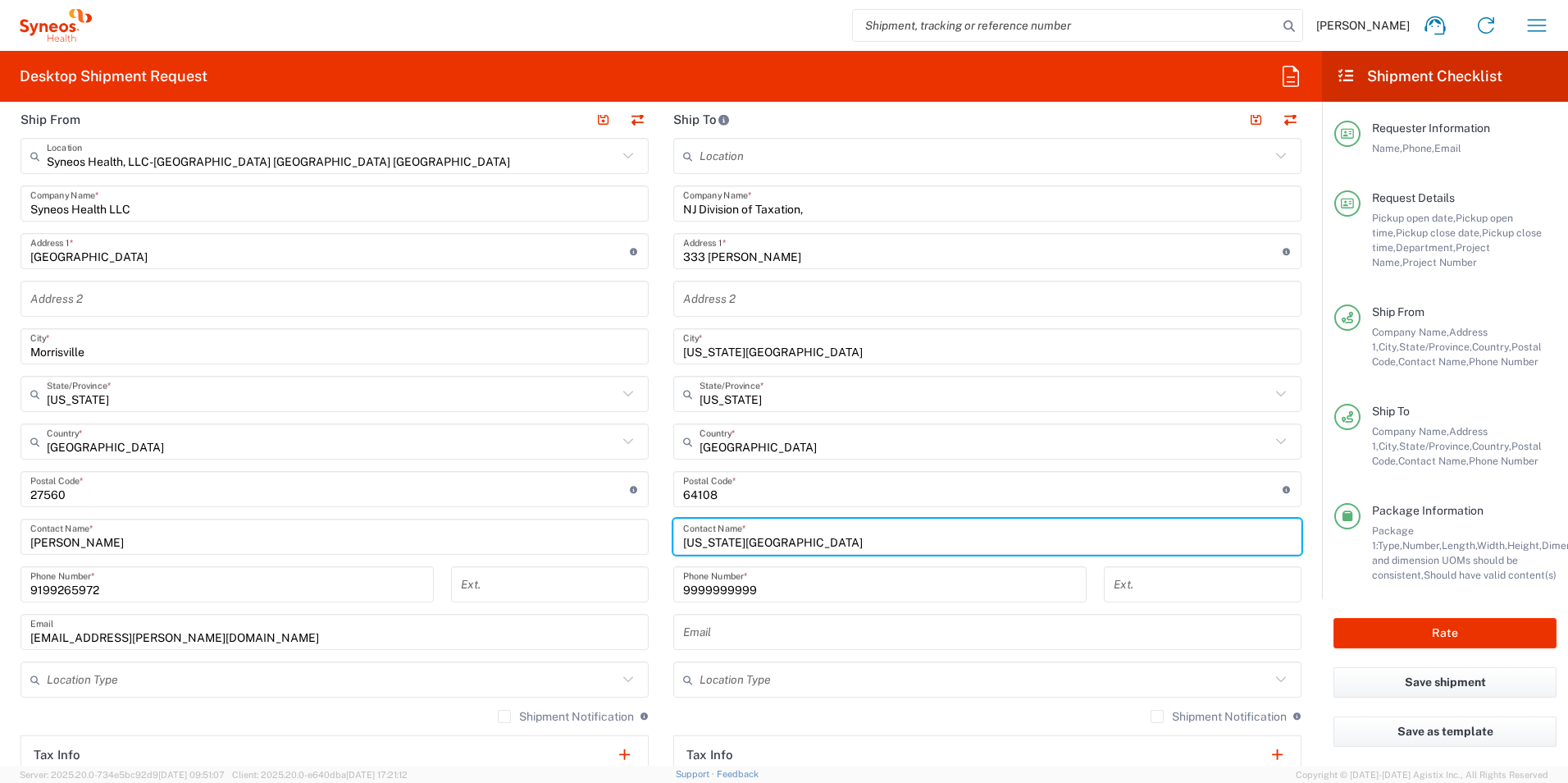
drag, startPoint x: 751, startPoint y: 538, endPoint x: 605, endPoint y: 530, distance: 146.2
click at [605, 530] on div "Ship From Syneos Health, LLC-[GEOGRAPHIC_DATA] [GEOGRAPHIC_DATA] [GEOGRAPHIC_DA…" at bounding box center [661, 467] width 1306 height 733
paste input "Revenue Processing Center"
type input "Revenue Processing Center"
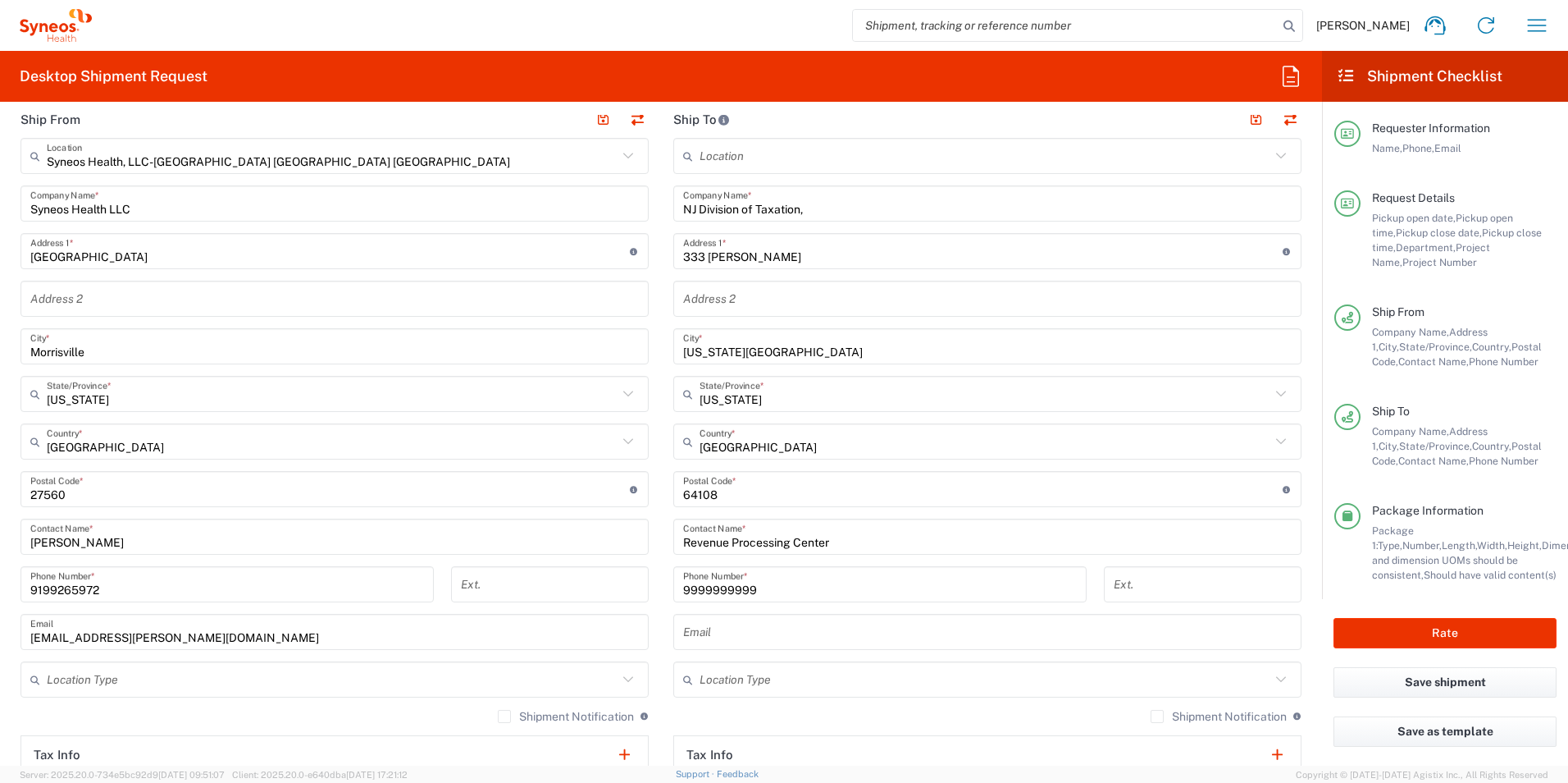
click at [725, 255] on input "333 [PERSON_NAME]" at bounding box center [983, 251] width 600 height 29
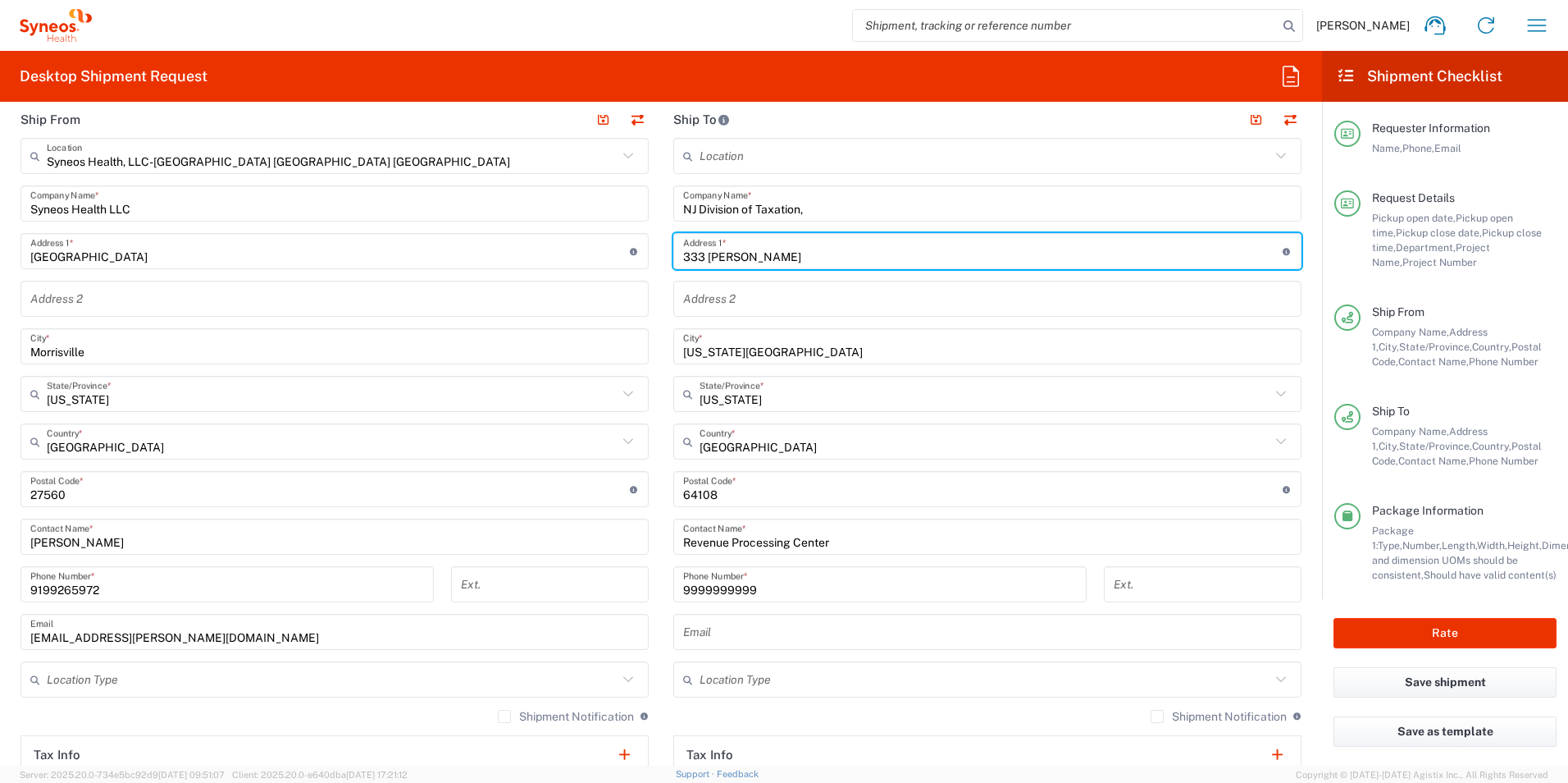
click at [726, 255] on input "333 [PERSON_NAME]" at bounding box center [983, 251] width 600 height 29
paste input "[STREET_ADDRESS][PERSON_NAME]"
drag, startPoint x: 804, startPoint y: 255, endPoint x: 876, endPoint y: 253, distance: 72.0
click at [876, 253] on input "[STREET_ADDRESS][PERSON_NAME]" at bounding box center [983, 251] width 600 height 29
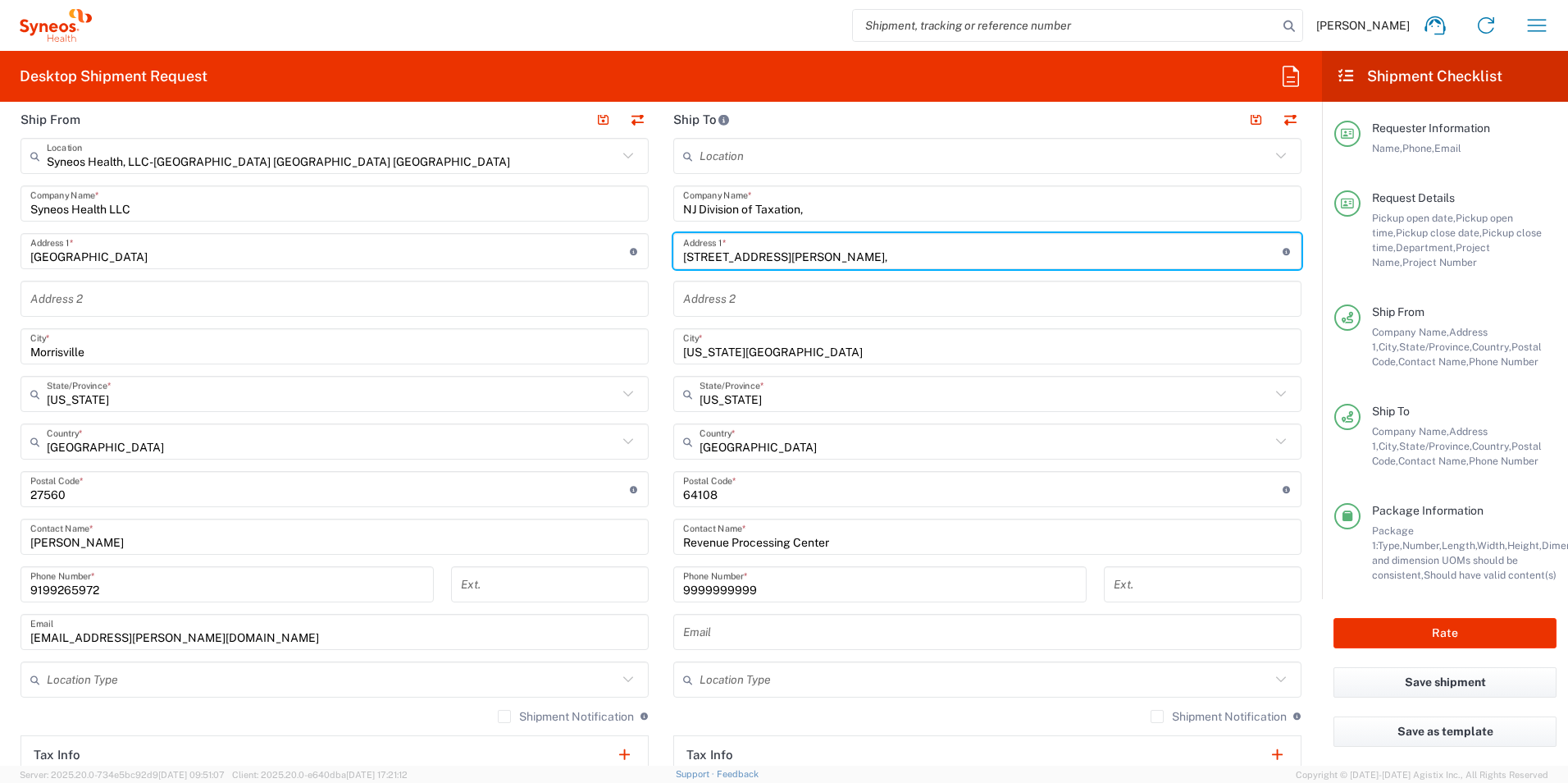
type input "[STREET_ADDRESS][PERSON_NAME],"
click at [748, 290] on input "text" at bounding box center [988, 299] width 609 height 29
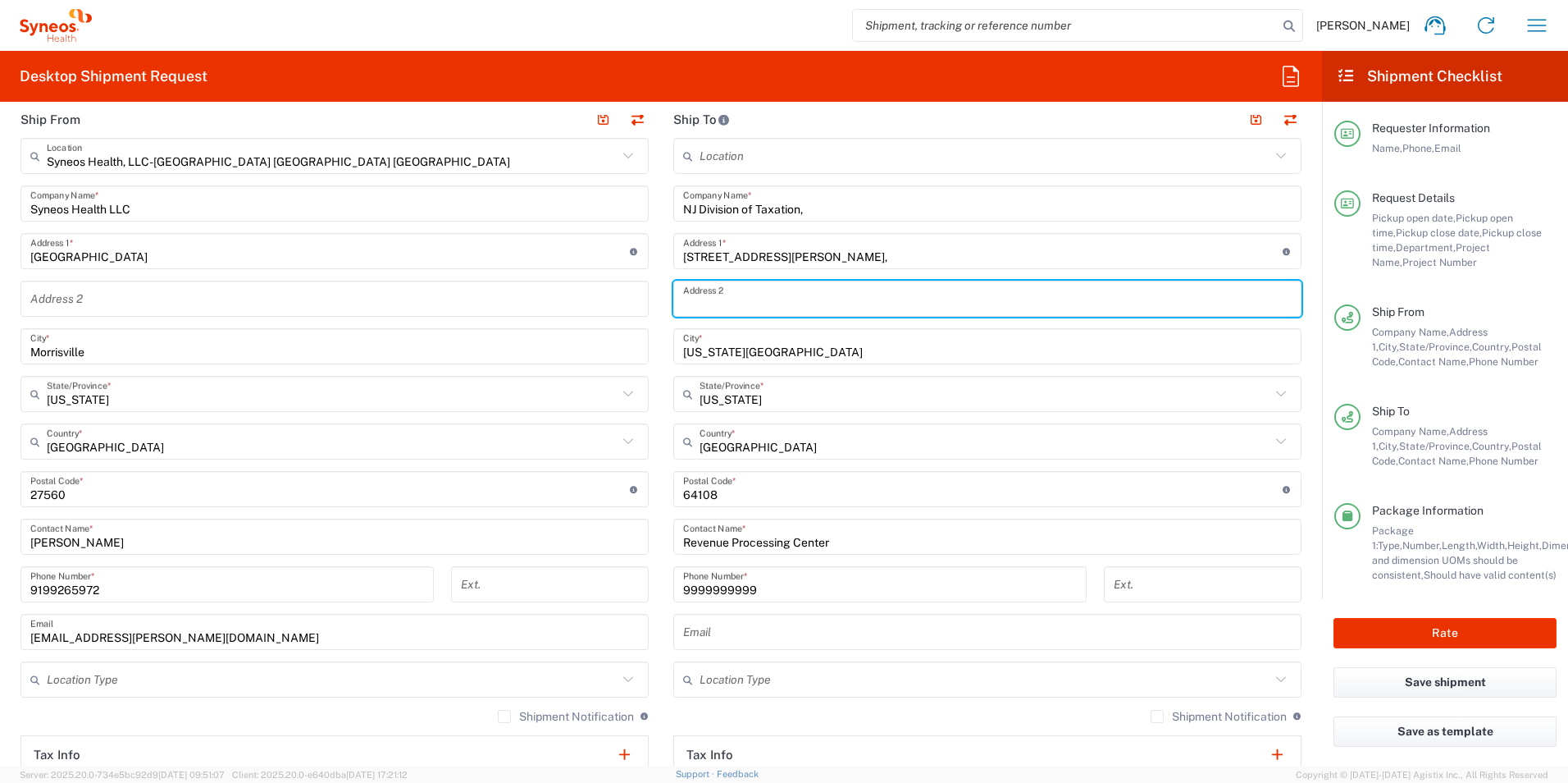
paste input "Bldg. 20"
type input "Bldg. 20"
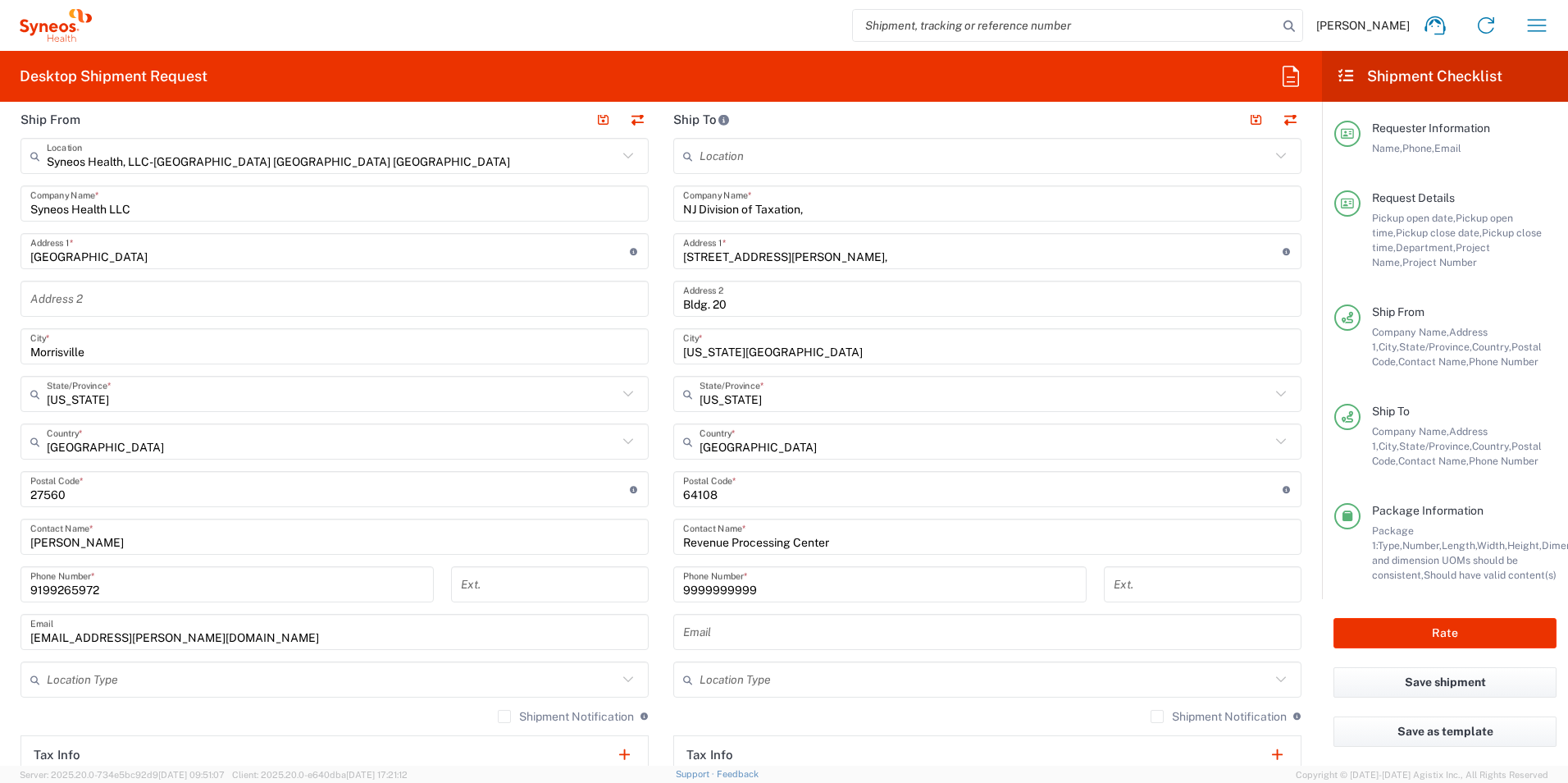
click at [699, 353] on input "[US_STATE][GEOGRAPHIC_DATA]" at bounding box center [988, 346] width 609 height 29
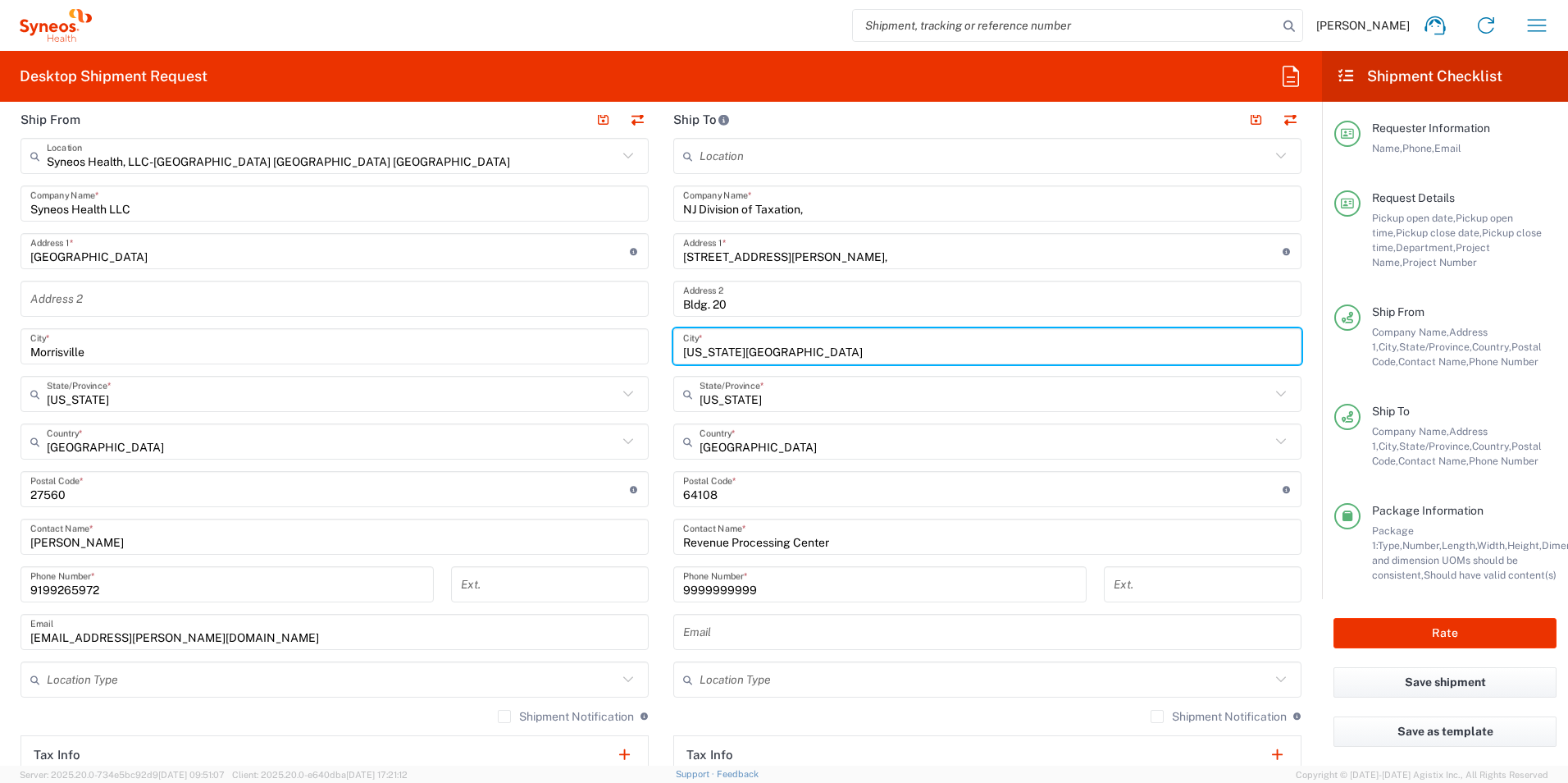
click at [699, 353] on input "[US_STATE][GEOGRAPHIC_DATA]" at bounding box center [988, 346] width 609 height 29
paste input "[GEOGRAPHIC_DATA]"
type input "[GEOGRAPHIC_DATA]"
click at [762, 406] on input "[US_STATE]" at bounding box center [986, 394] width 571 height 29
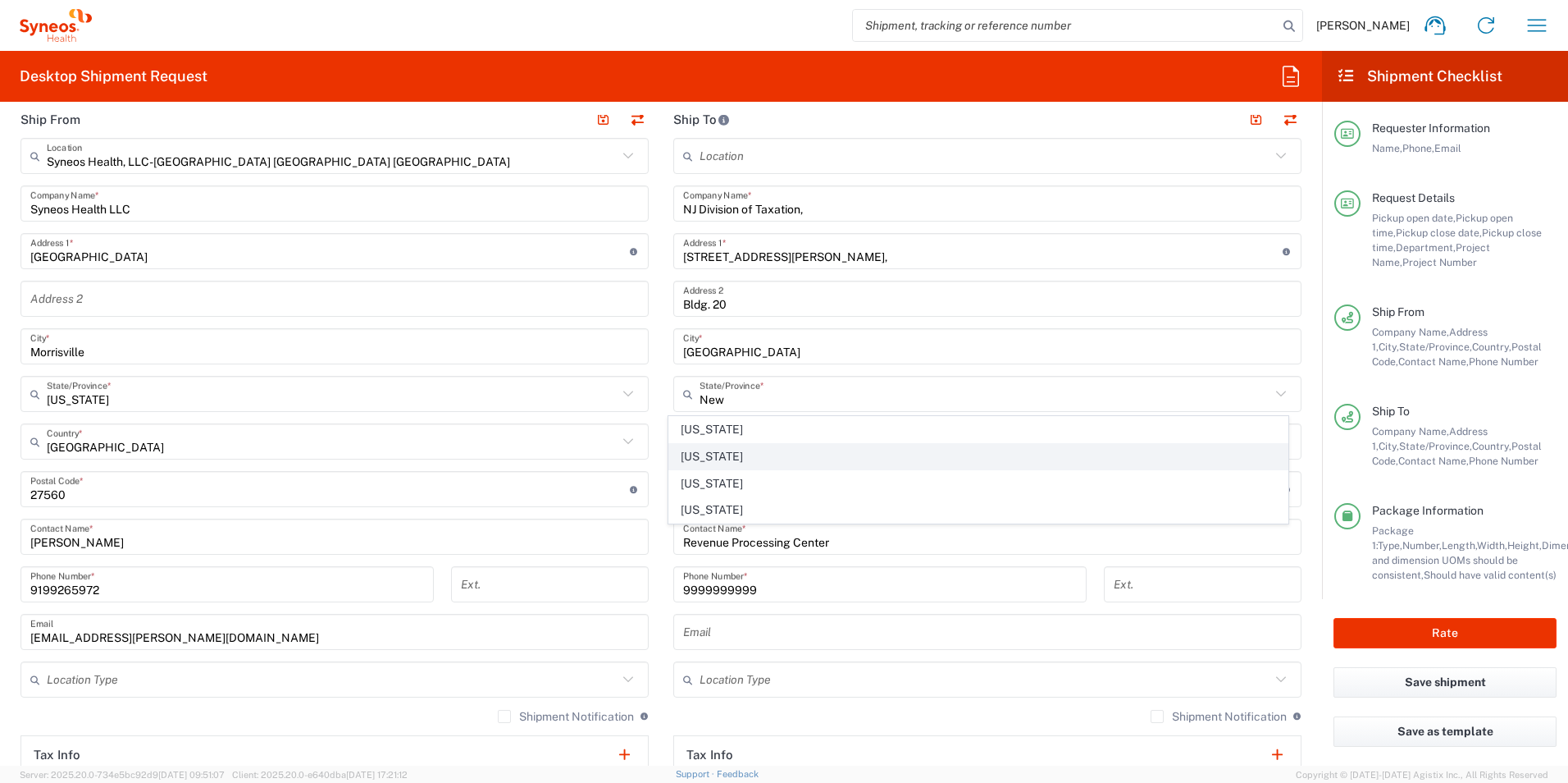
click at [705, 458] on span "[US_STATE]" at bounding box center [979, 457] width 619 height 26
type input "[US_STATE]"
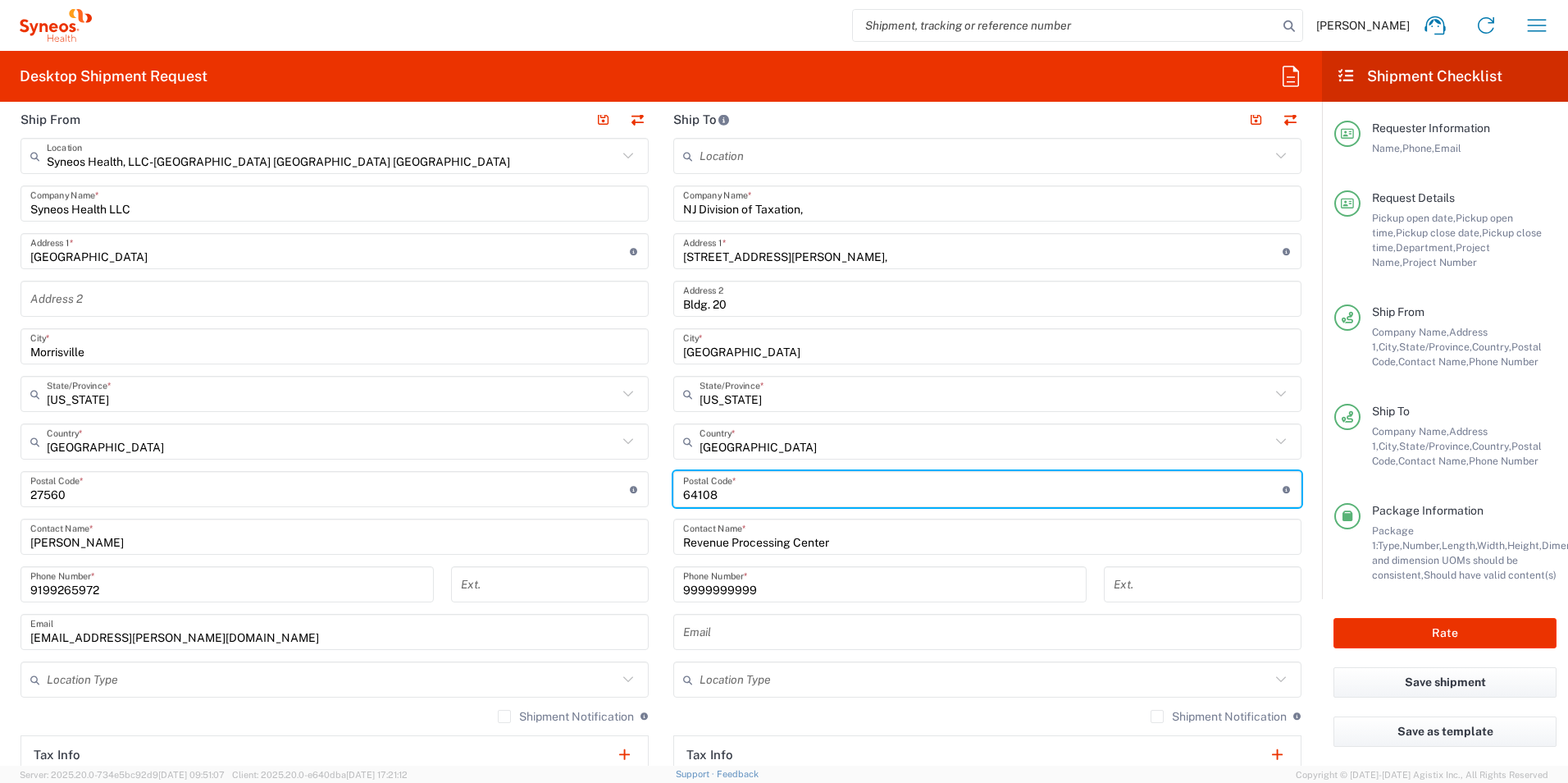
drag, startPoint x: 756, startPoint y: 488, endPoint x: 610, endPoint y: 482, distance: 146.1
click at [610, 482] on div "Ship From Syneos Health, LLC-[GEOGRAPHIC_DATA] [GEOGRAPHIC_DATA] [GEOGRAPHIC_DA…" at bounding box center [661, 467] width 1306 height 733
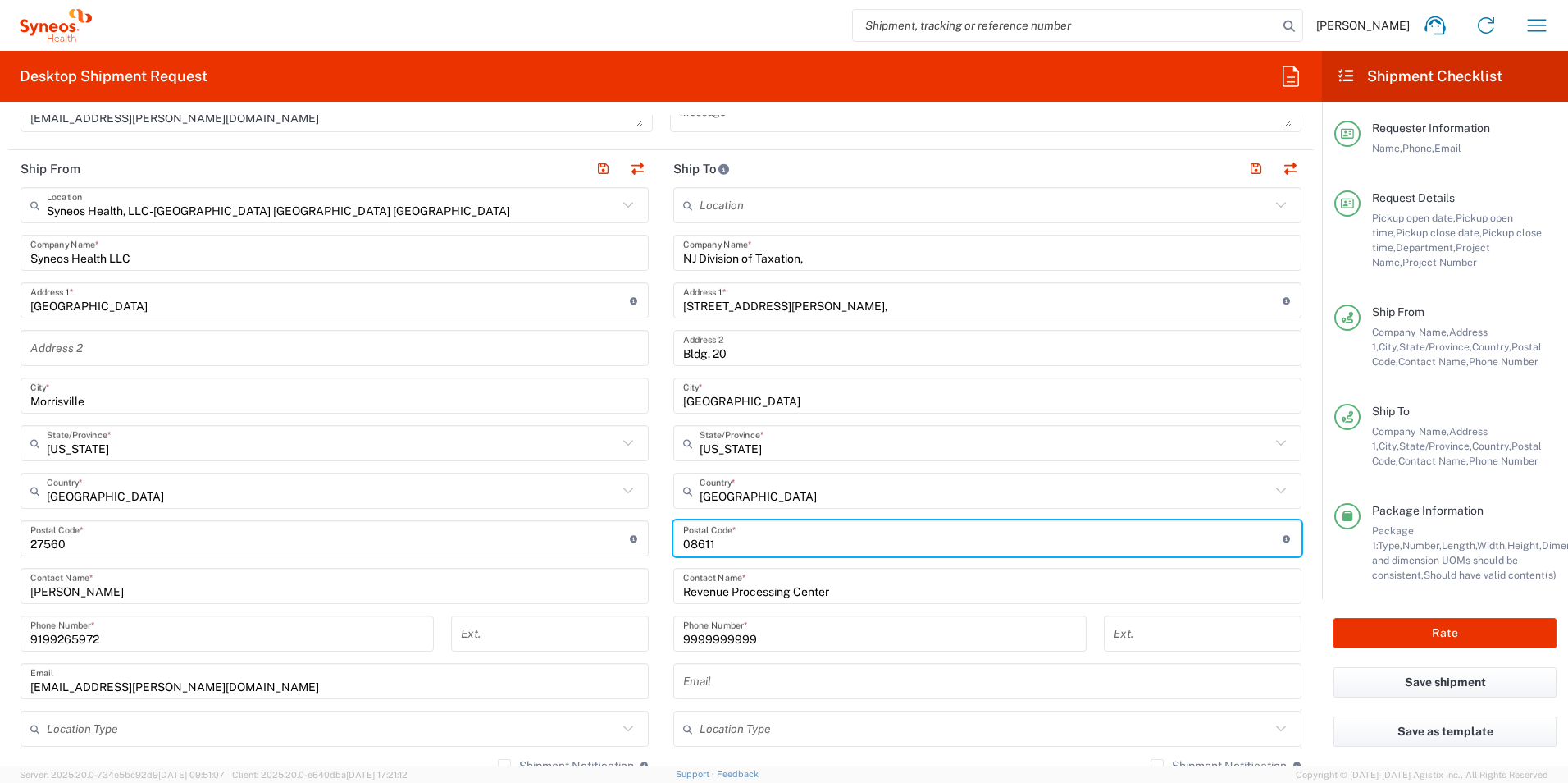
scroll to position [569, 0]
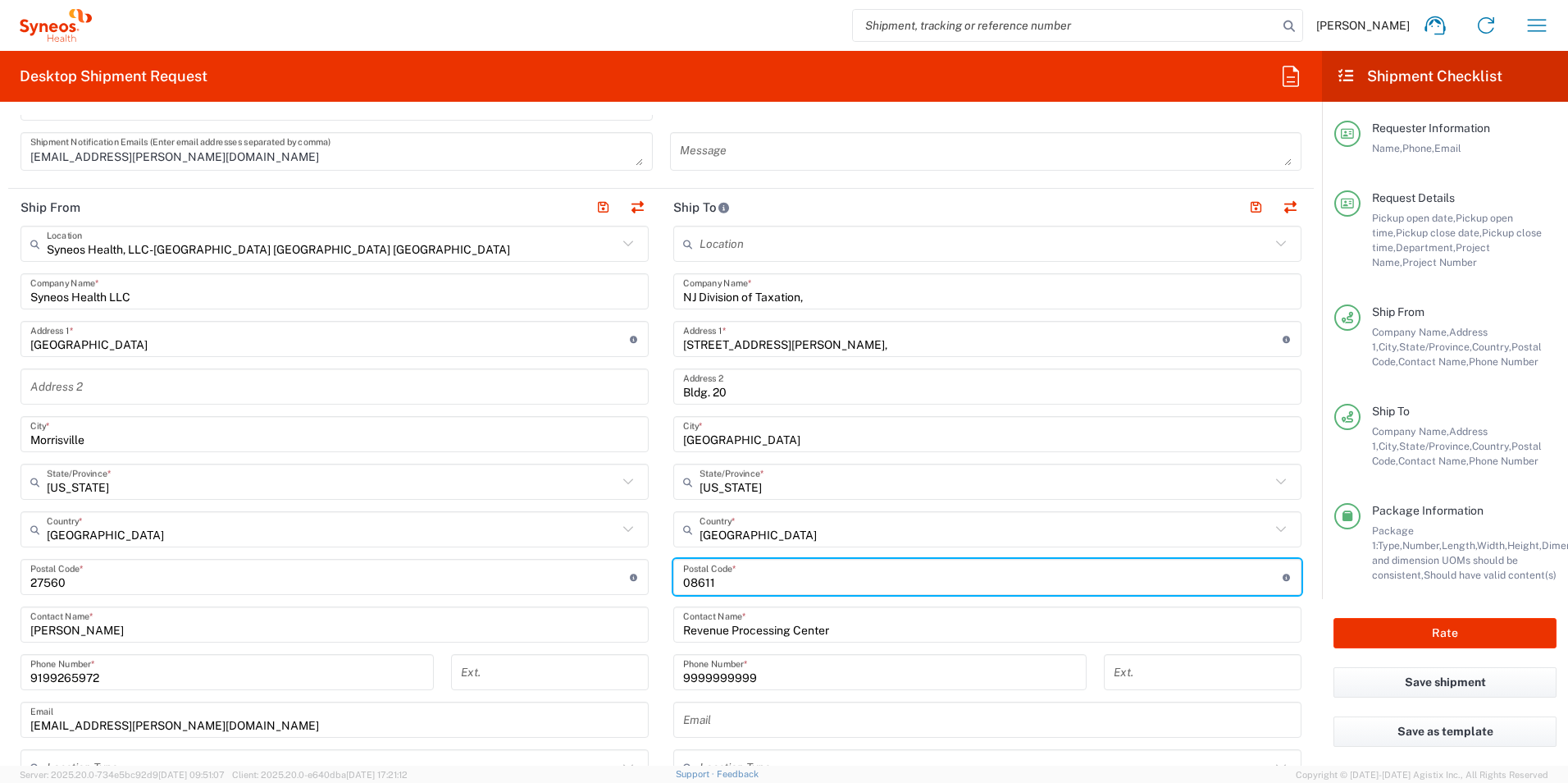
type input "08611"
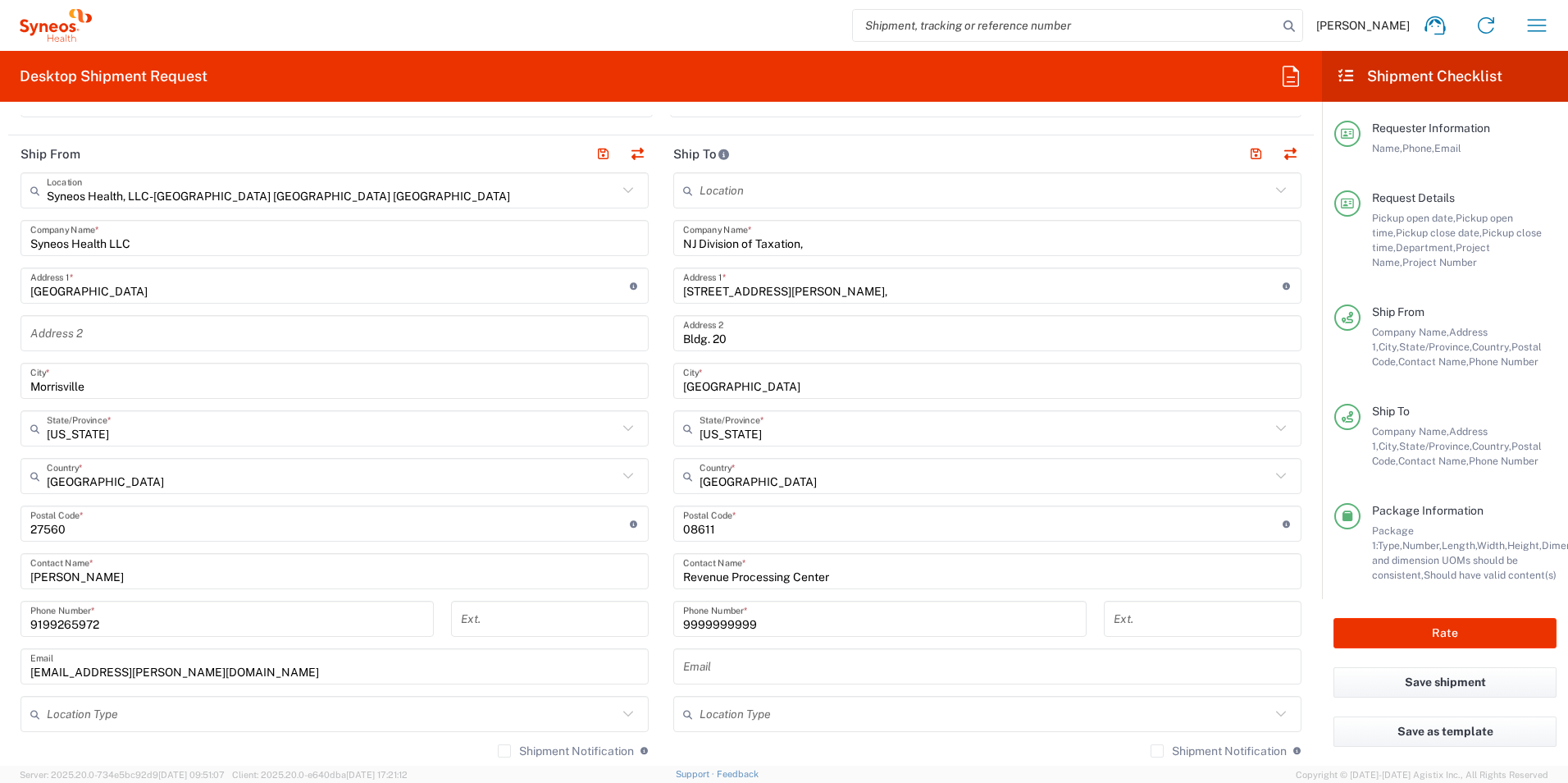
scroll to position [651, 0]
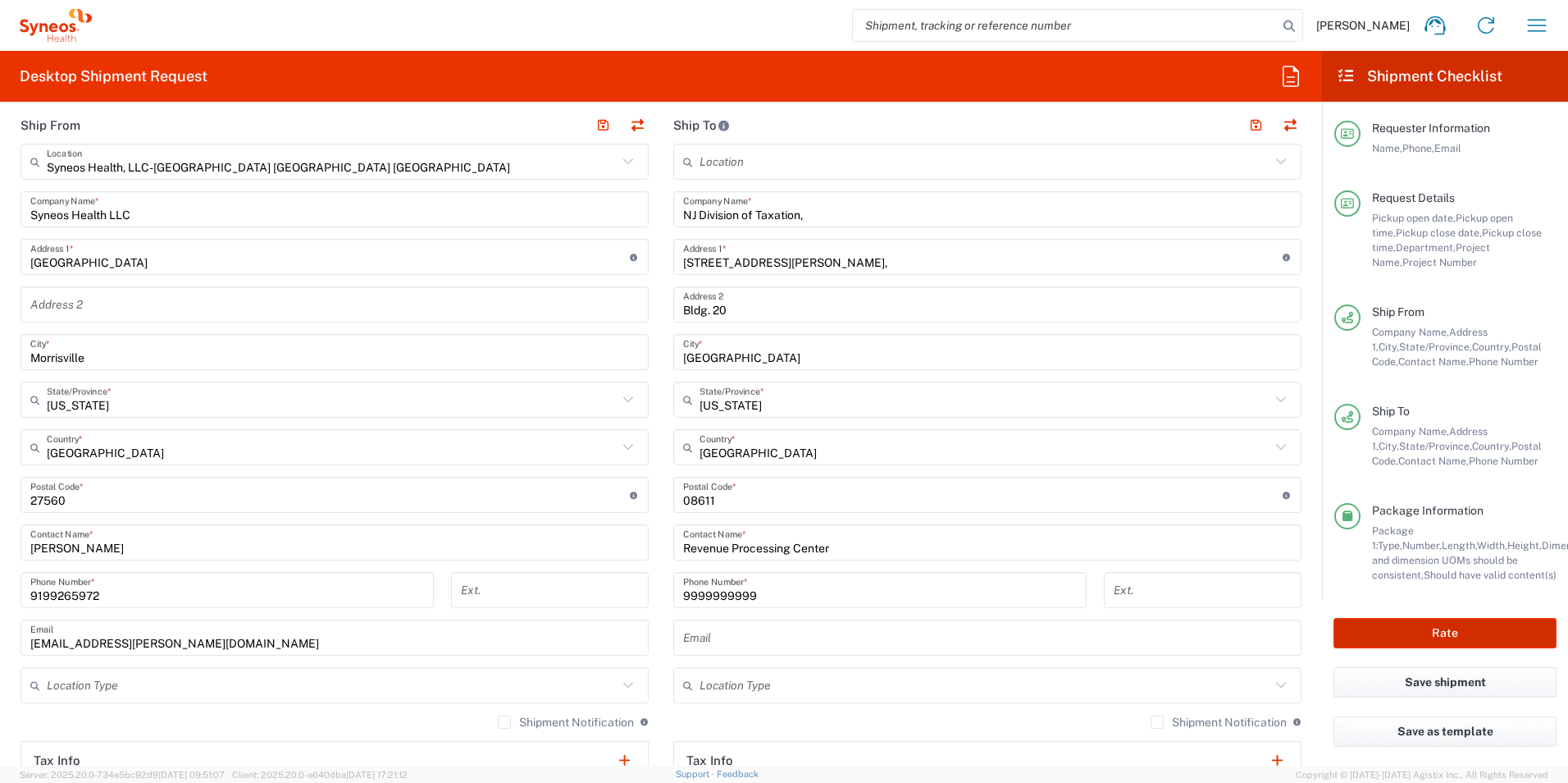
click at [1466, 634] on button "Rate" at bounding box center [1445, 633] width 223 height 31
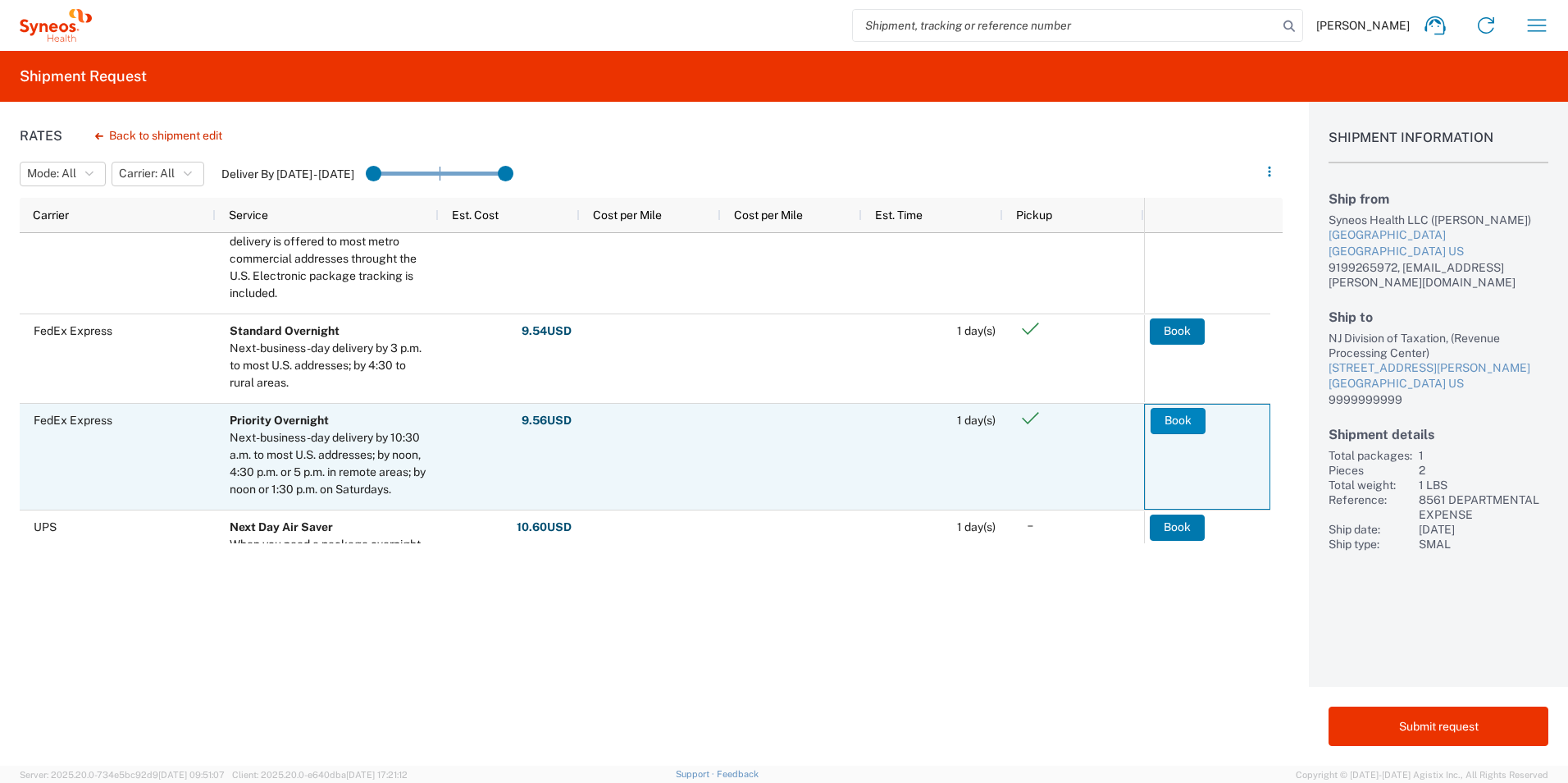
click at [1176, 422] on button "Book" at bounding box center [1177, 421] width 55 height 26
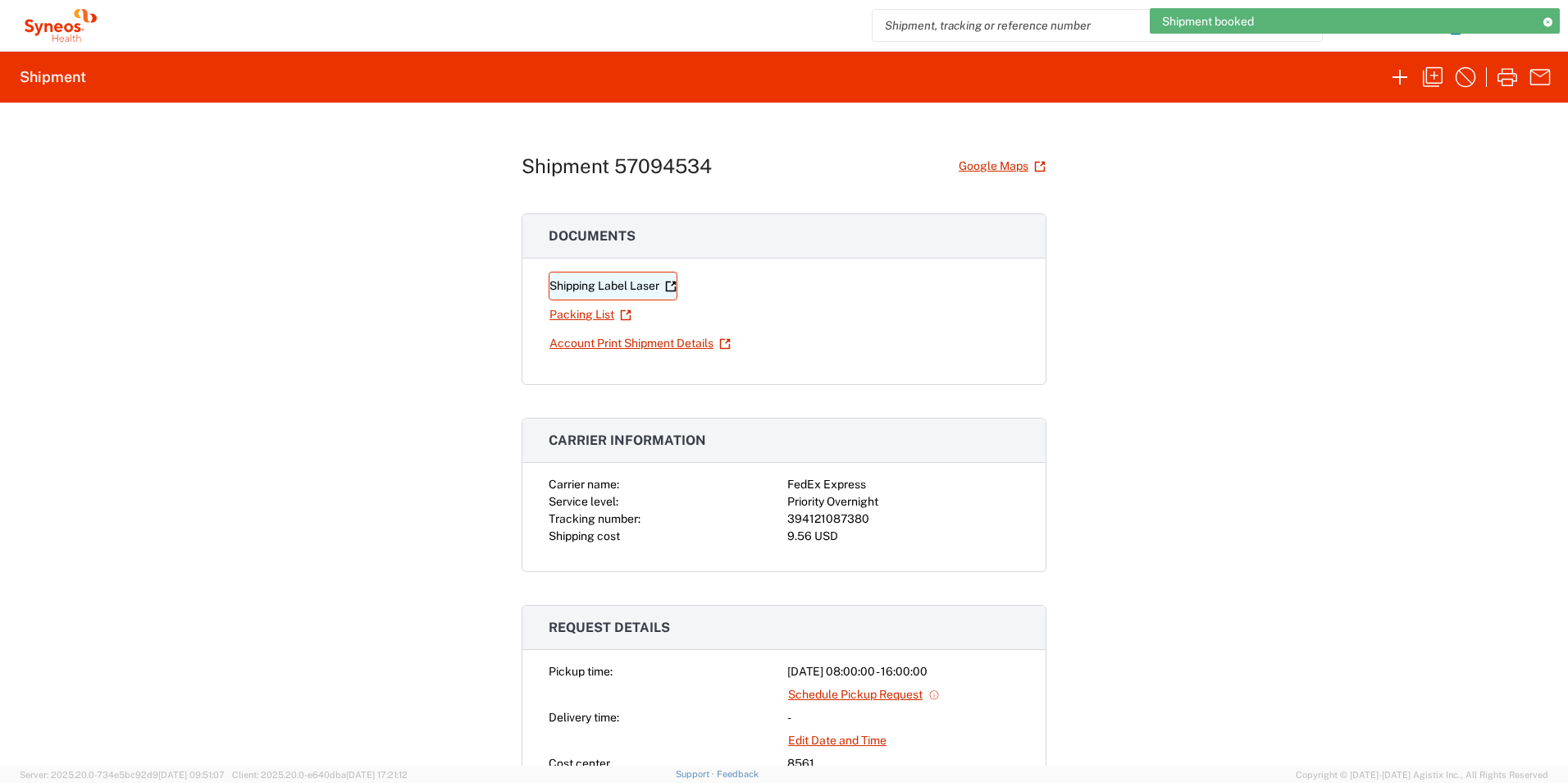
click at [603, 282] on link "Shipping Label Laser" at bounding box center [613, 286] width 129 height 29
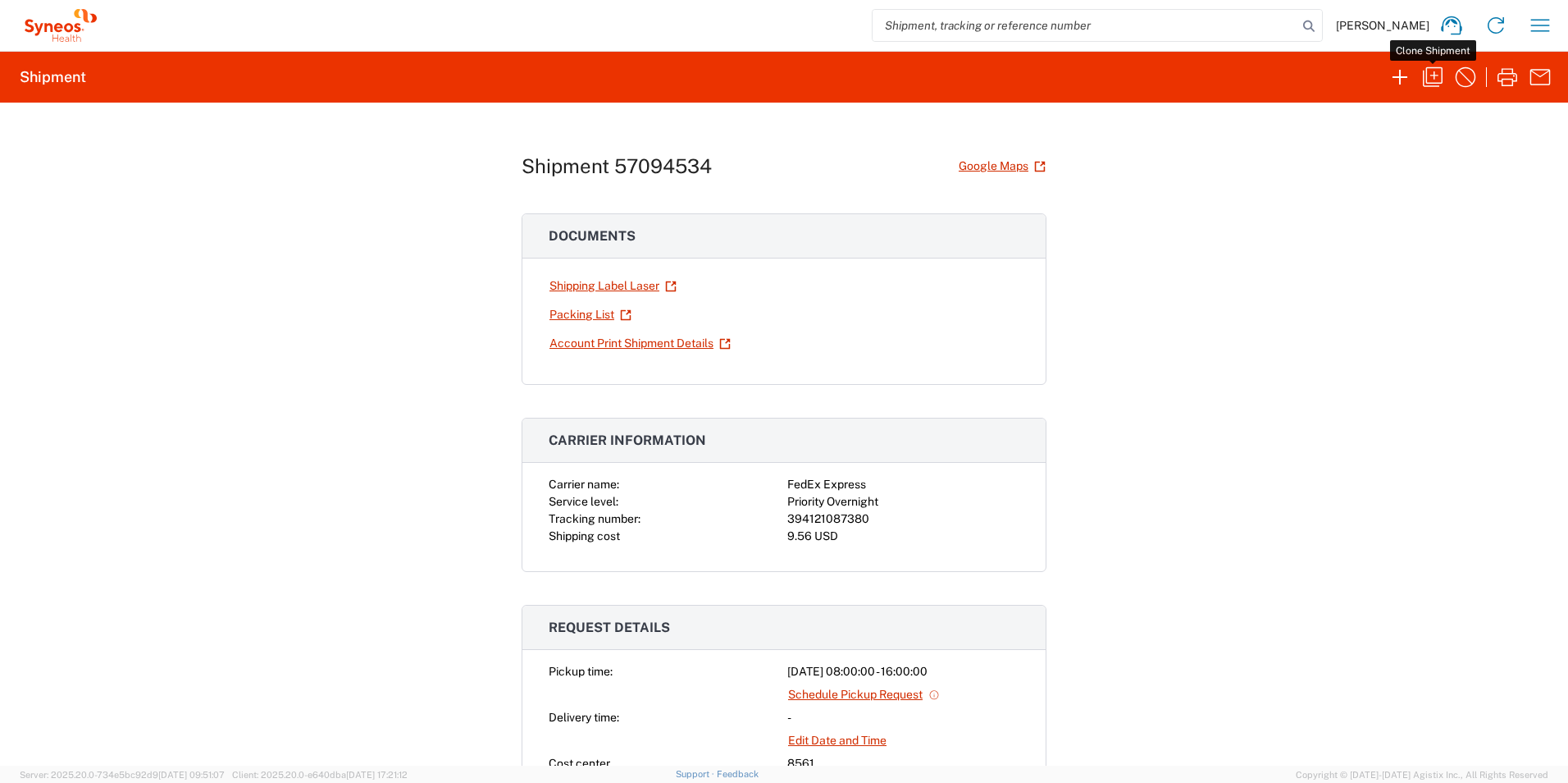
click at [1430, 71] on icon "button" at bounding box center [1433, 77] width 26 height 26
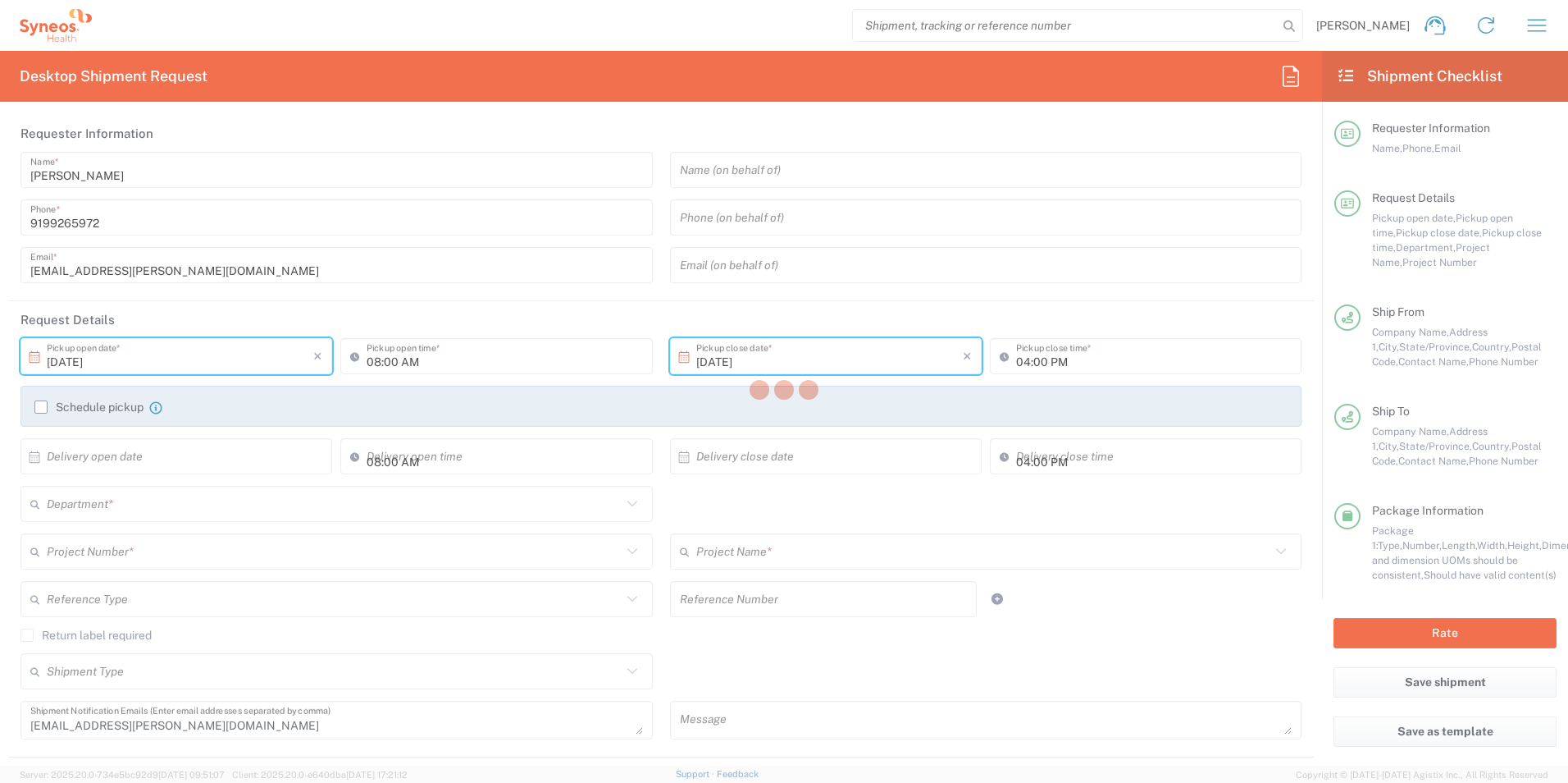
type input "[US_STATE]"
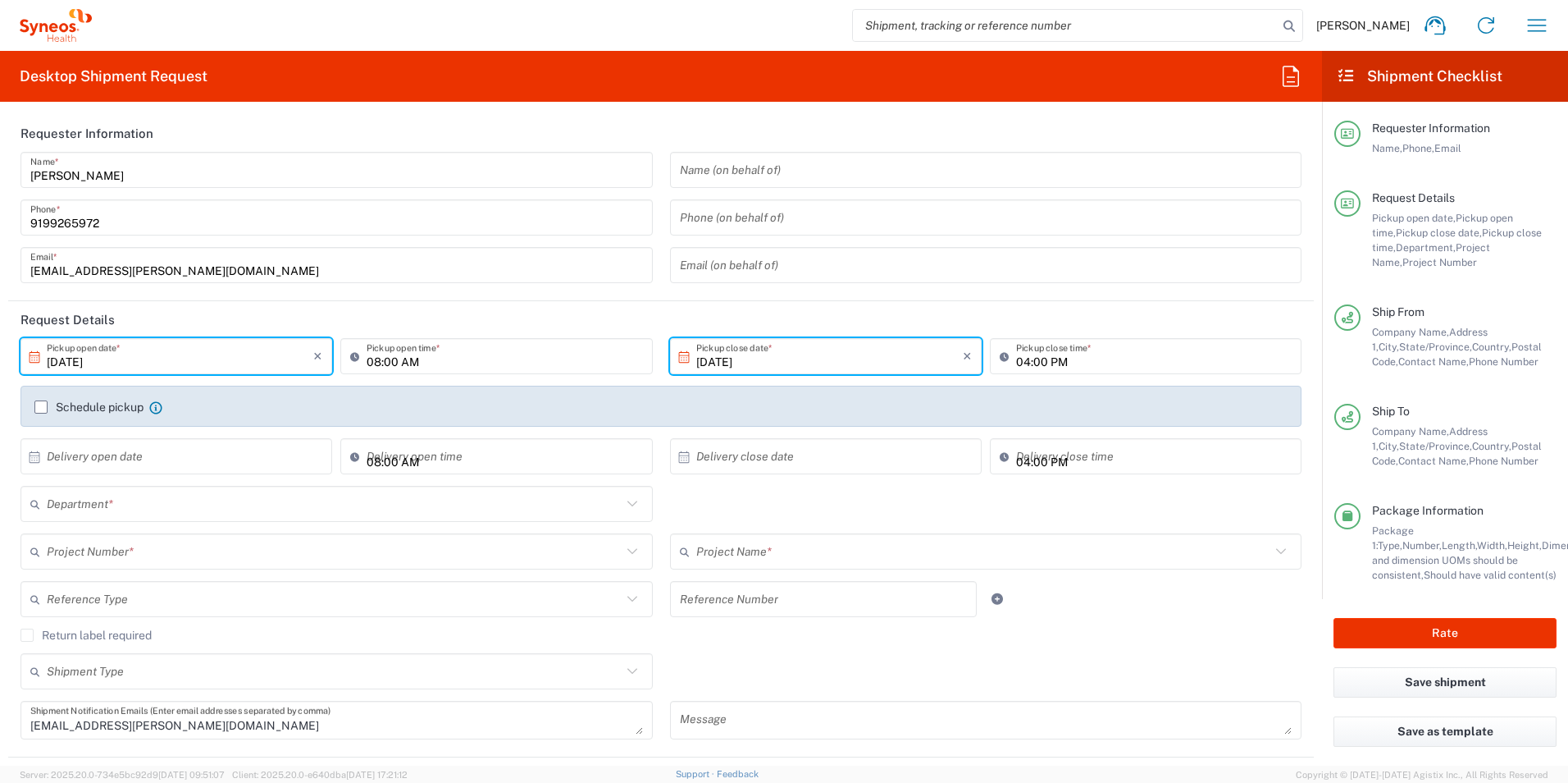
type input "Envelope"
type input "8561 DEPARTMENTAL EXPENSE"
type input "8561"
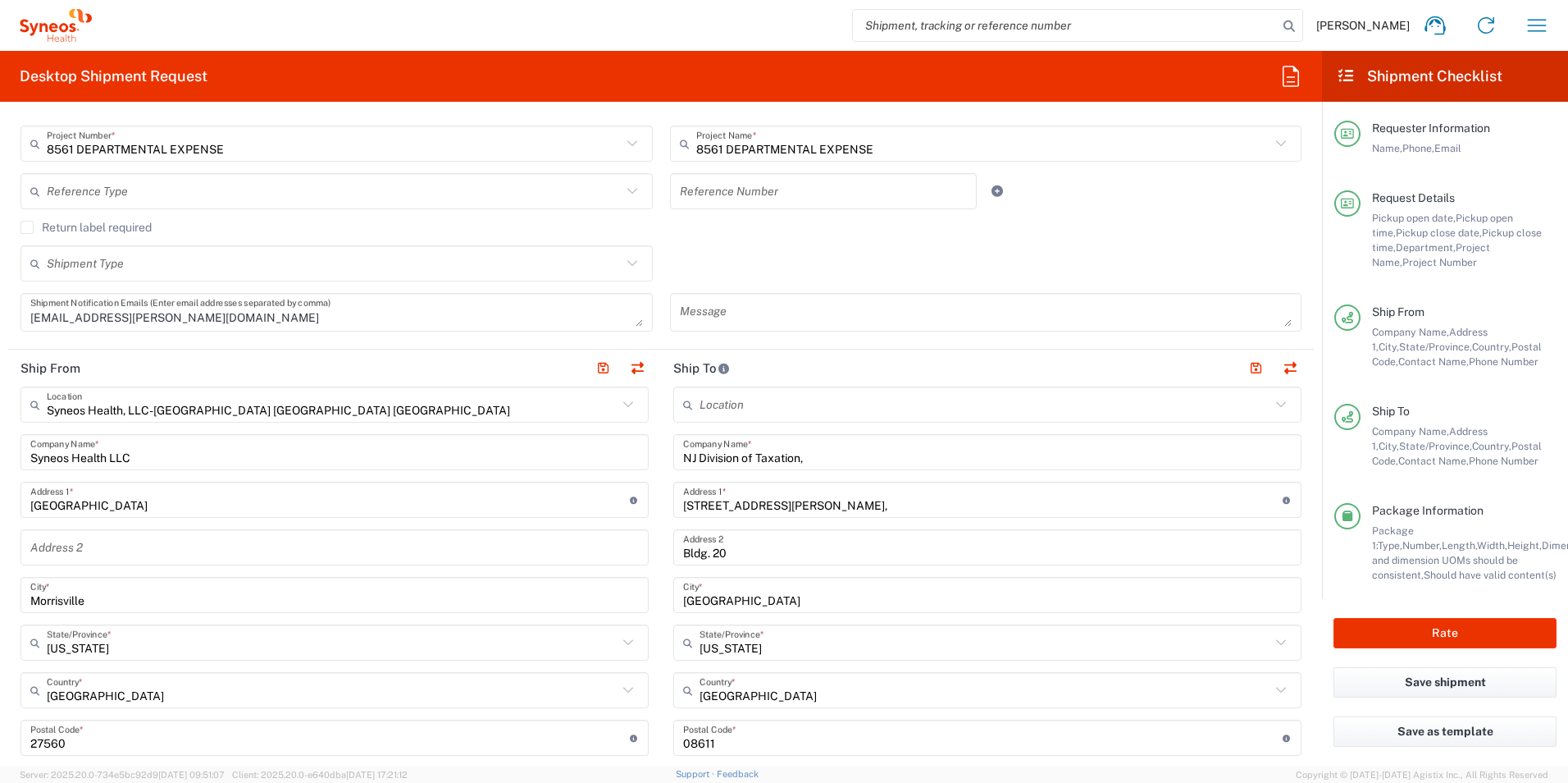
scroll to position [411, 0]
click at [734, 456] on input "NJ Division of Taxation," at bounding box center [988, 450] width 609 height 29
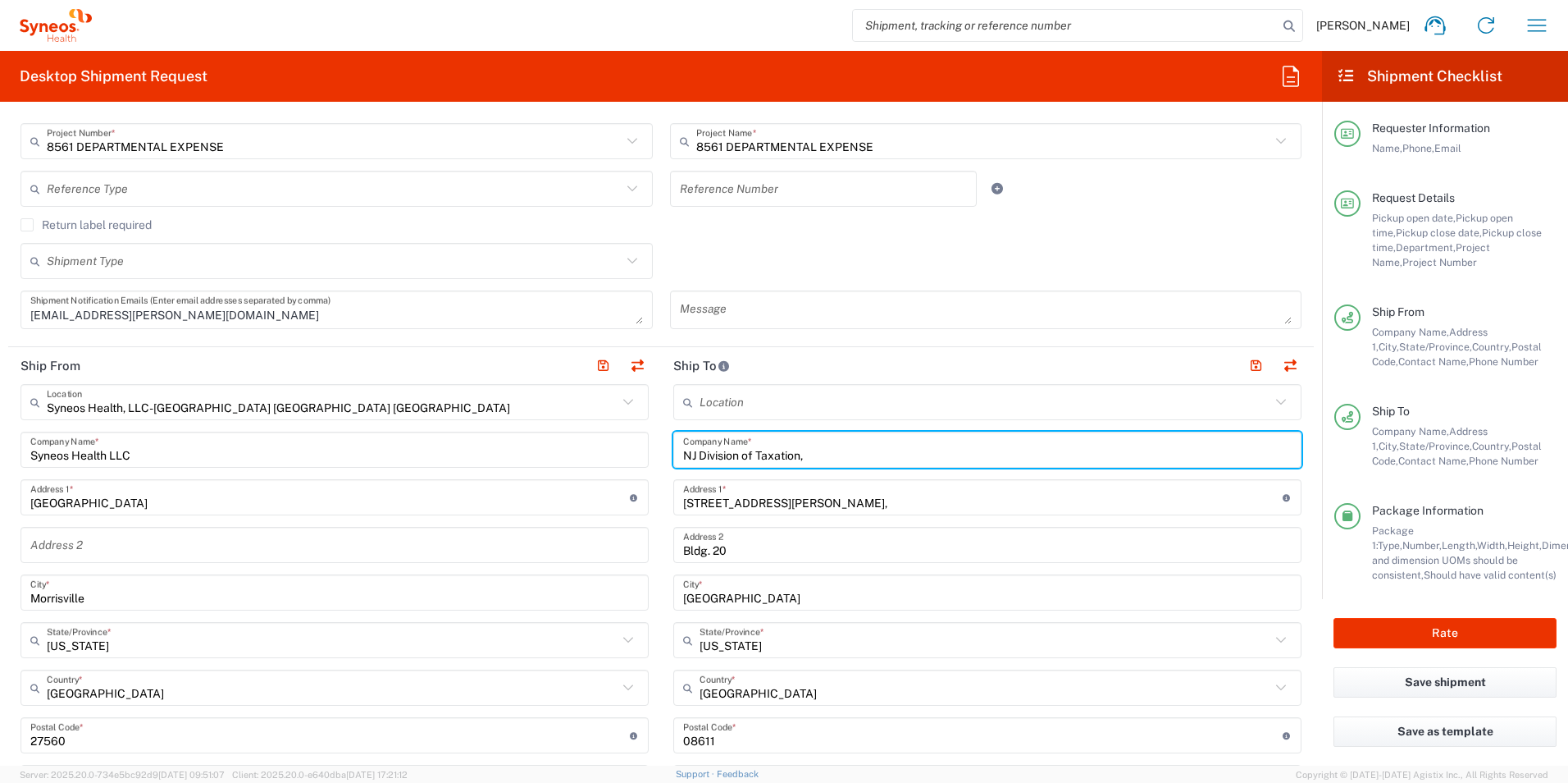
click at [734, 456] on input "NJ Division of Taxation," at bounding box center [988, 450] width 609 height 29
paste input "YS Tax Department, RPC - PIT"
drag, startPoint x: 792, startPoint y: 457, endPoint x: 839, endPoint y: 456, distance: 47.0
click at [839, 456] on input "NYS Tax Department, RPC - PIT" at bounding box center [988, 450] width 609 height 29
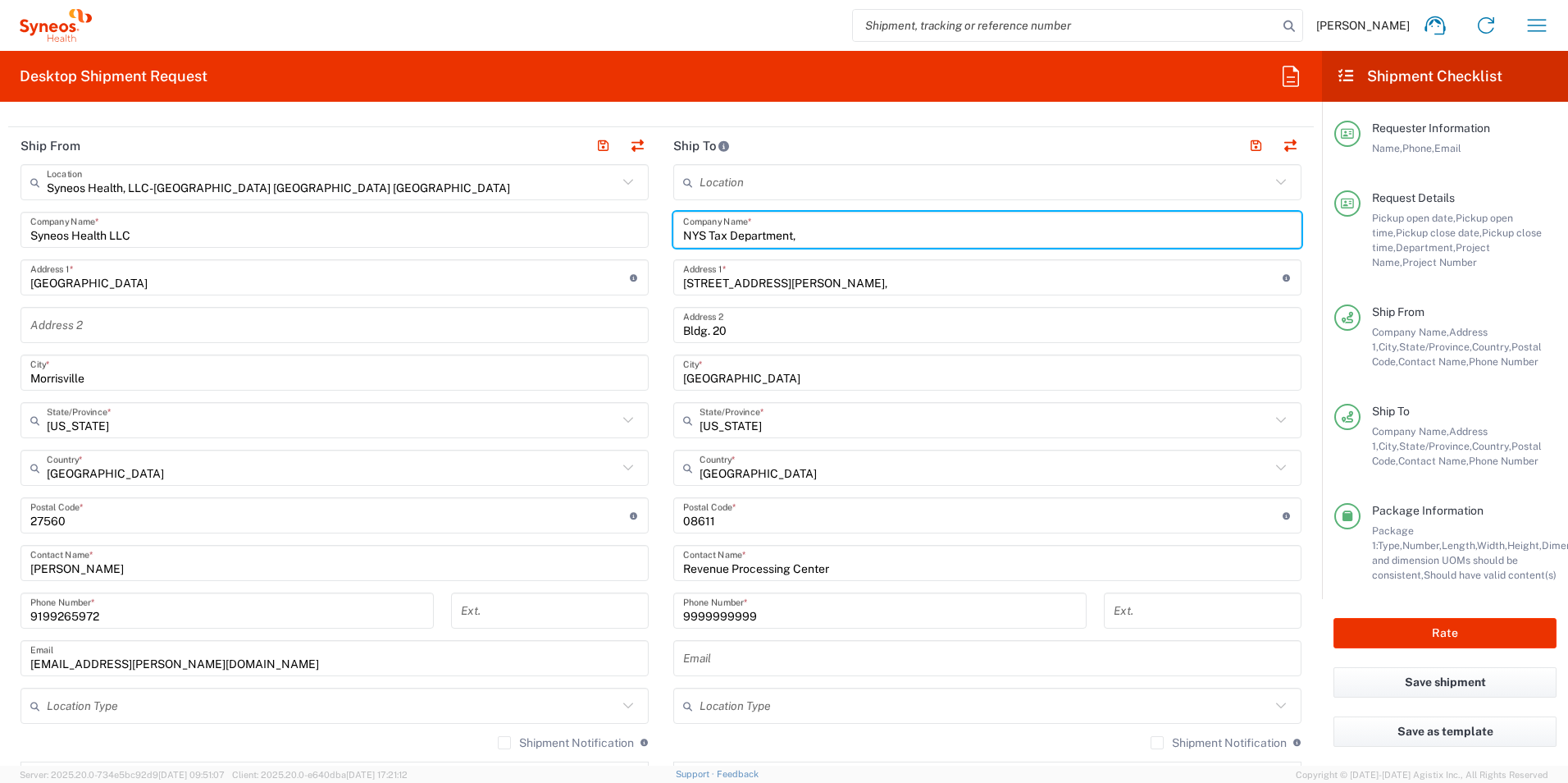
scroll to position [657, 0]
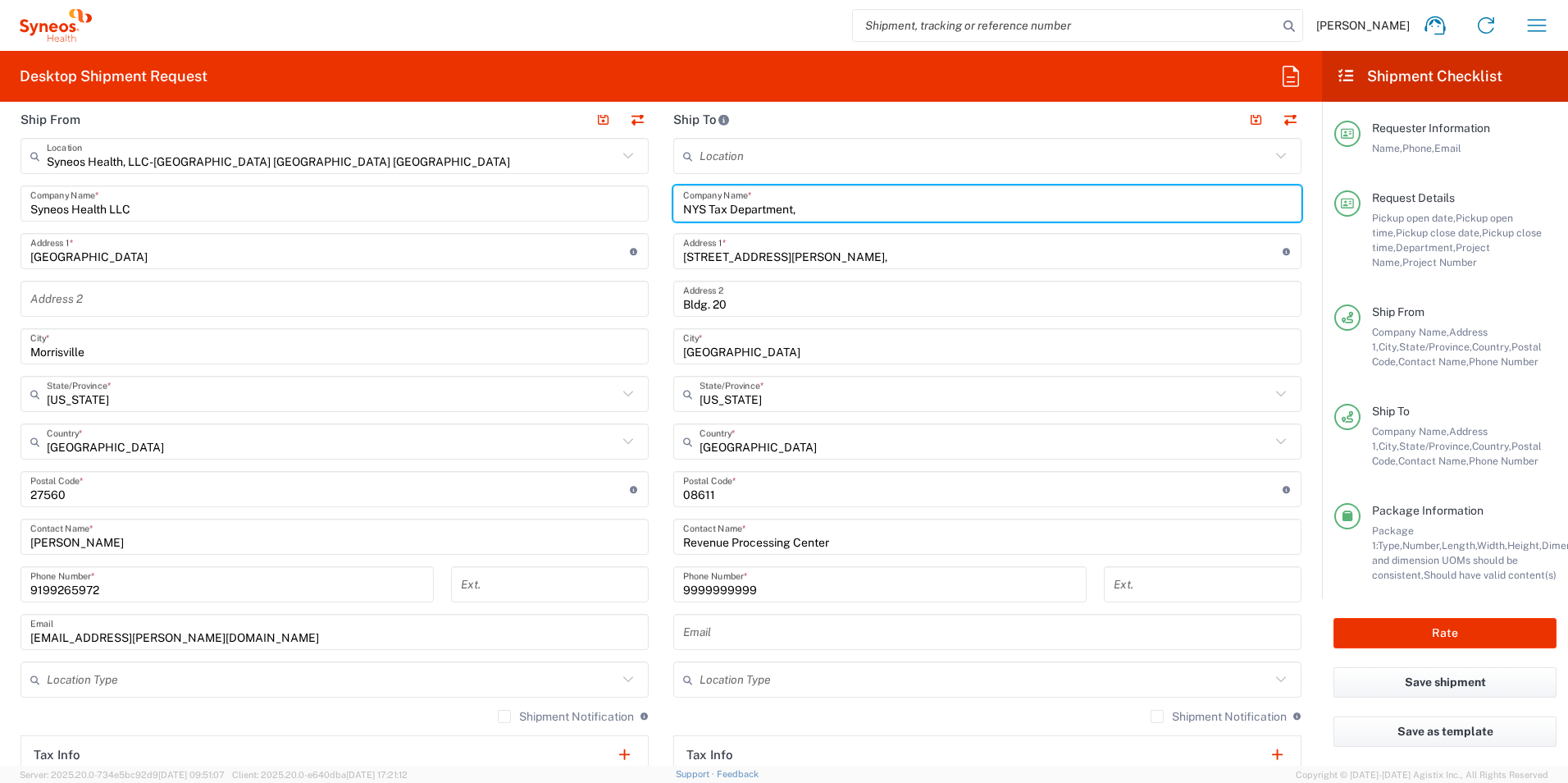
type input "NYS Tax Department,"
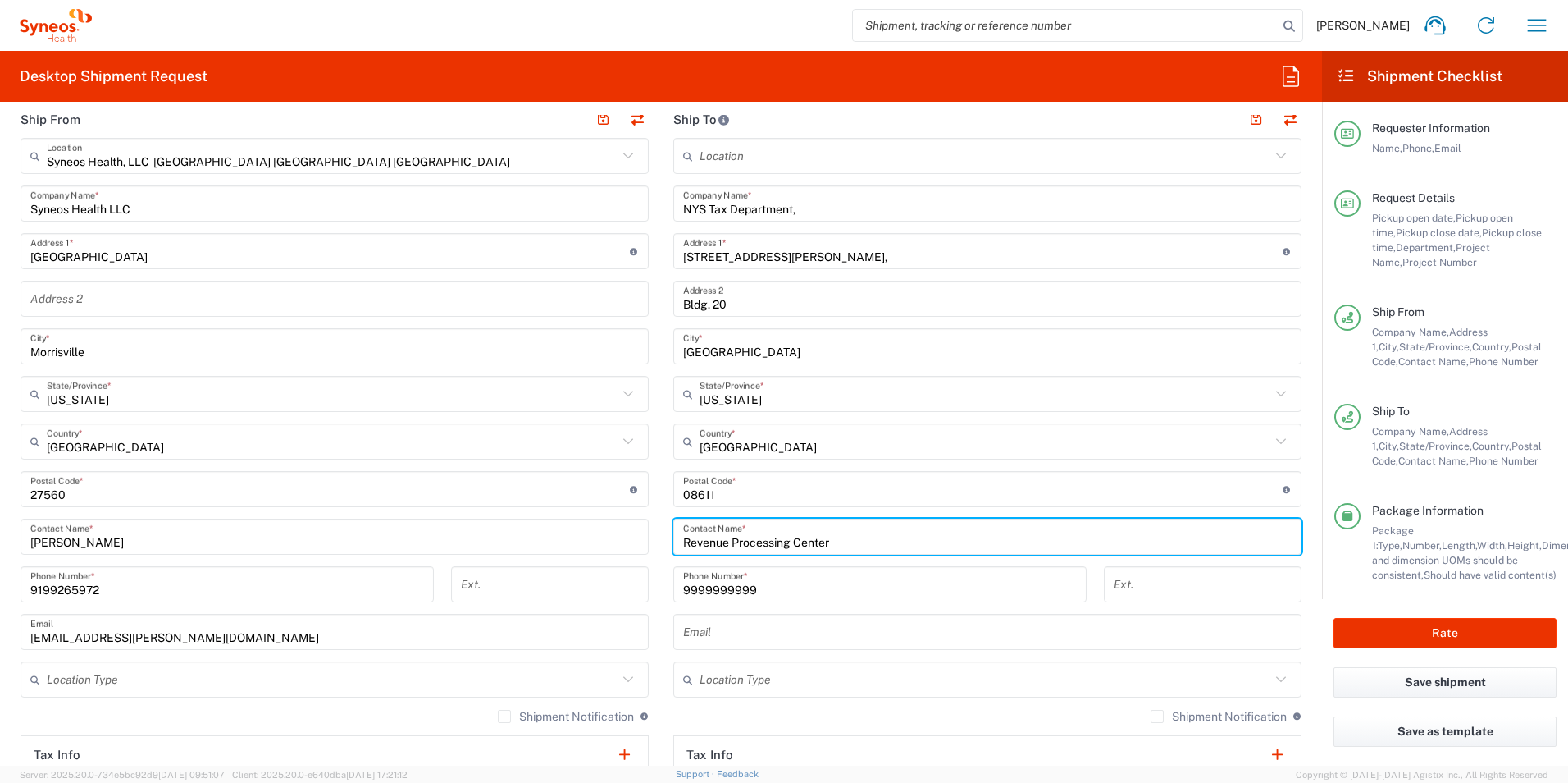
click at [766, 551] on input "Revenue Processing Center" at bounding box center [988, 537] width 609 height 29
paste input "PC - PIT"
type input "RPC - PIT"
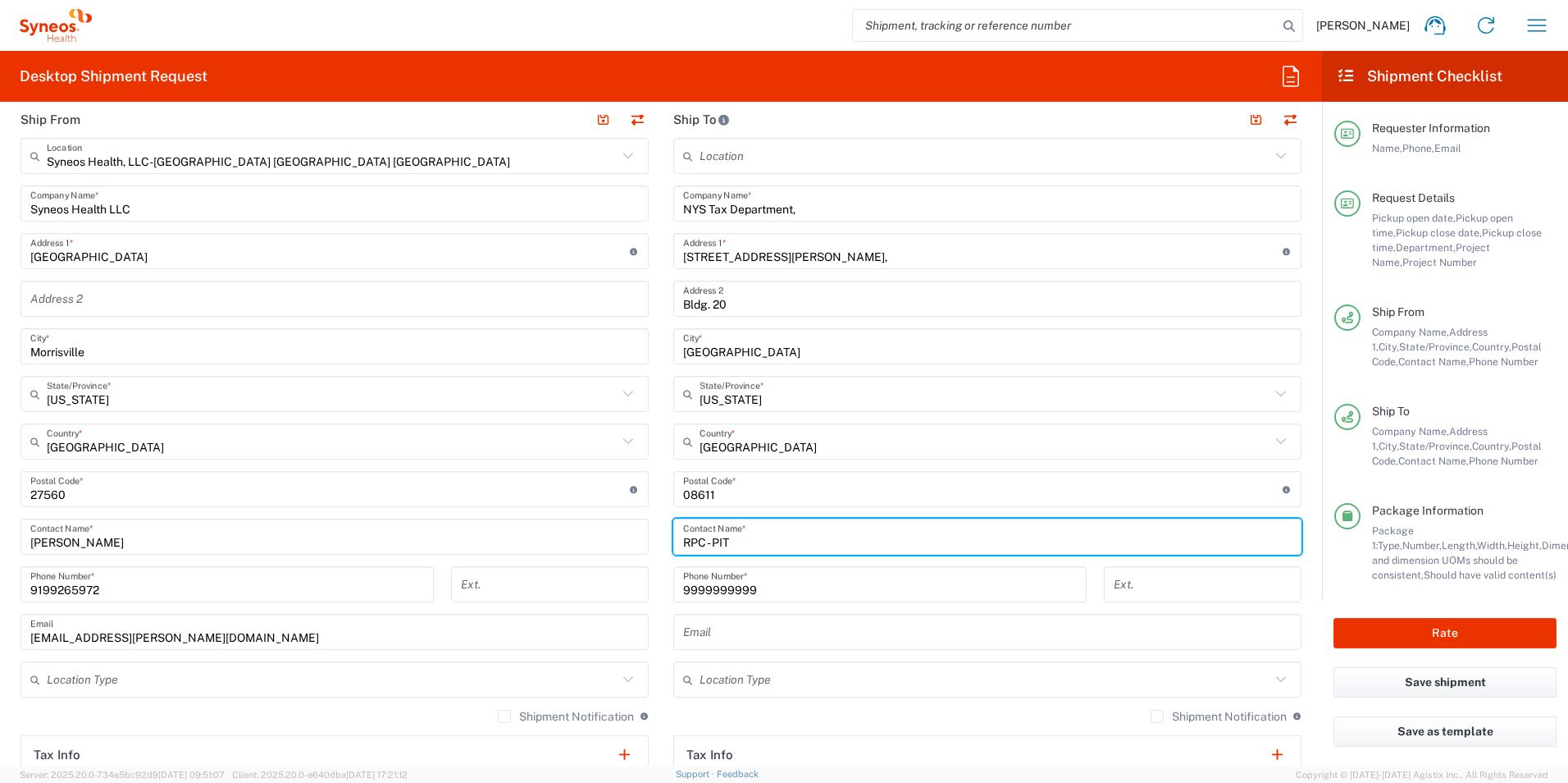
click at [837, 208] on input "NYS Tax Department," at bounding box center [988, 203] width 609 height 29
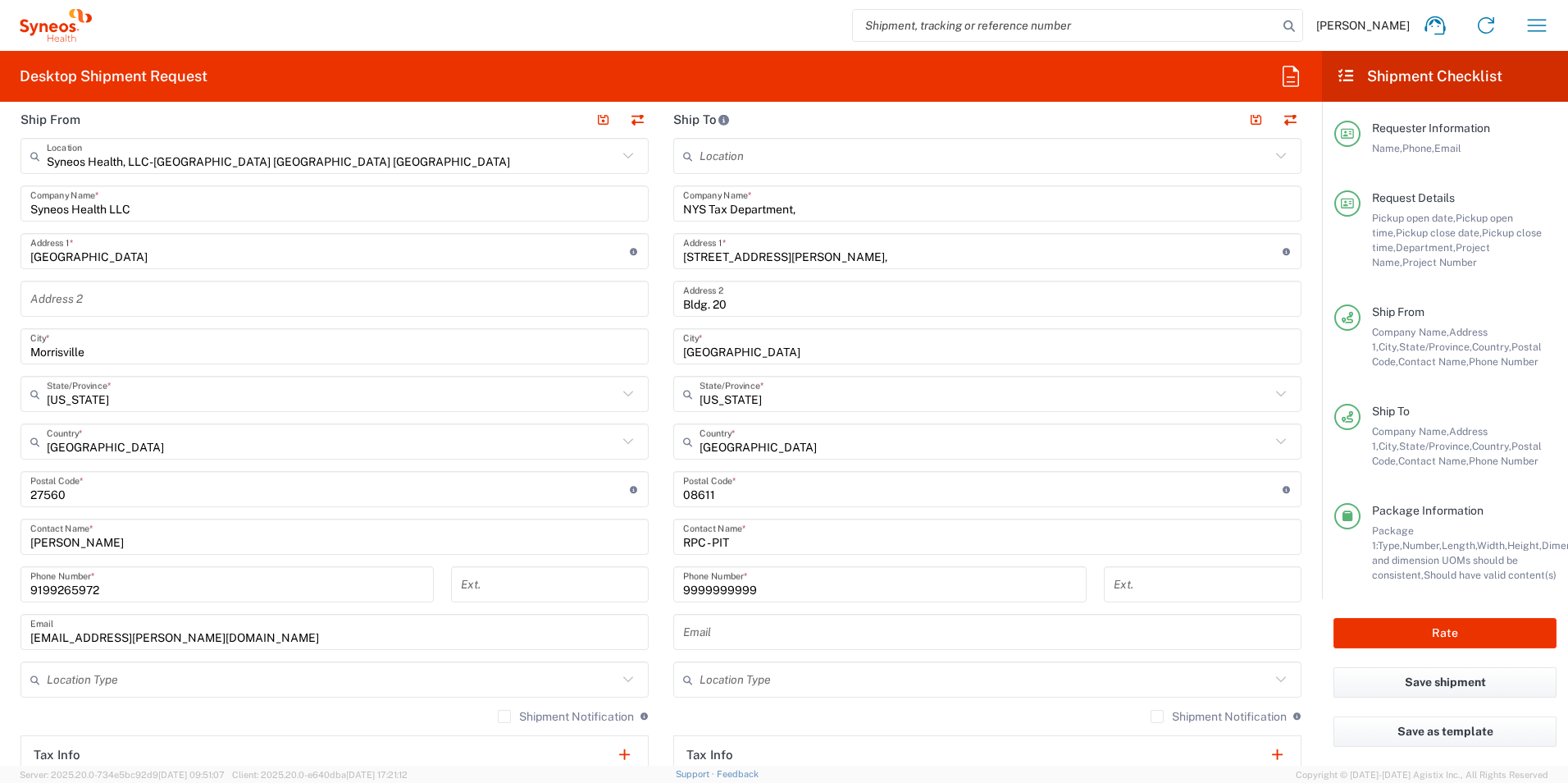
click at [759, 258] on input "[STREET_ADDRESS][PERSON_NAME]," at bounding box center [983, 251] width 600 height 29
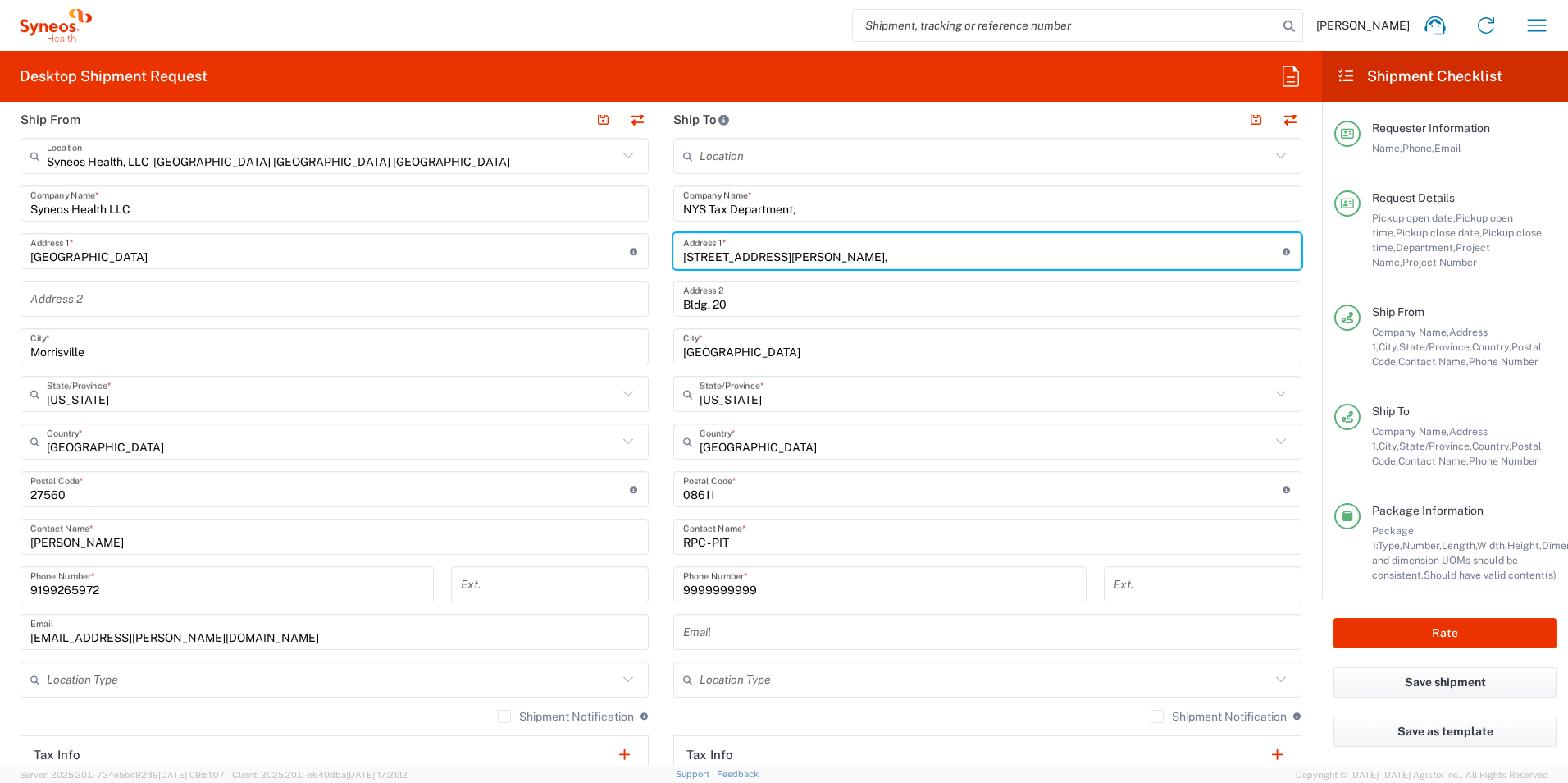
click at [759, 258] on input "[STREET_ADDRESS][PERSON_NAME]," at bounding box center [983, 251] width 600 height 29
paste input "[STREET_ADDRESS]"
type input "[STREET_ADDRESS]"
click at [691, 535] on input "RPC - PIT" at bounding box center [988, 537] width 609 height 29
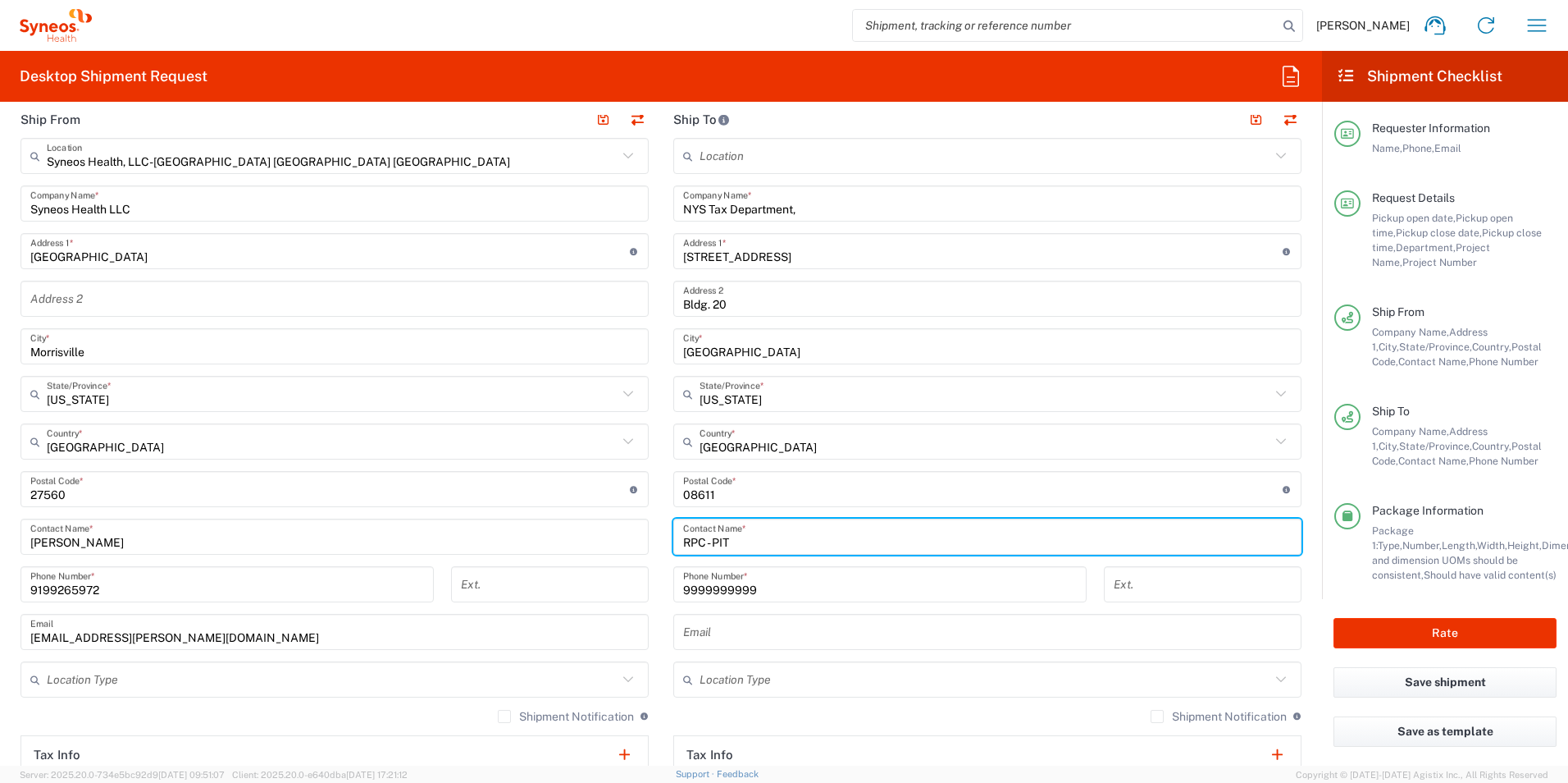
click at [691, 535] on input "RPC - PIT" at bounding box center [988, 537] width 609 height 29
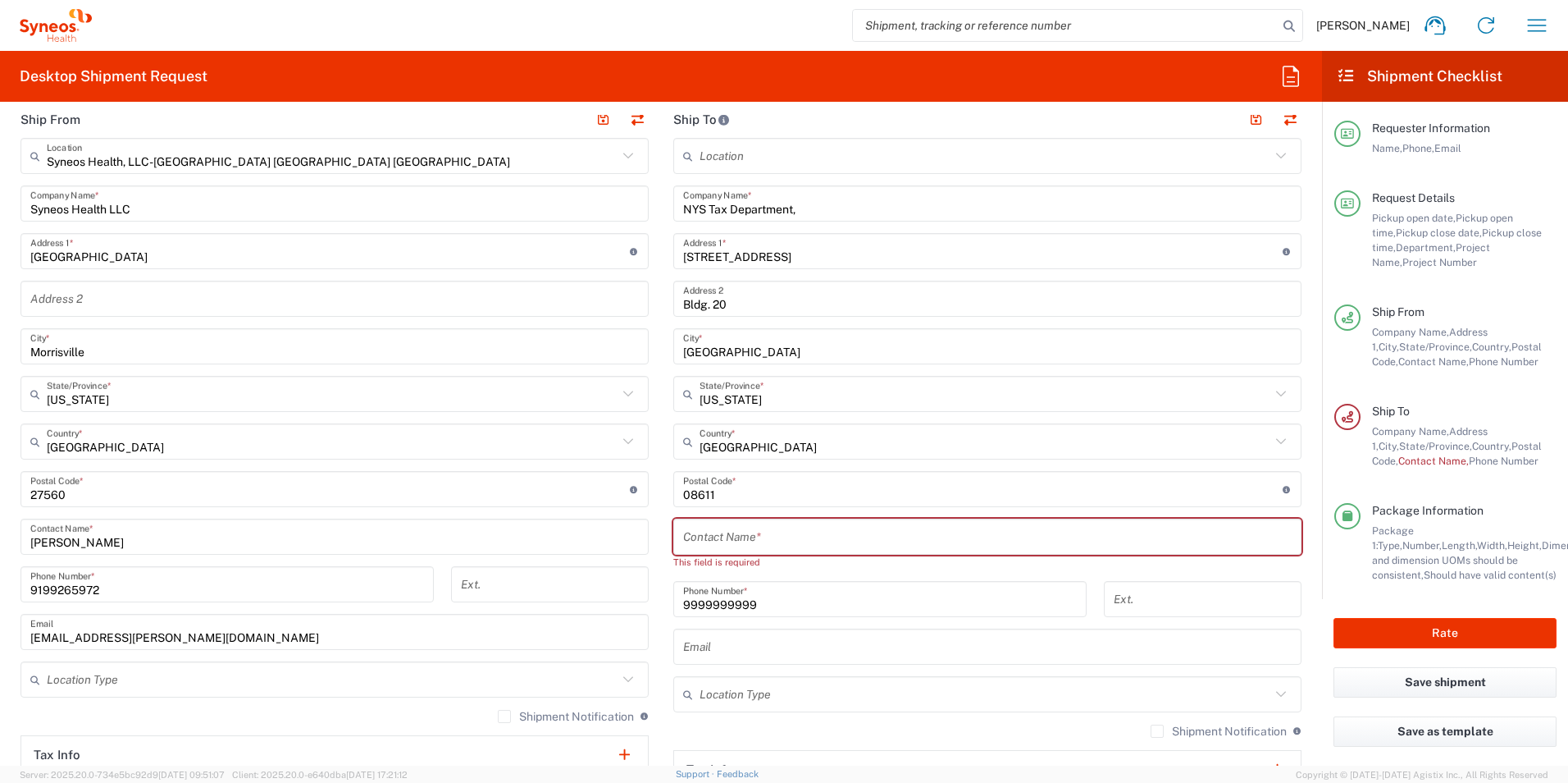
click at [676, 208] on div "NYS Tax Department, Company Name *" at bounding box center [988, 203] width 629 height 36
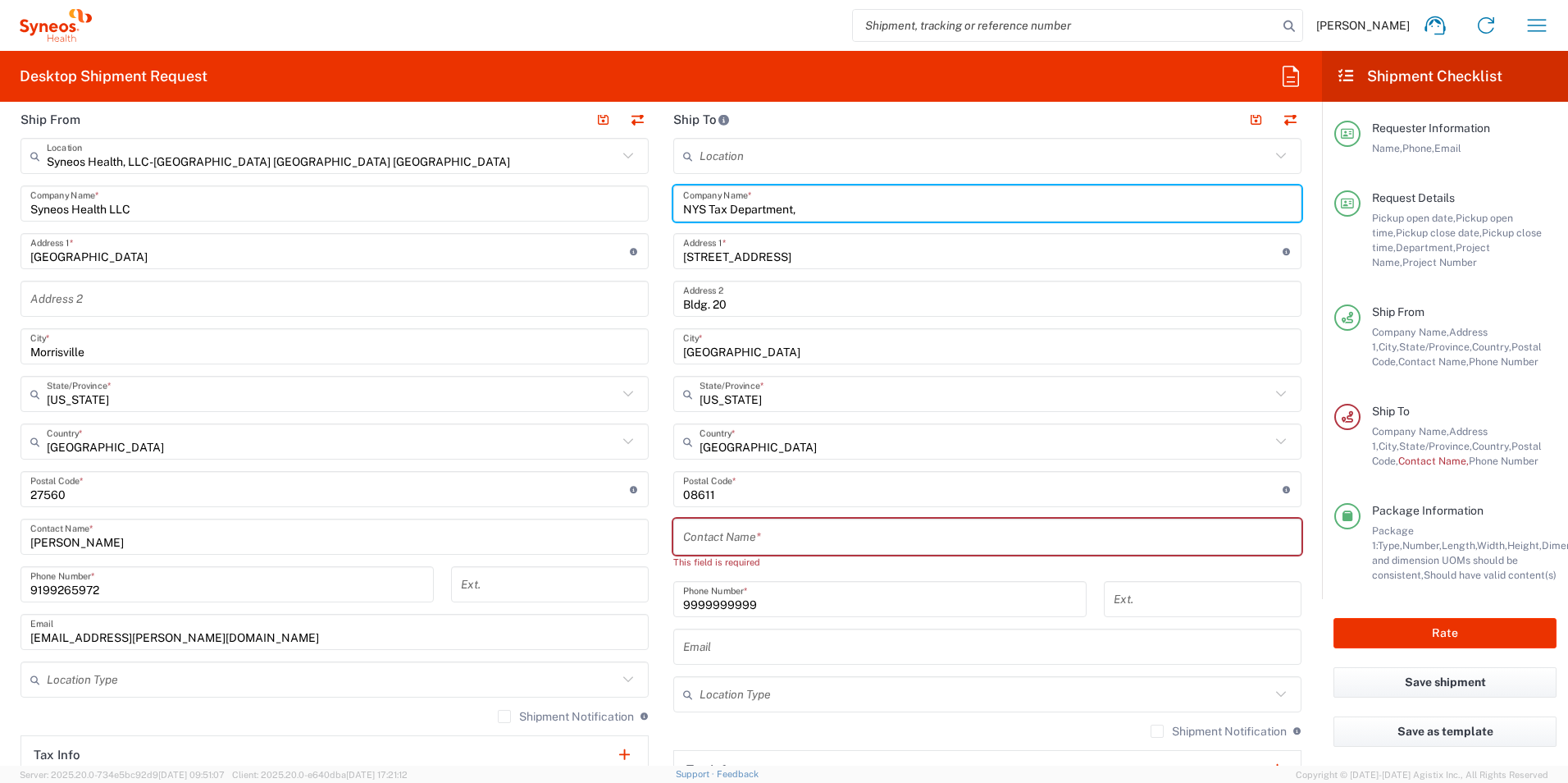
click at [683, 211] on input "NYS Tax Department," at bounding box center [988, 203] width 609 height 29
paste input "RPC - PIT"
drag, startPoint x: 731, startPoint y: 205, endPoint x: 867, endPoint y: 201, distance: 136.1
click at [867, 201] on input "RPC - PIT NYS Tax Department," at bounding box center [988, 203] width 609 height 29
type input "RPC - PIT"
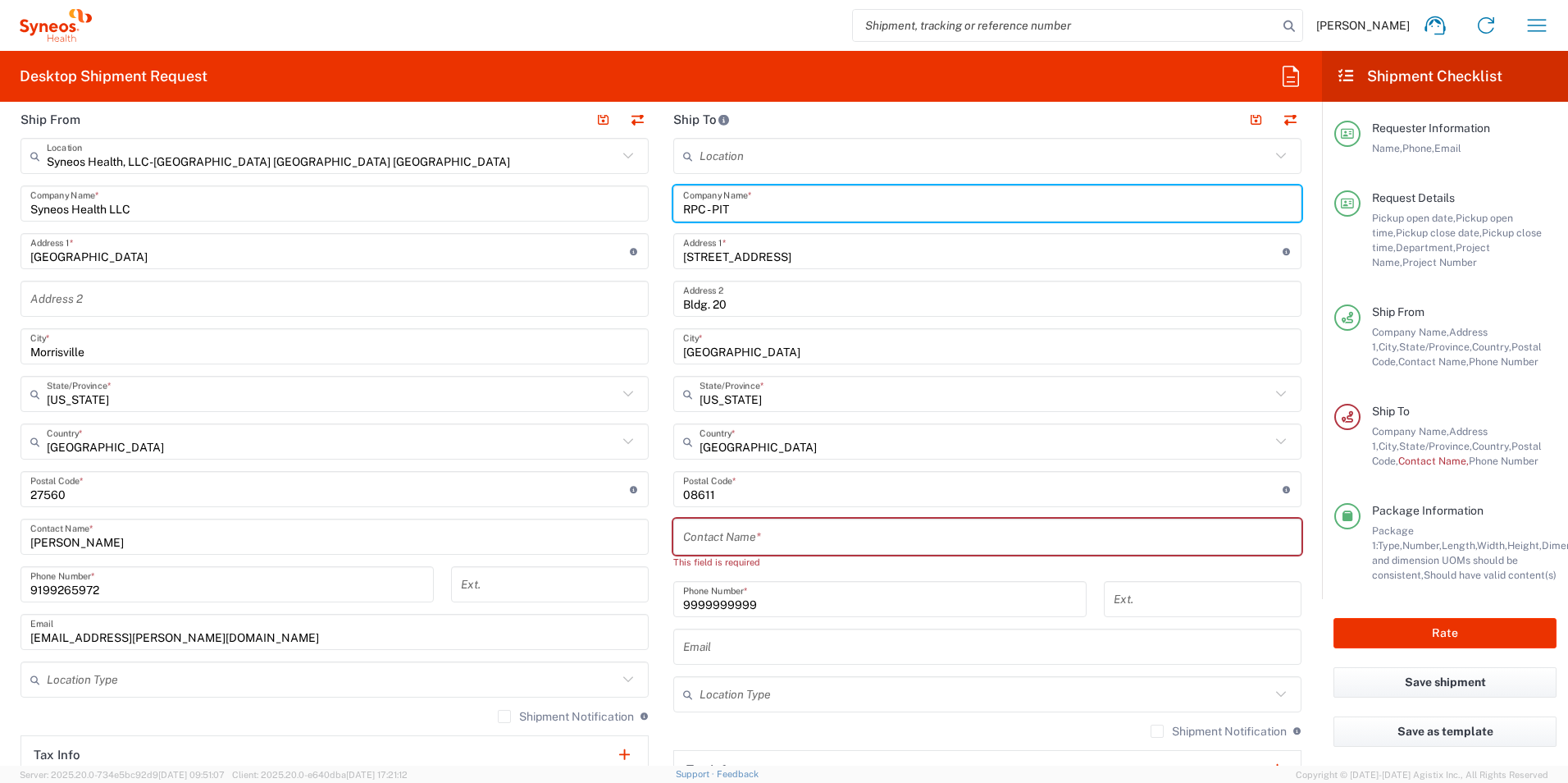
click at [711, 539] on input "text" at bounding box center [988, 537] width 609 height 29
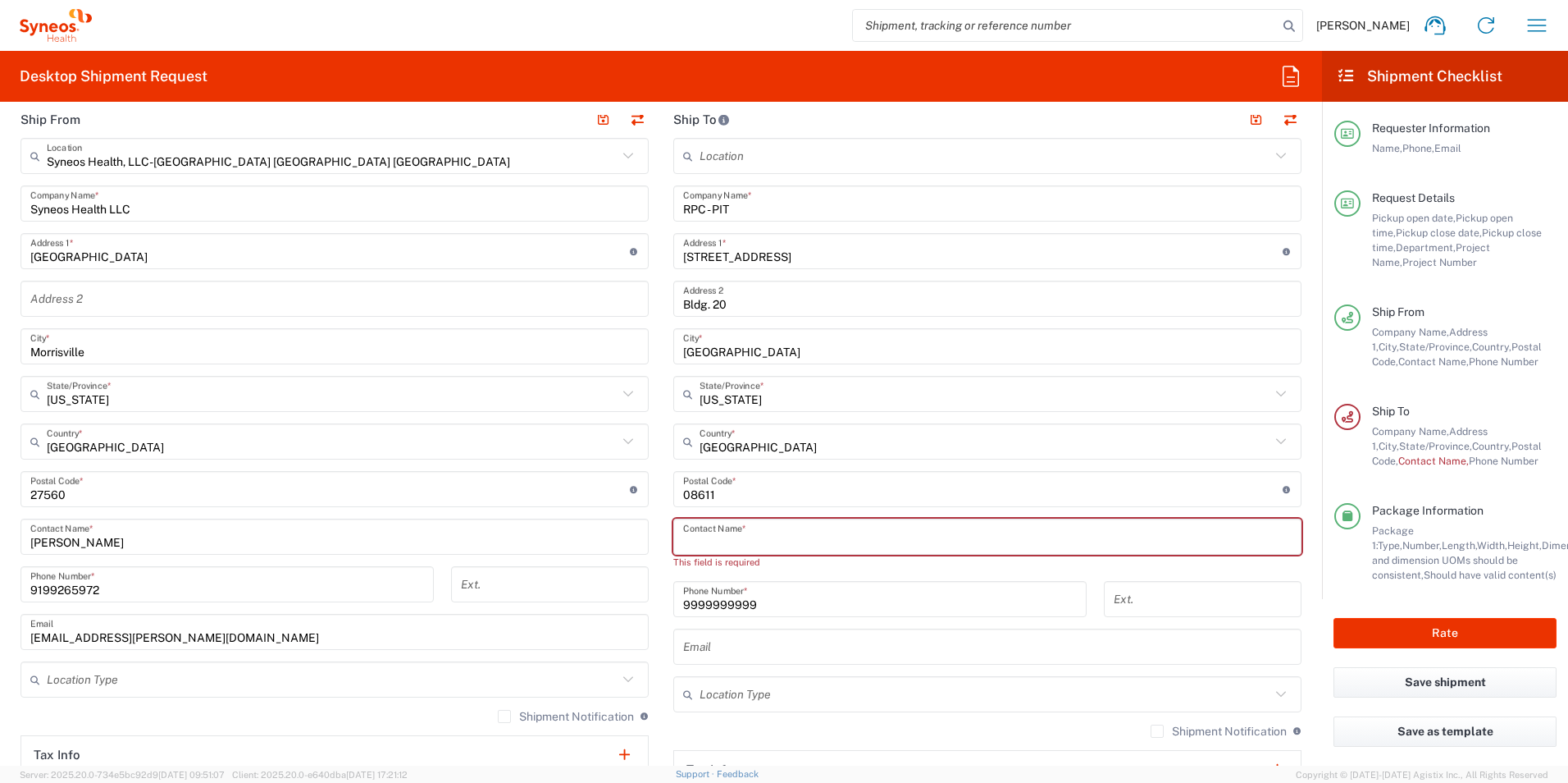
paste input "NYS Tax Department,"
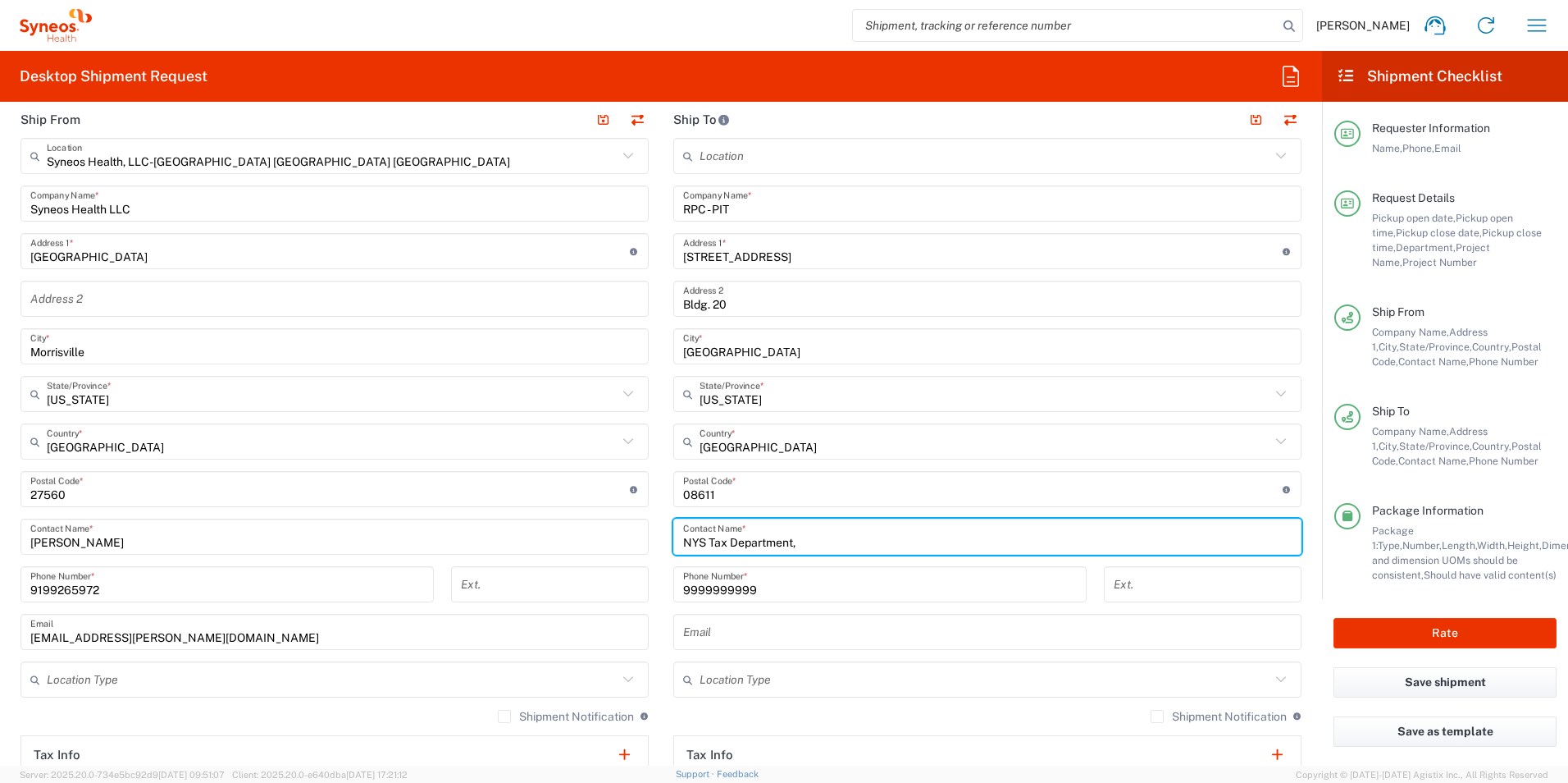
type input "NYS Tax Department,"
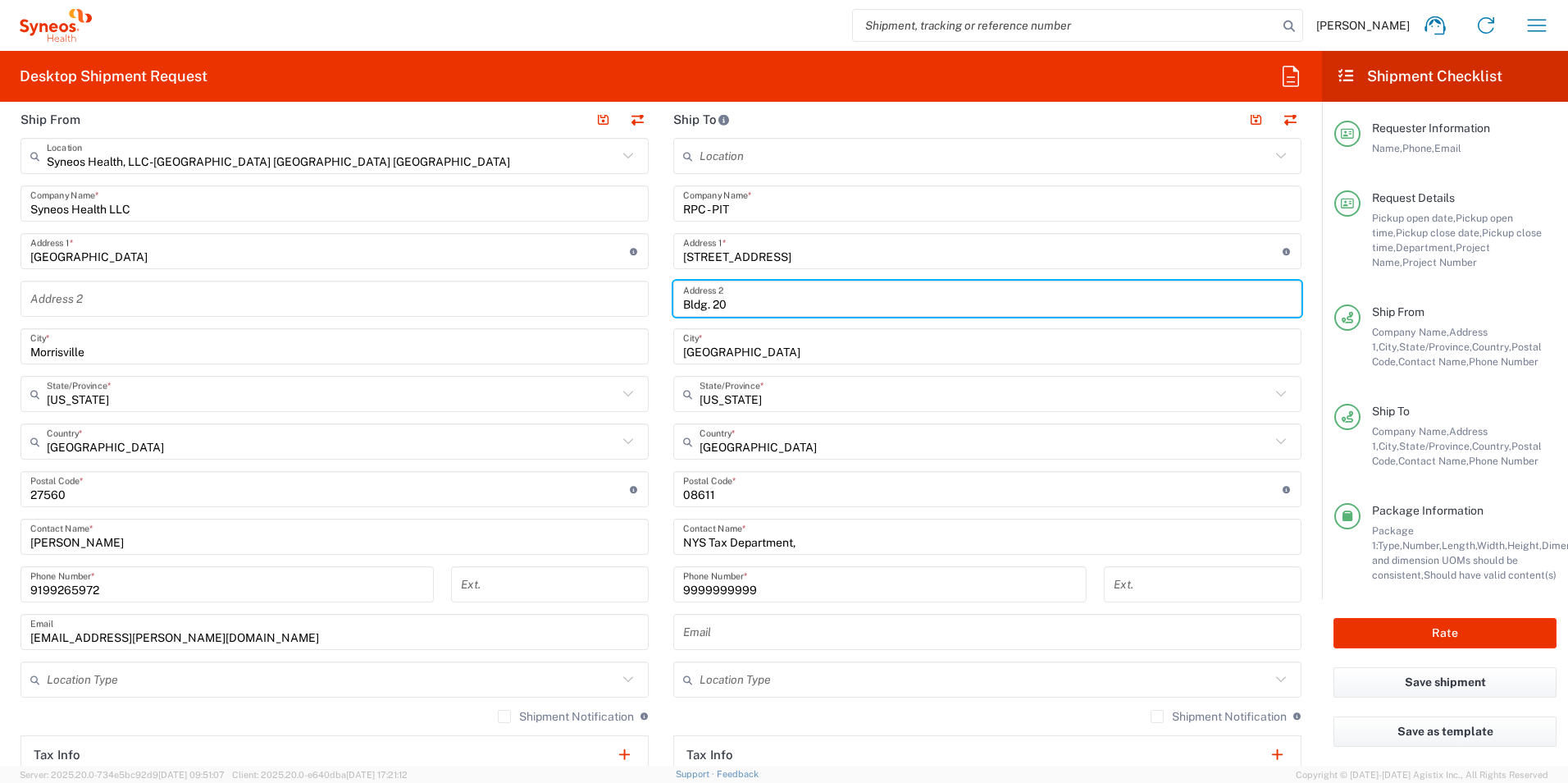
drag, startPoint x: 733, startPoint y: 307, endPoint x: 634, endPoint y: 298, distance: 99.4
click at [634, 298] on div "Ship From Syneos Health, LLC-[GEOGRAPHIC_DATA] [GEOGRAPHIC_DATA] [GEOGRAPHIC_DA…" at bounding box center [661, 467] width 1306 height 733
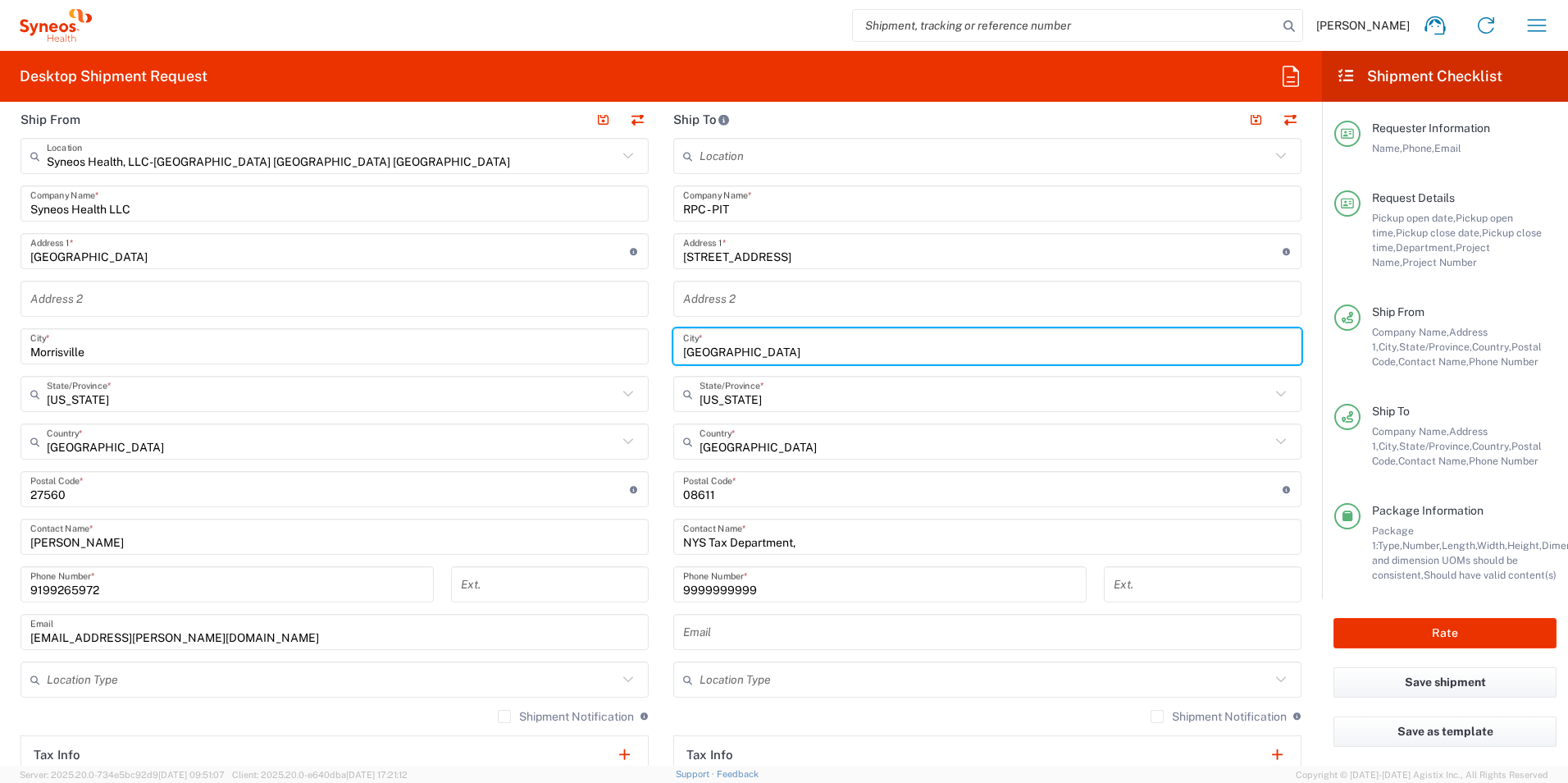
drag, startPoint x: 757, startPoint y: 345, endPoint x: 611, endPoint y: 341, distance: 146.1
click at [611, 341] on div "Ship From Syneos Health, LLC-[GEOGRAPHIC_DATA] [GEOGRAPHIC_DATA] [GEOGRAPHIC_DA…" at bounding box center [661, 467] width 1306 height 733
type input "Newyork"
click at [795, 392] on input "text" at bounding box center [986, 394] width 571 height 29
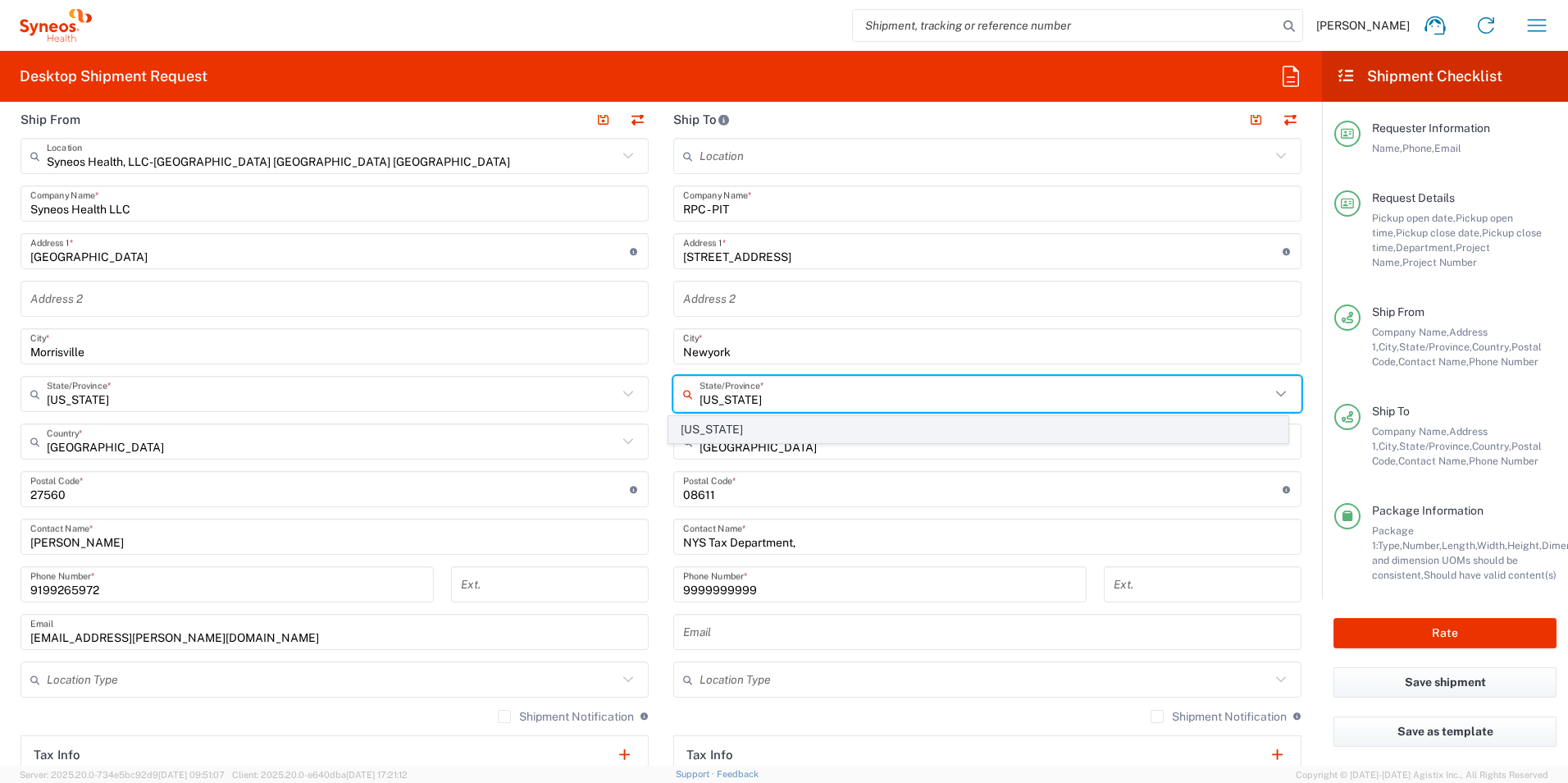
click at [698, 435] on span "[US_STATE]" at bounding box center [979, 430] width 619 height 26
type input "[US_STATE]"
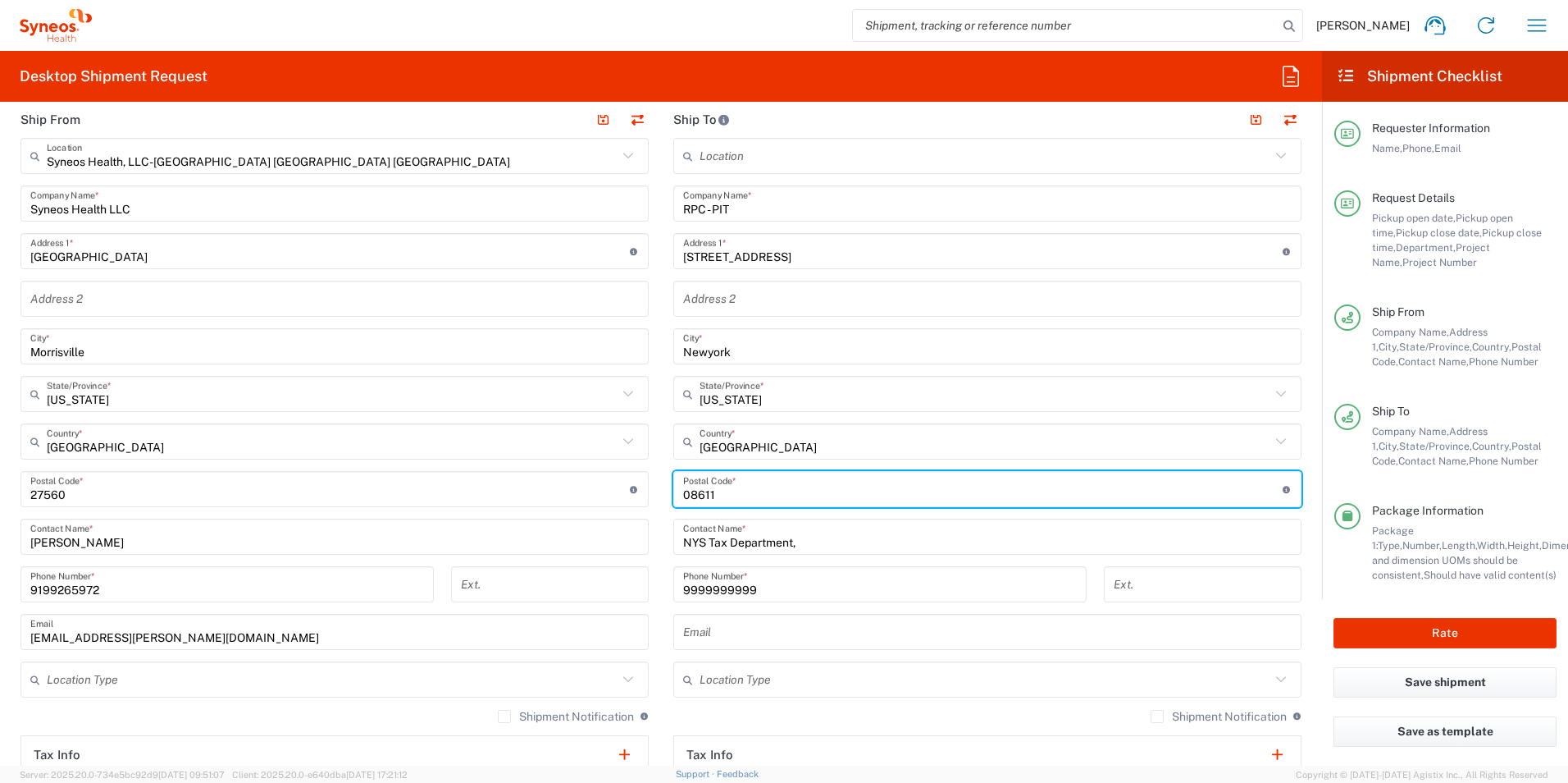
click at [734, 491] on input "undefined" at bounding box center [983, 489] width 600 height 29
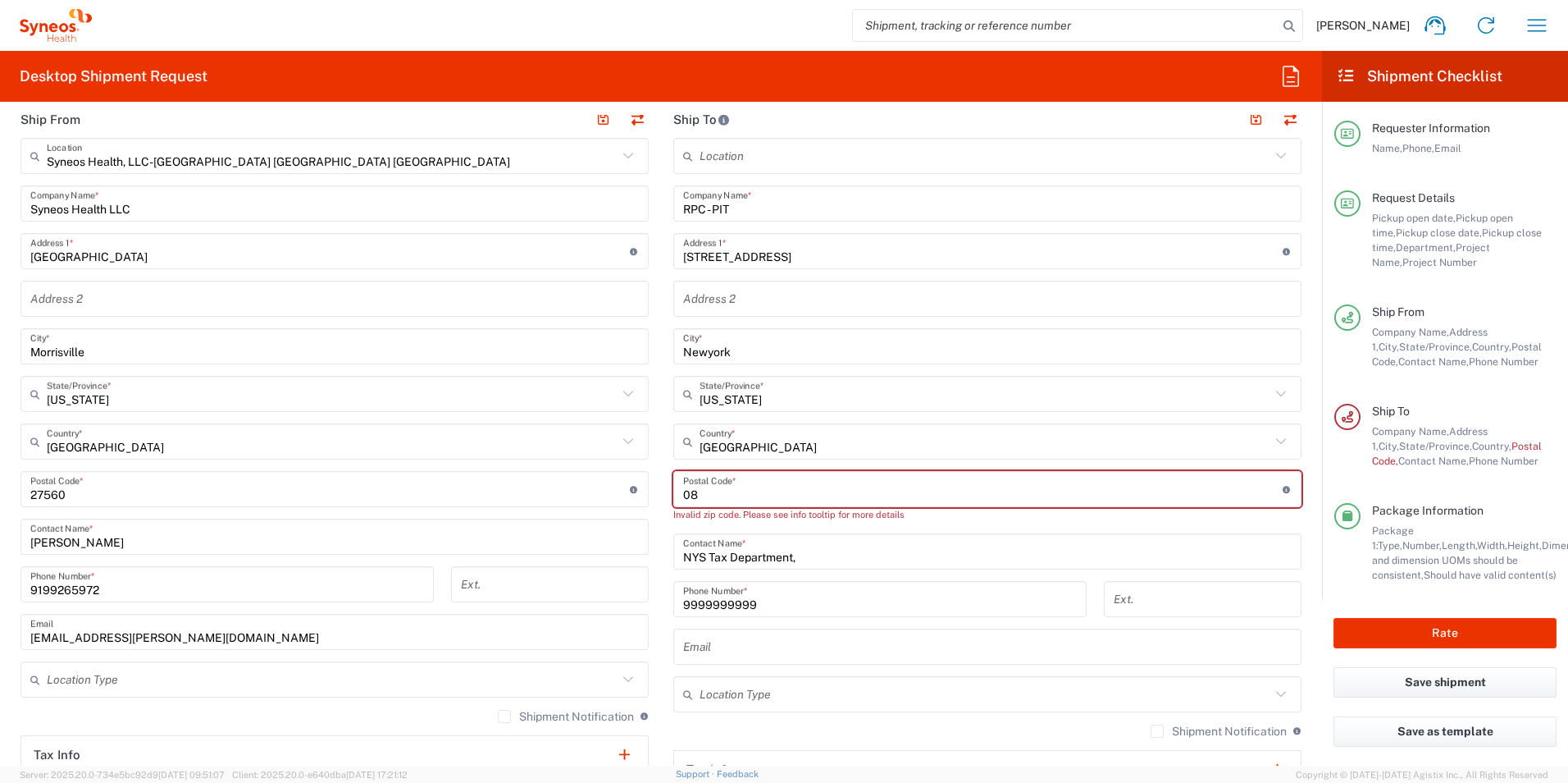
type input "0"
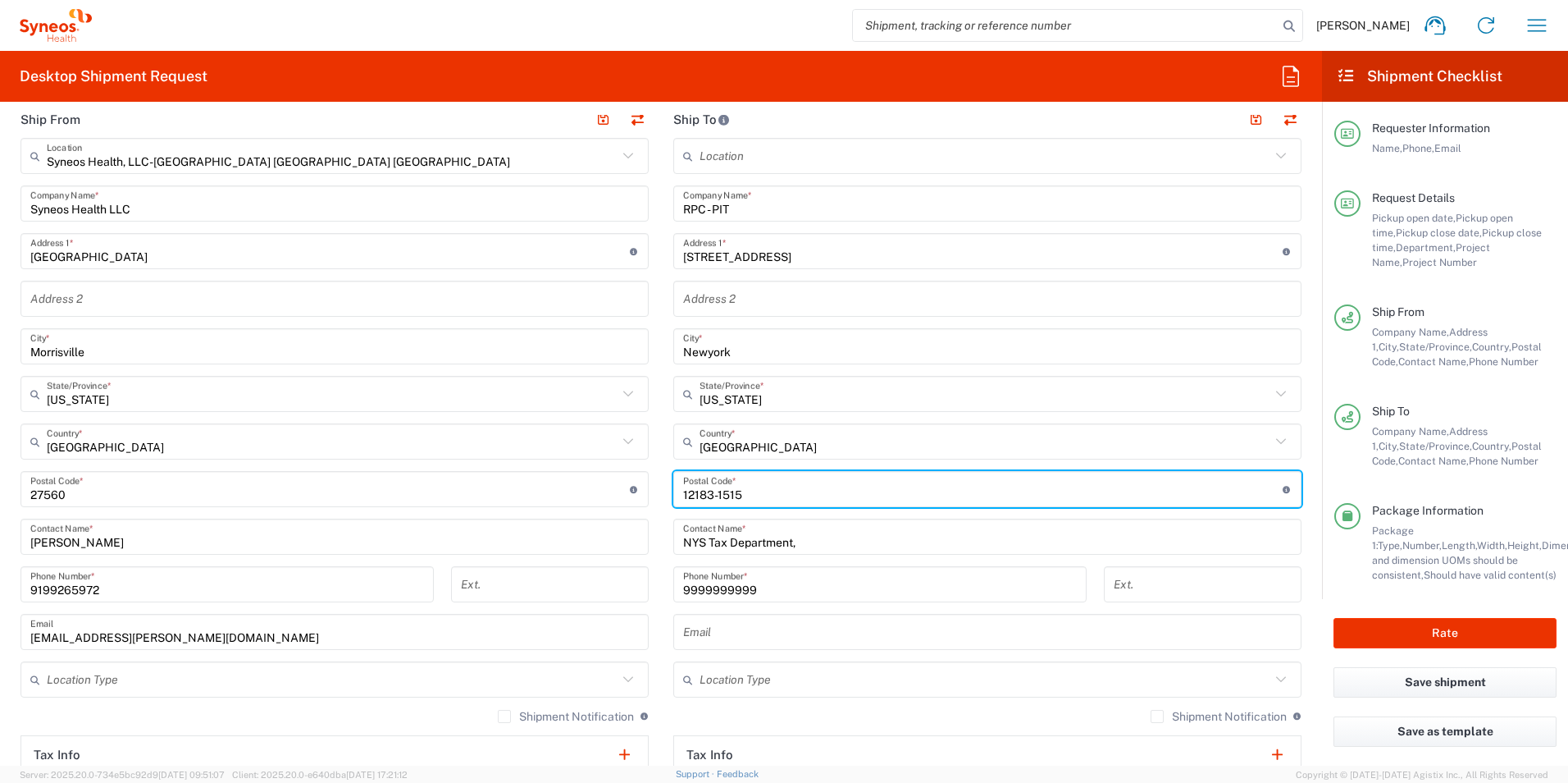
type input "12183-1515"
click at [895, 643] on input "text" at bounding box center [988, 632] width 609 height 29
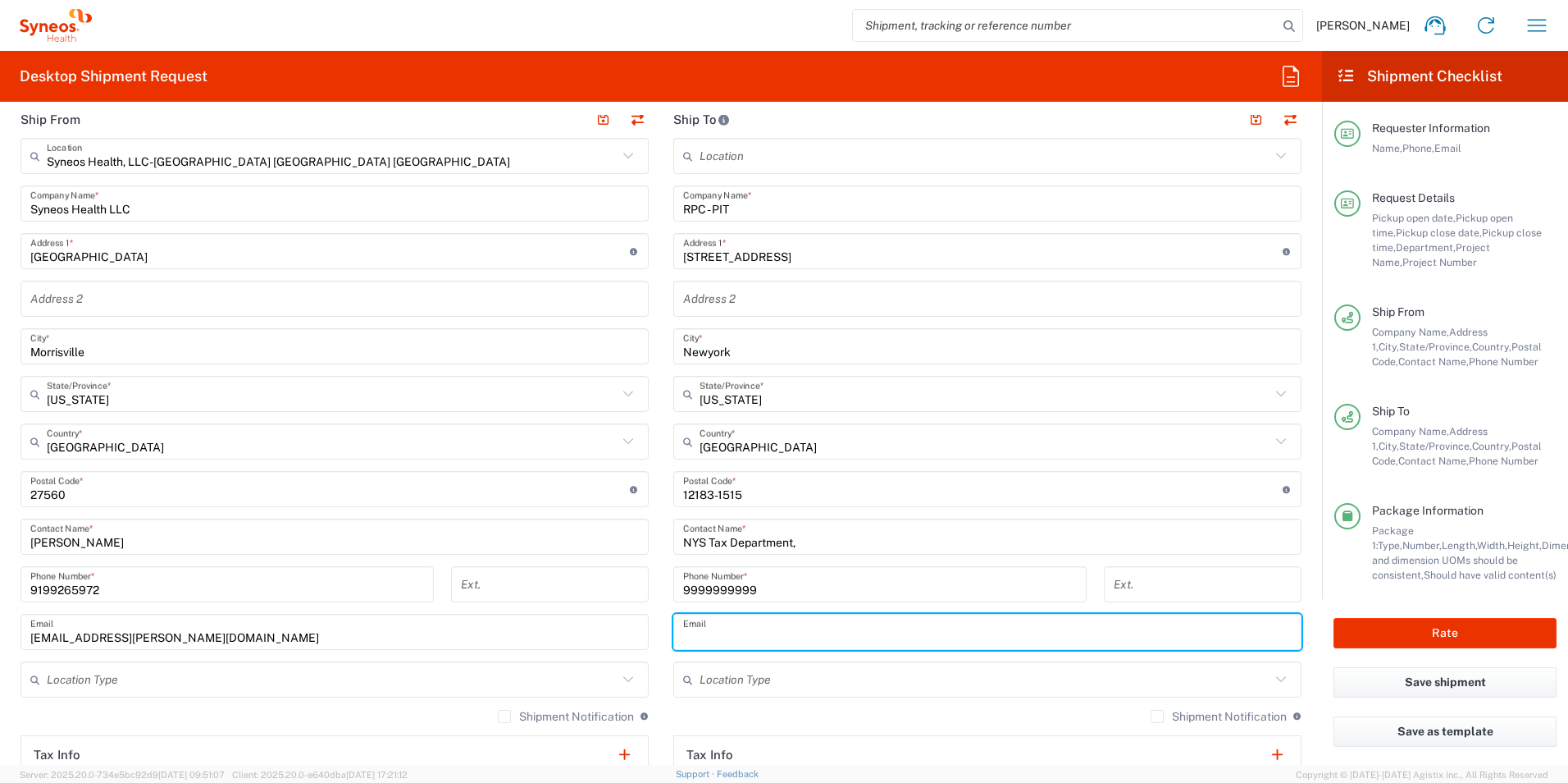
click at [1034, 675] on input "text" at bounding box center [986, 680] width 571 height 29
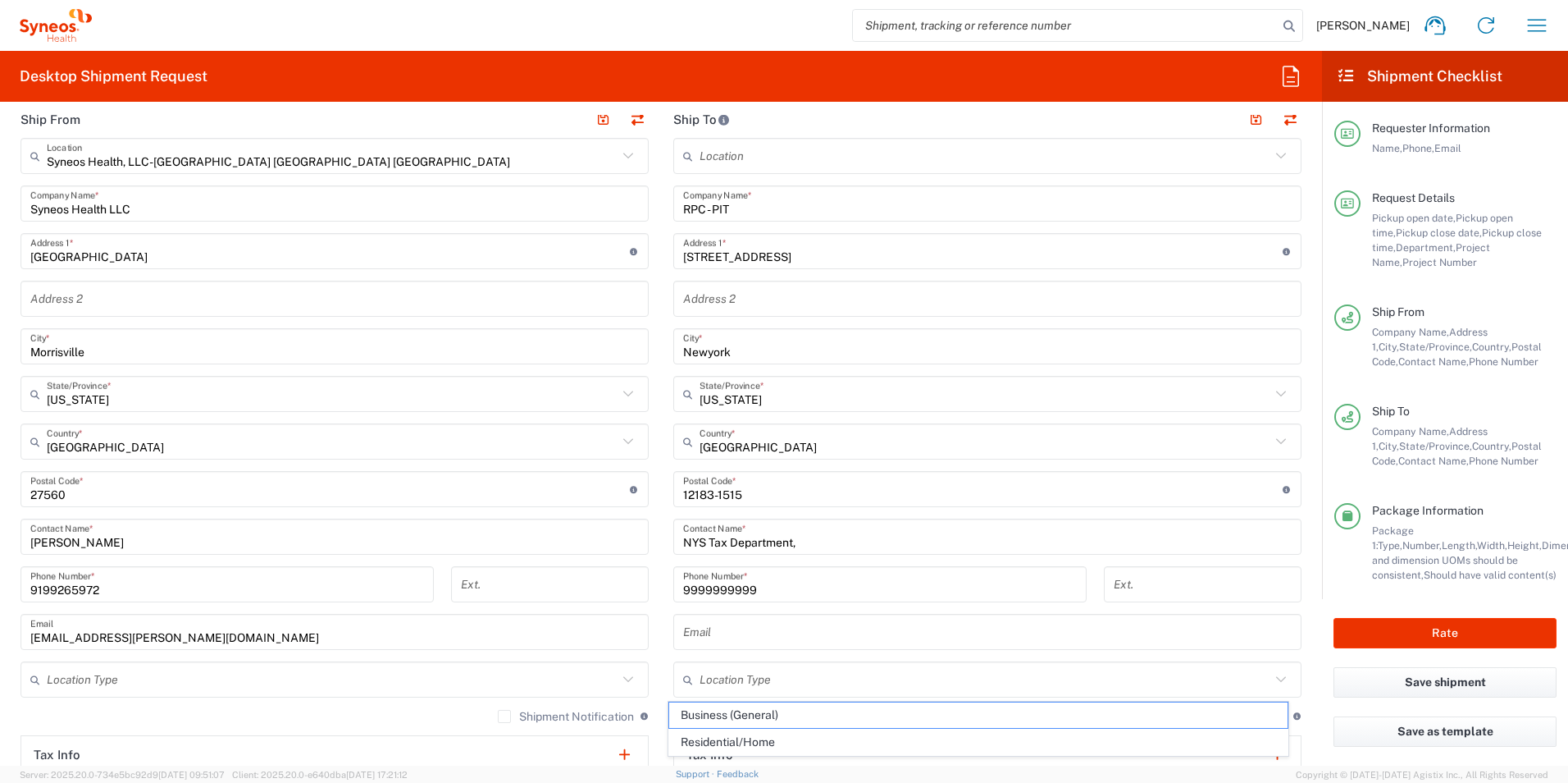
click at [1298, 608] on main "Location [PERSON_NAME] LLC-[GEOGRAPHIC_DATA] [GEOGRAPHIC_DATA] [GEOGRAPHIC_DATA…" at bounding box center [988, 482] width 653 height 690
click at [1463, 637] on button "Rate" at bounding box center [1445, 633] width 223 height 31
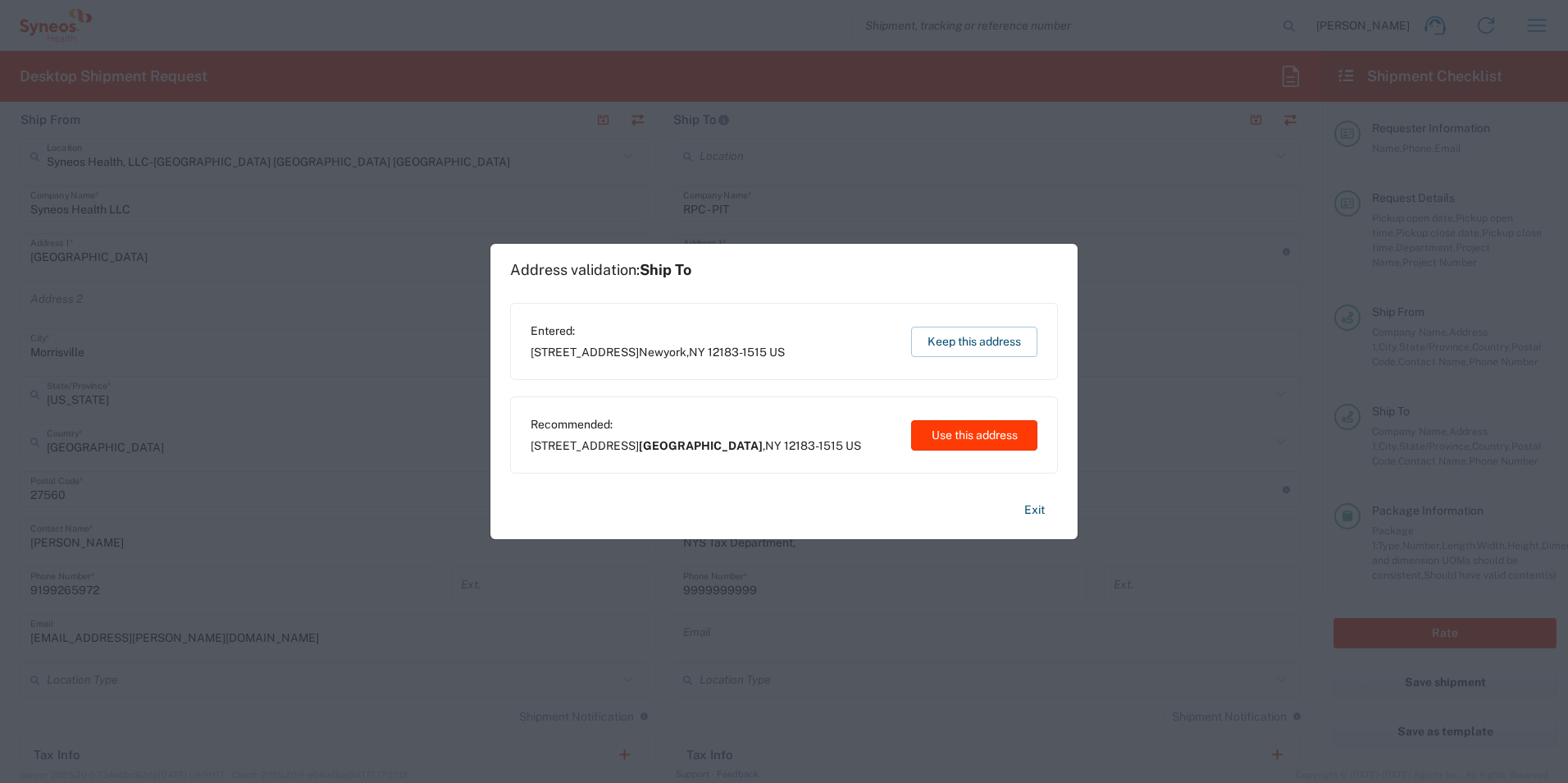
click at [985, 434] on button "Use this address" at bounding box center [974, 435] width 126 height 31
type input "[GEOGRAPHIC_DATA]"
type input "[US_STATE]"
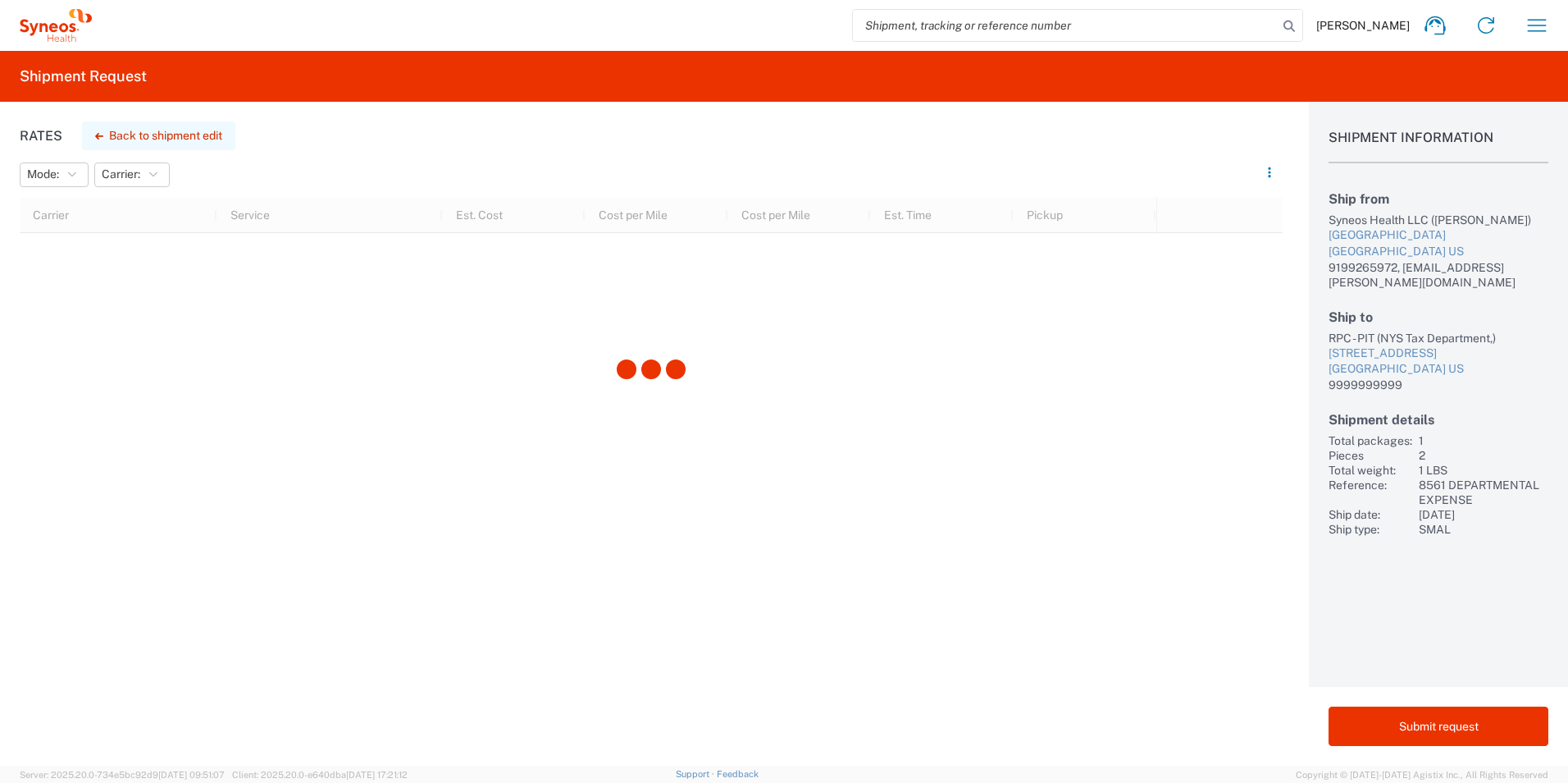
click at [164, 135] on button "Back to shipment edit" at bounding box center [159, 135] width 154 height 29
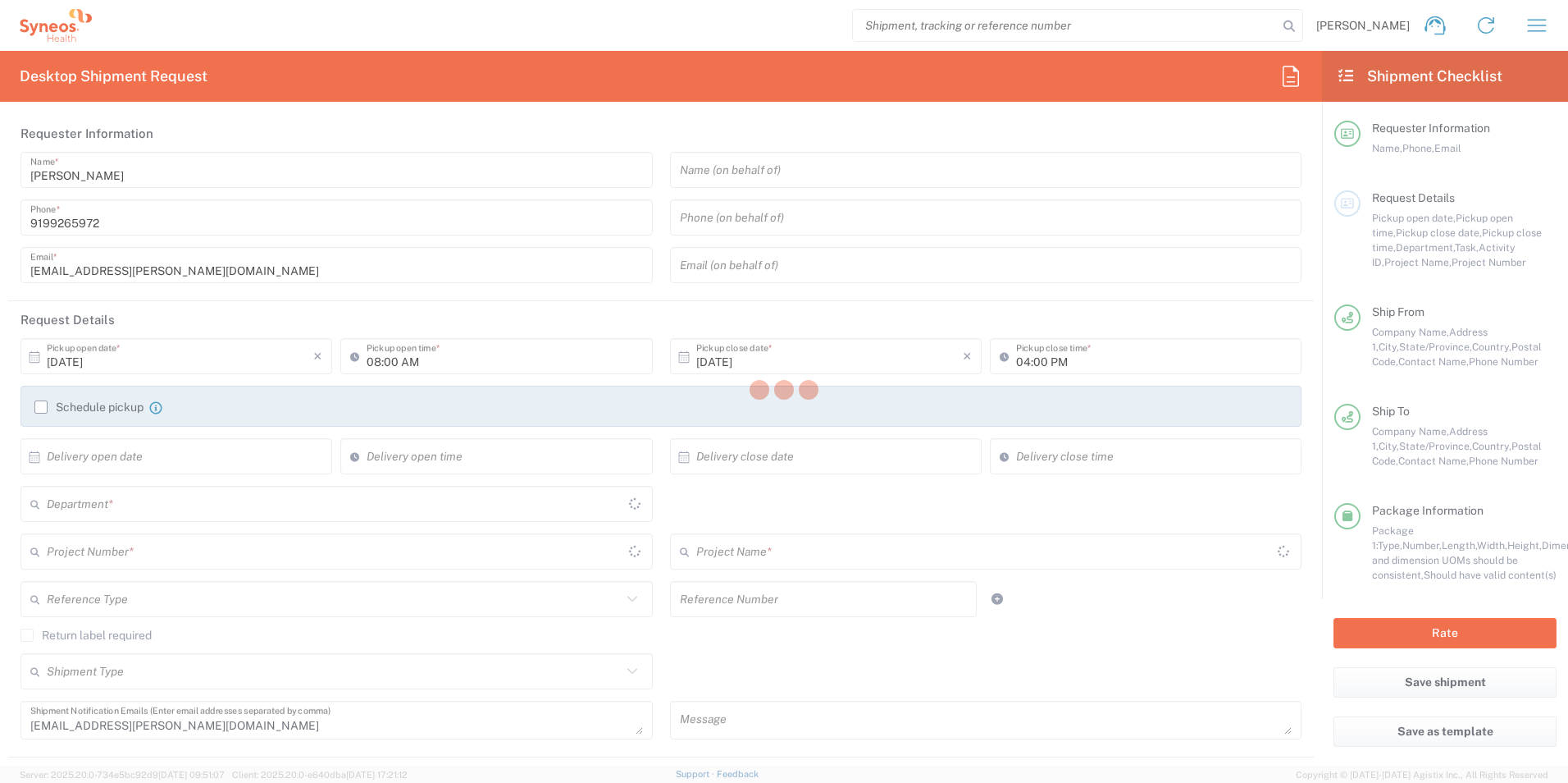
type input "8561 DEPARTMENTAL EXPENSE"
type input "[US_STATE]"
type input "Envelope"
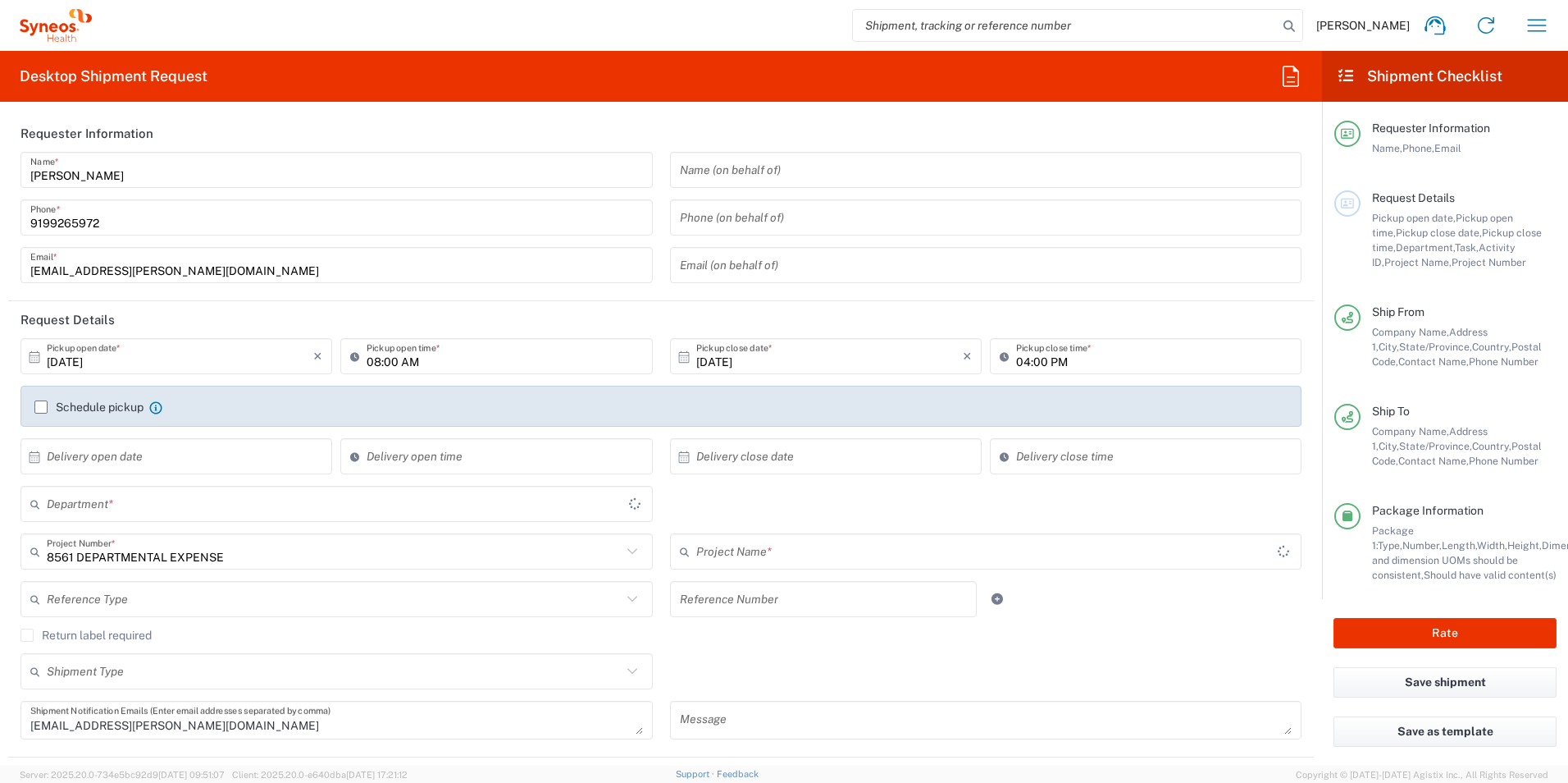
type input "8561 DEPARTMENTAL EXPENSE"
type input "8561"
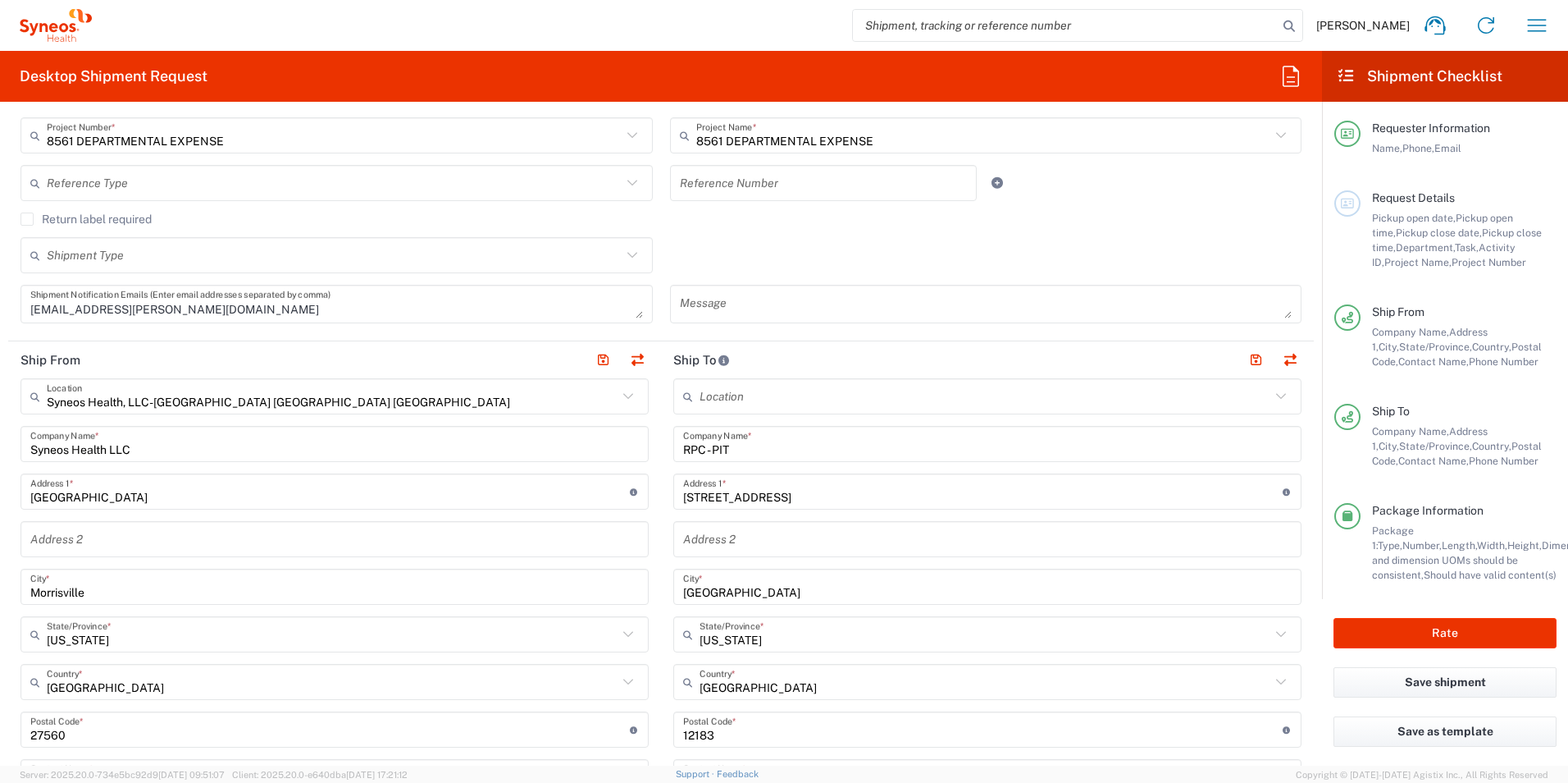
scroll to position [575, 0]
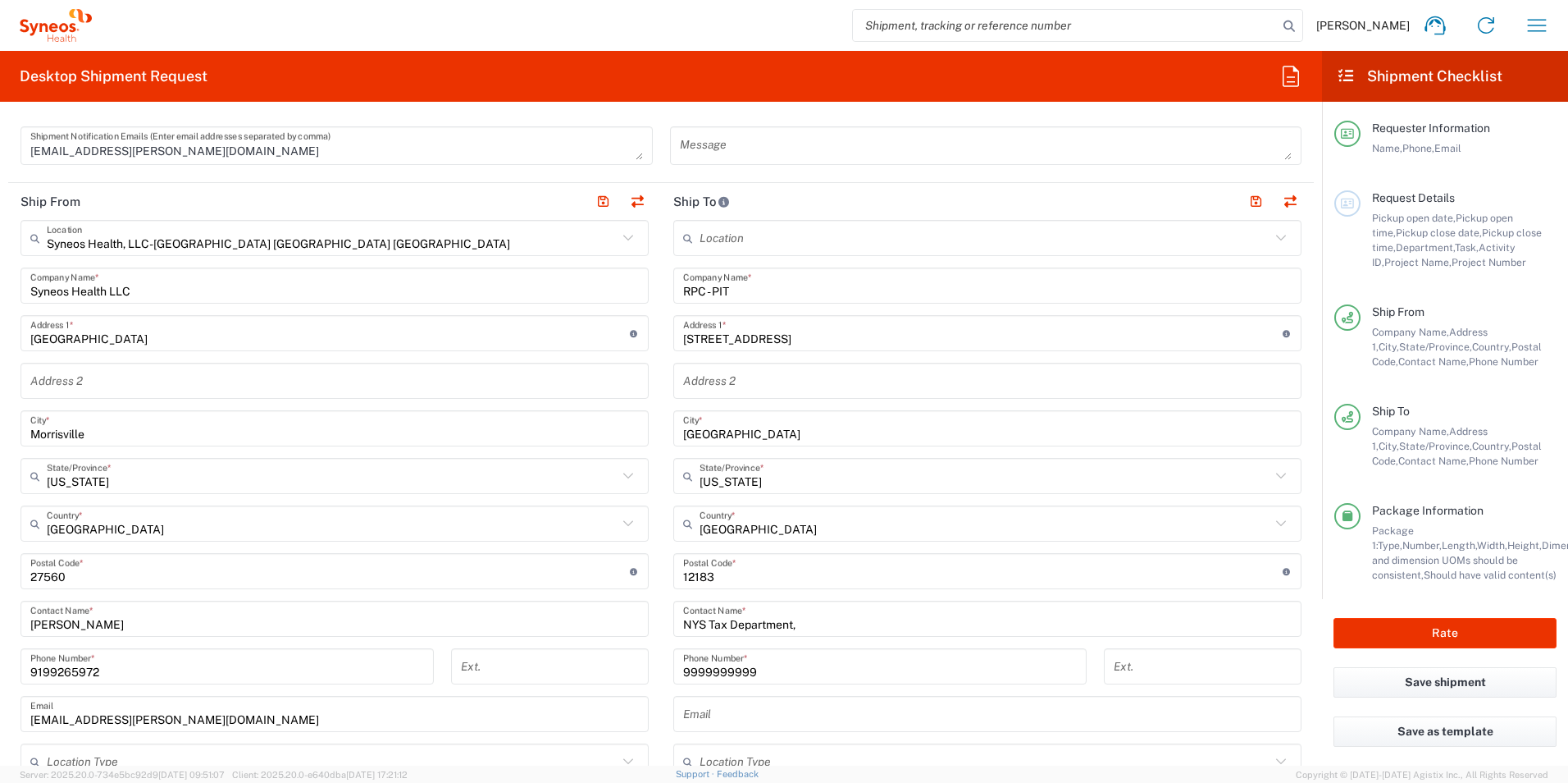
click at [875, 344] on input "[STREET_ADDRESS]" at bounding box center [983, 333] width 600 height 29
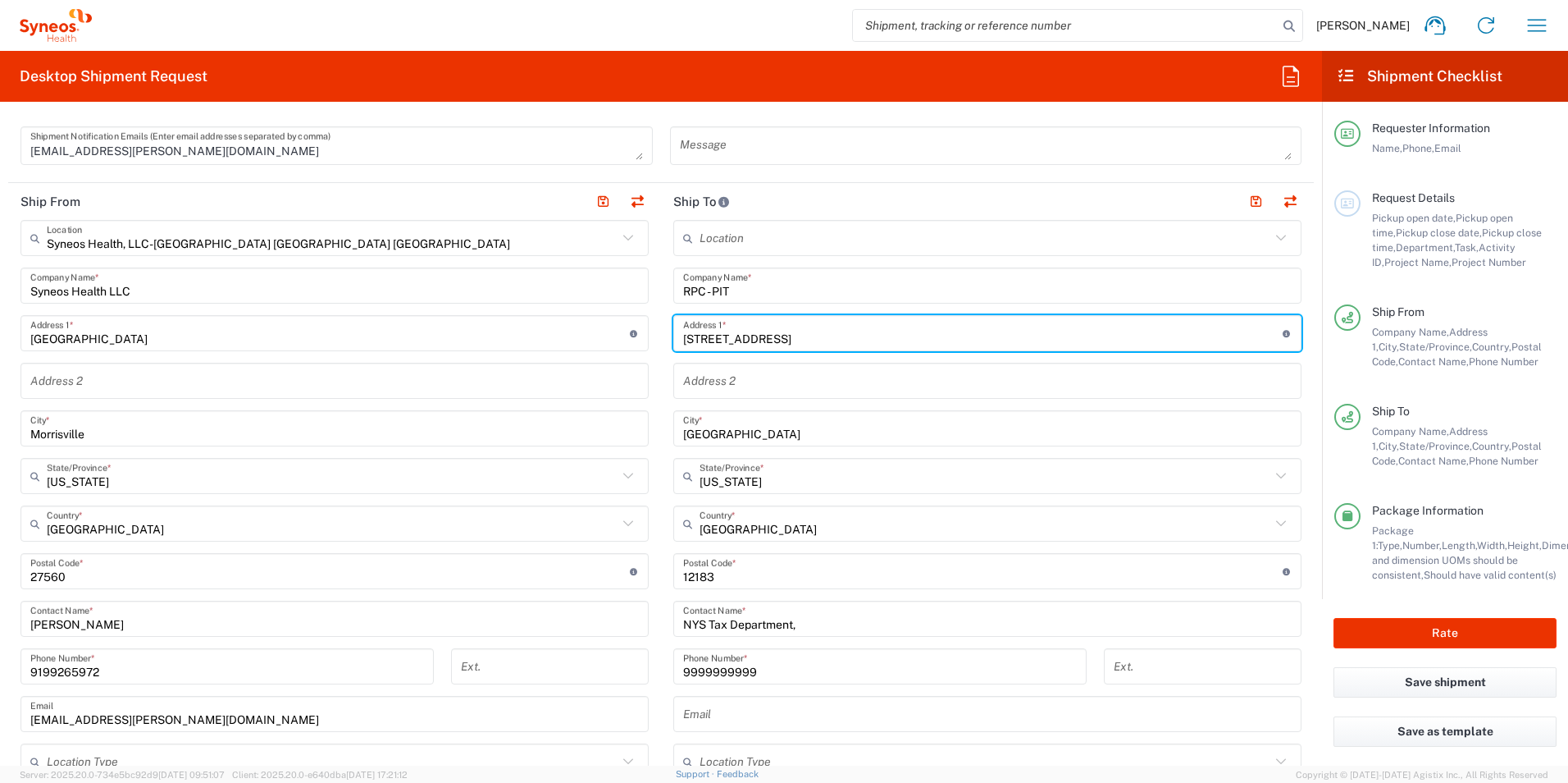
type input "[STREET_ADDRESS]"
click at [1347, 574] on agx-form-checklist-section "Package Information Package 1: Type, Number, Length, Width, Height, Dimension, …" at bounding box center [1446, 543] width 222 height 79
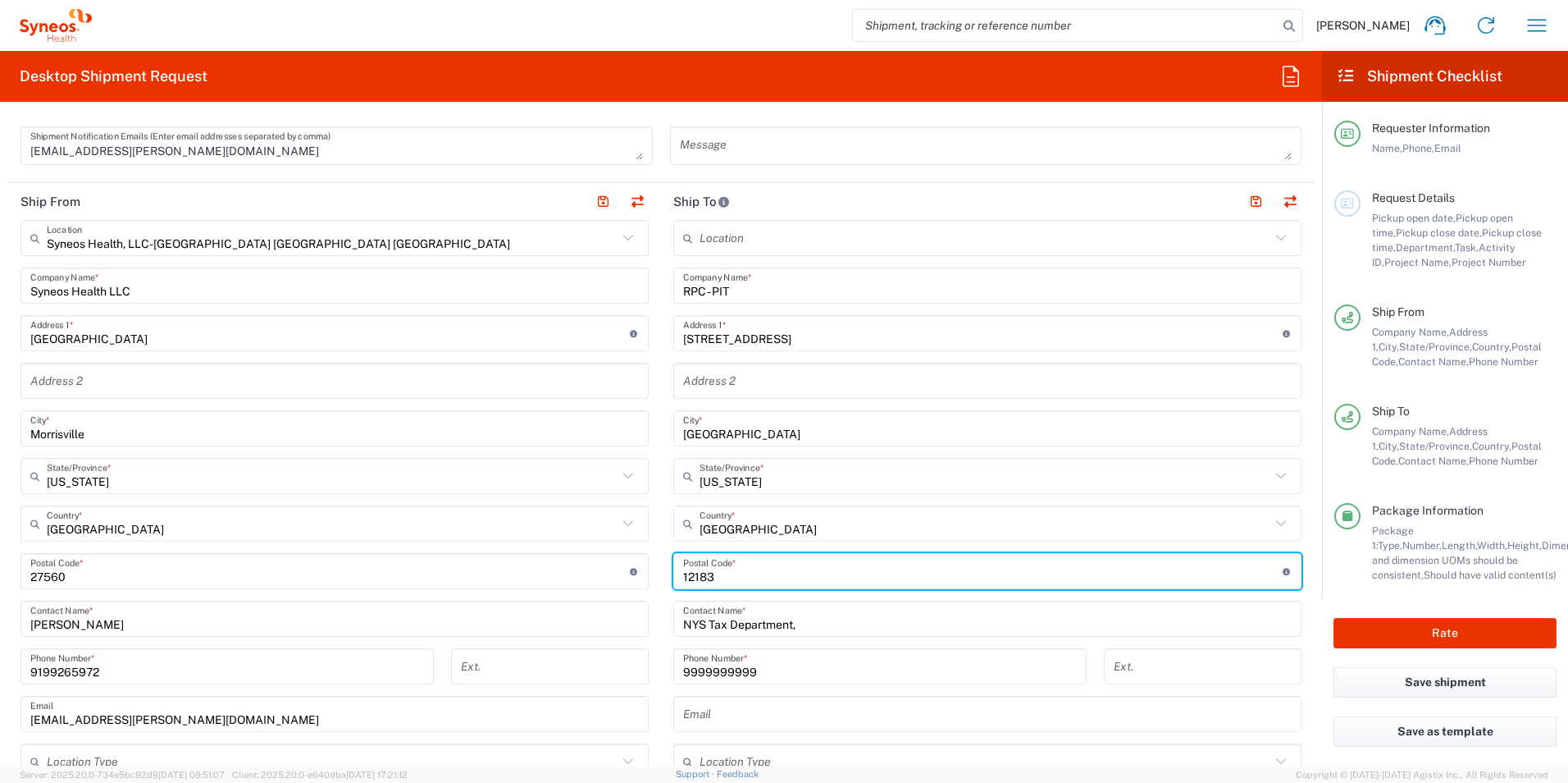
click at [760, 577] on input "undefined" at bounding box center [983, 572] width 600 height 29
type input "12183-1515"
click at [833, 520] on input "[GEOGRAPHIC_DATA]" at bounding box center [986, 524] width 571 height 29
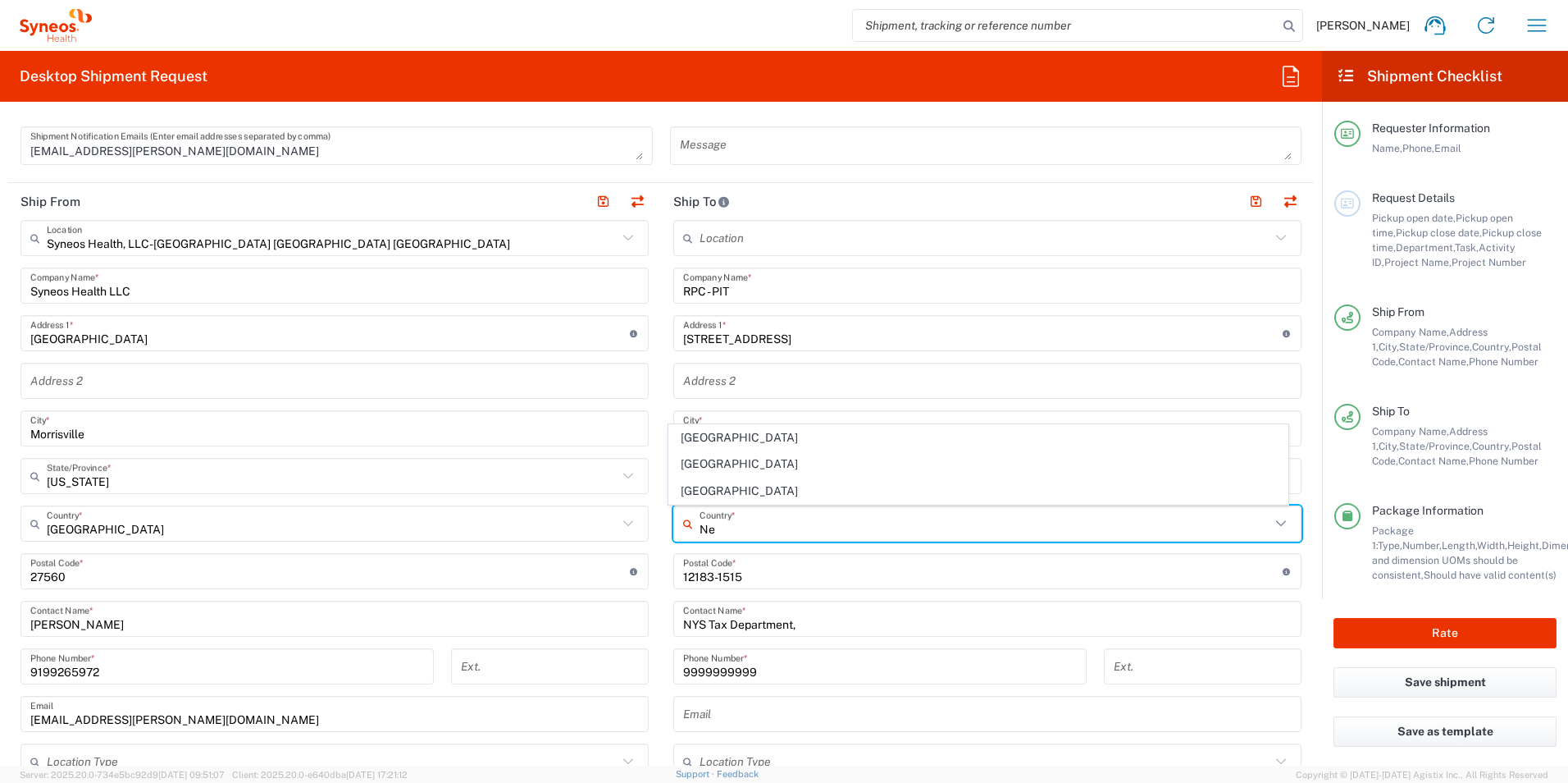
type input "N"
type input "Uni"
click at [739, 381] on span "[GEOGRAPHIC_DATA]" at bounding box center [979, 384] width 619 height 26
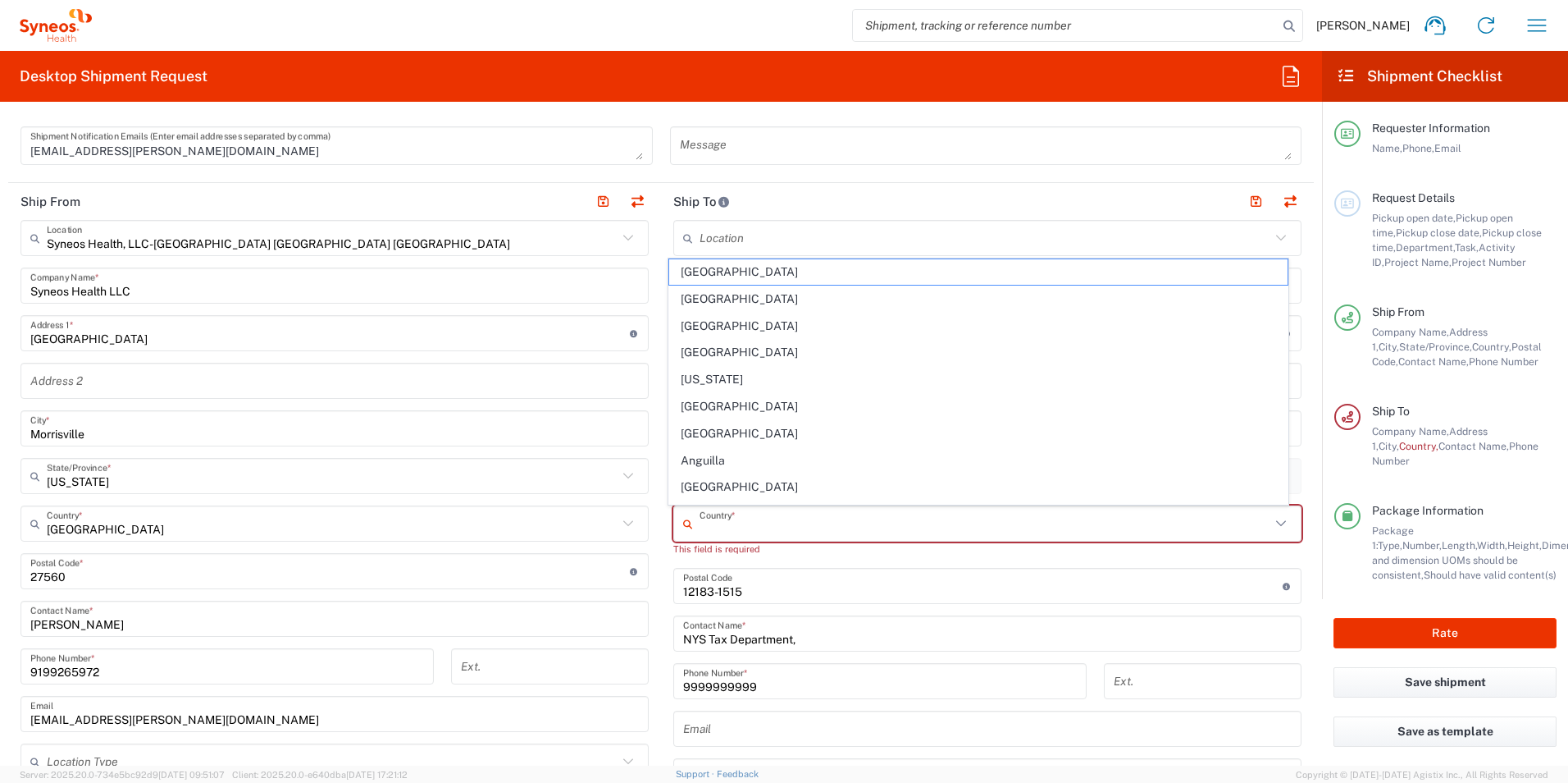
click at [743, 525] on input "text" at bounding box center [986, 524] width 571 height 29
type input "N"
type input "n"
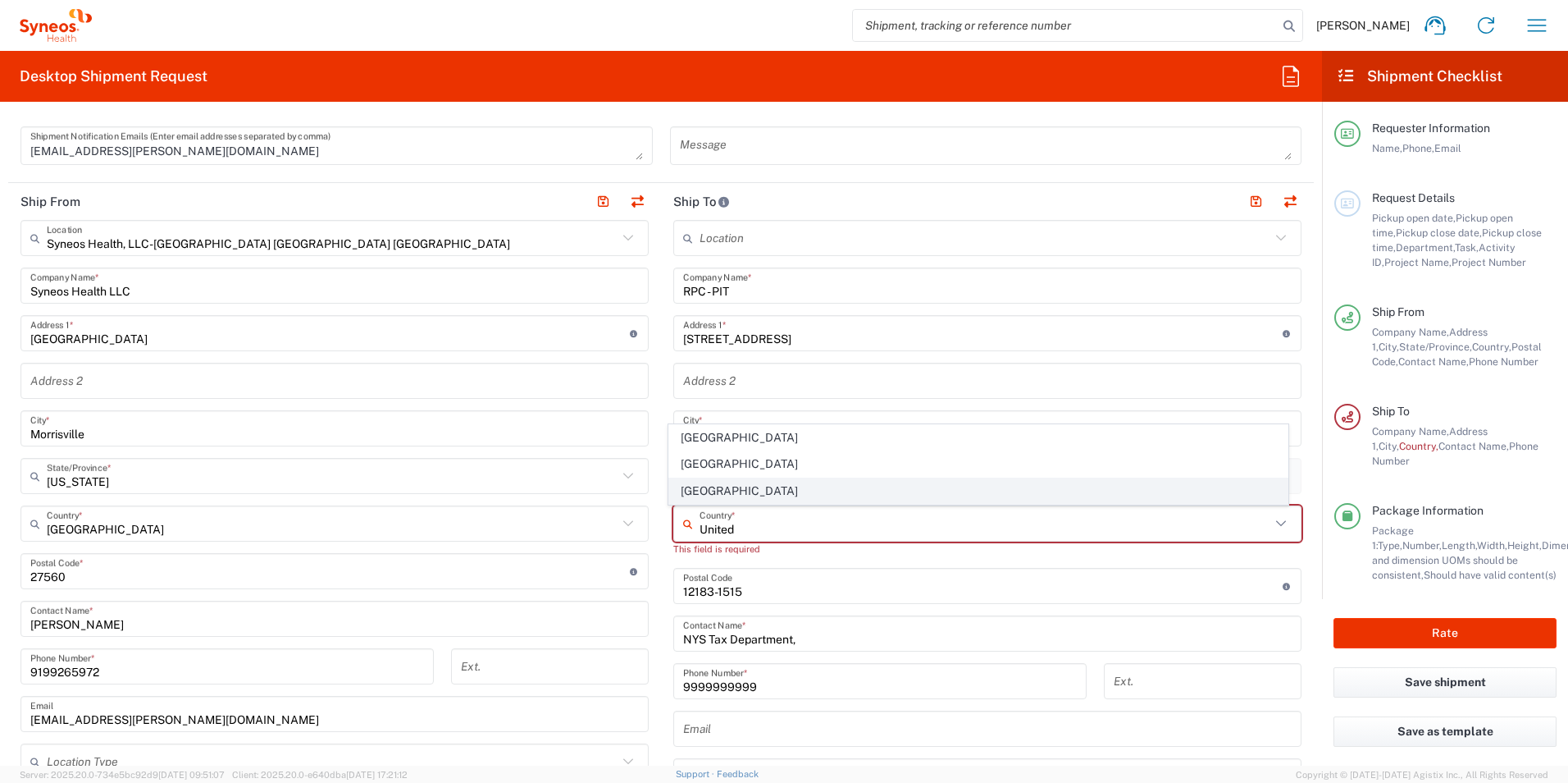
click at [735, 481] on span "[GEOGRAPHIC_DATA]" at bounding box center [979, 491] width 619 height 26
type input "[GEOGRAPHIC_DATA]"
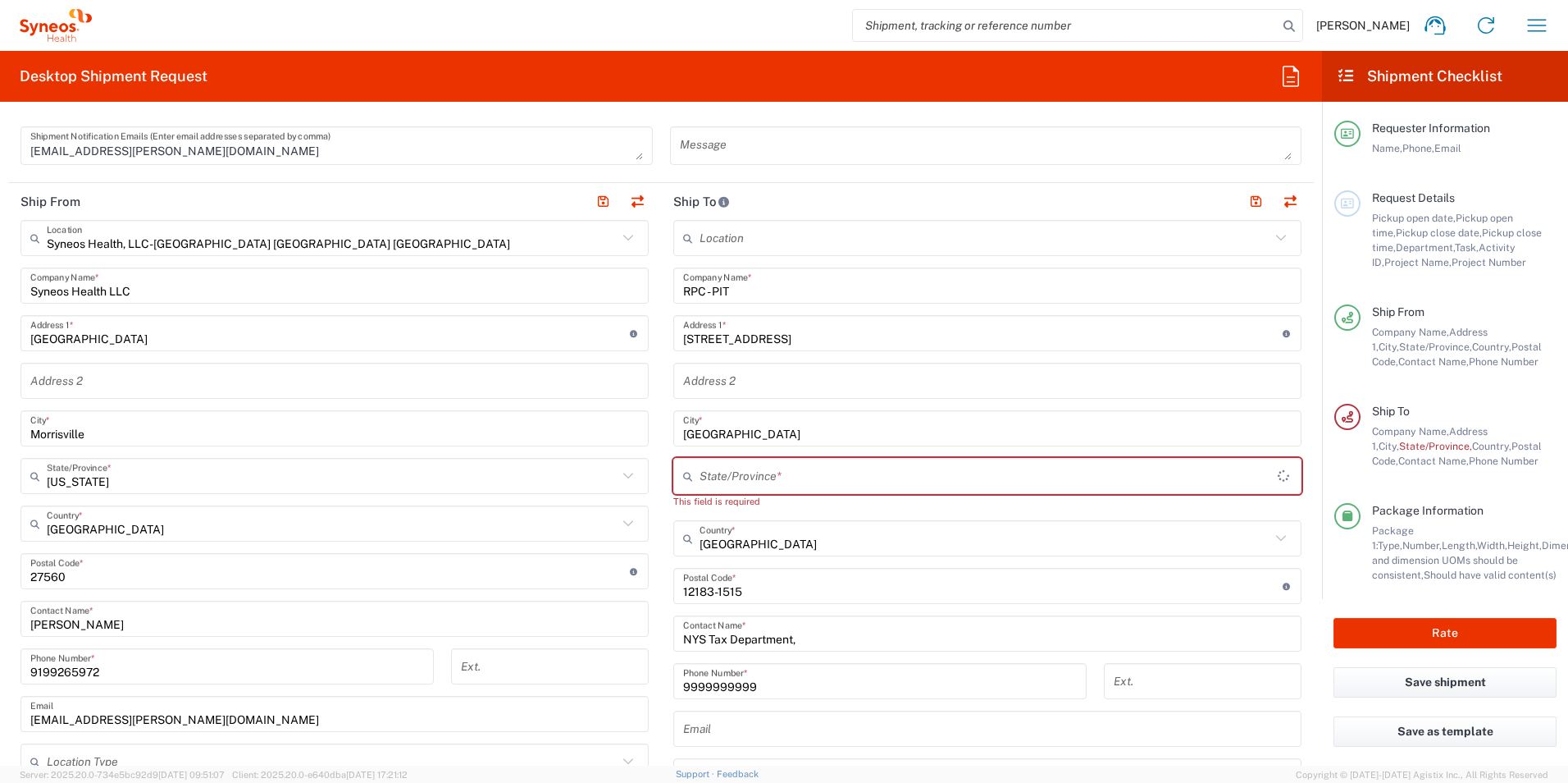
click at [745, 474] on input "text" at bounding box center [989, 476] width 578 height 29
click at [716, 583] on span "[US_STATE]" at bounding box center [979, 592] width 619 height 26
type input "[US_STATE]"
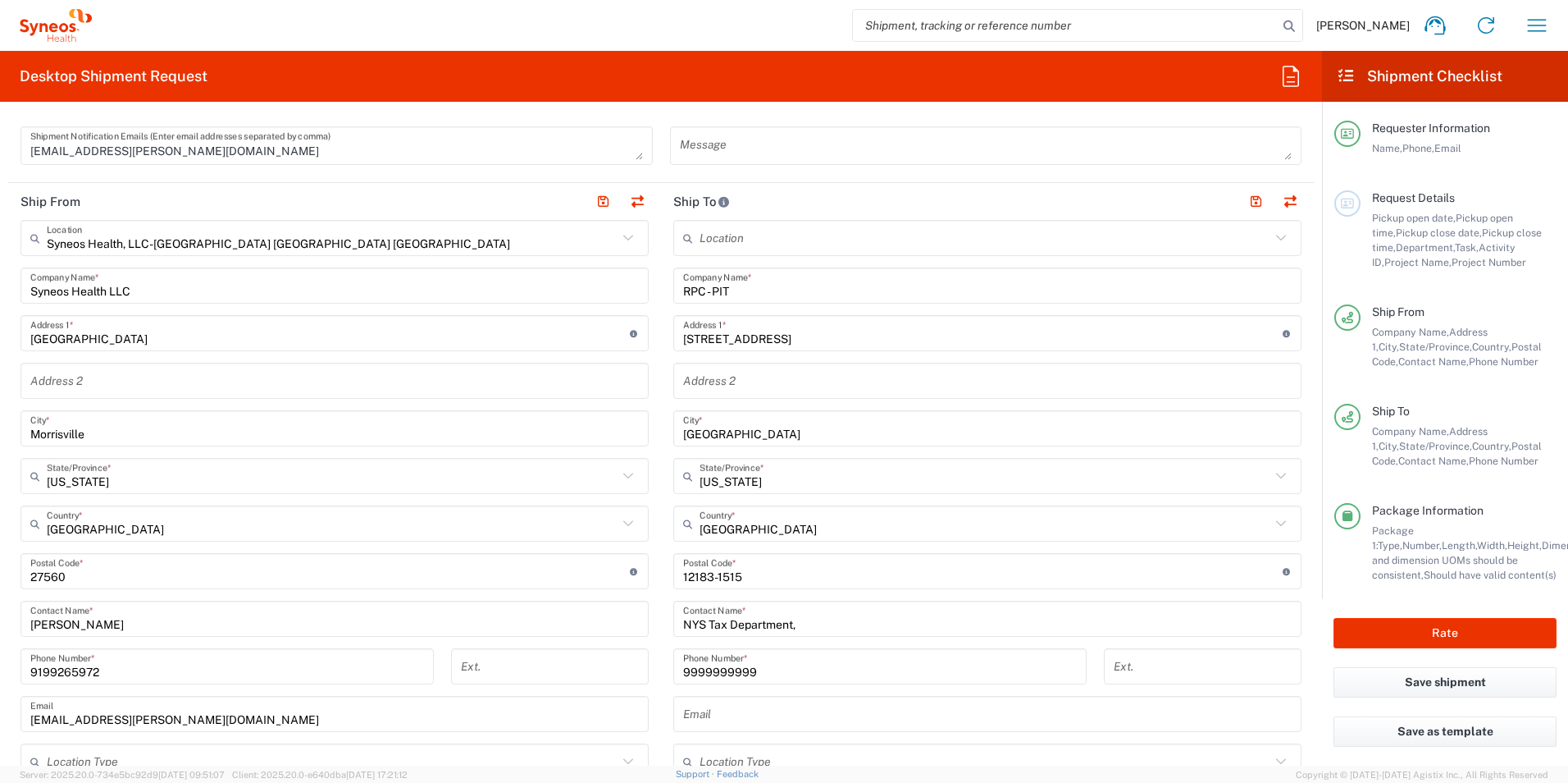
click at [1300, 554] on main "Location [PERSON_NAME] LLC-[GEOGRAPHIC_DATA] [GEOGRAPHIC_DATA] [GEOGRAPHIC_DATA…" at bounding box center [988, 565] width 653 height 690
click at [1437, 631] on button "Rate" at bounding box center [1445, 633] width 223 height 31
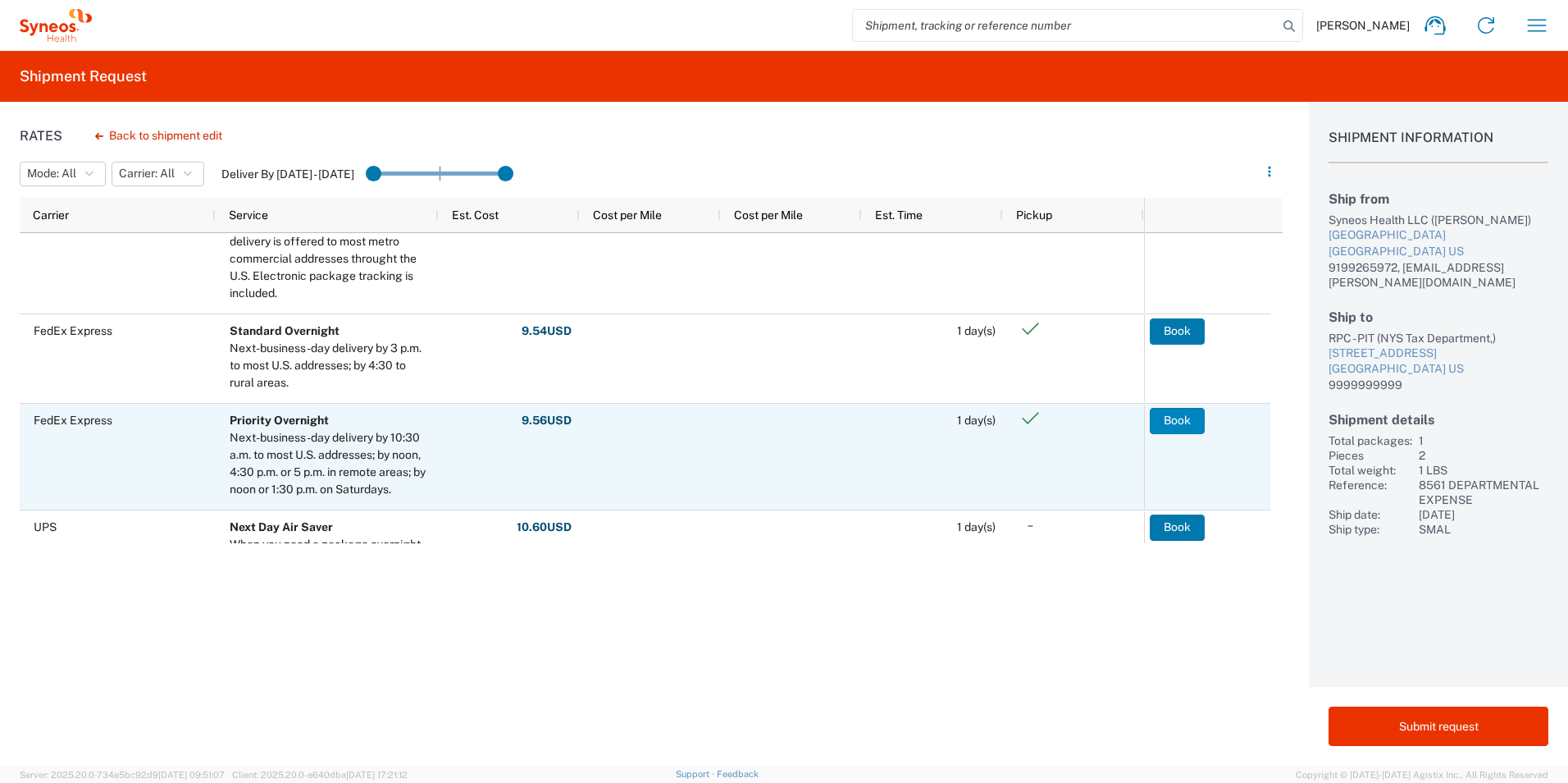
click at [1198, 428] on button "Book" at bounding box center [1177, 421] width 55 height 26
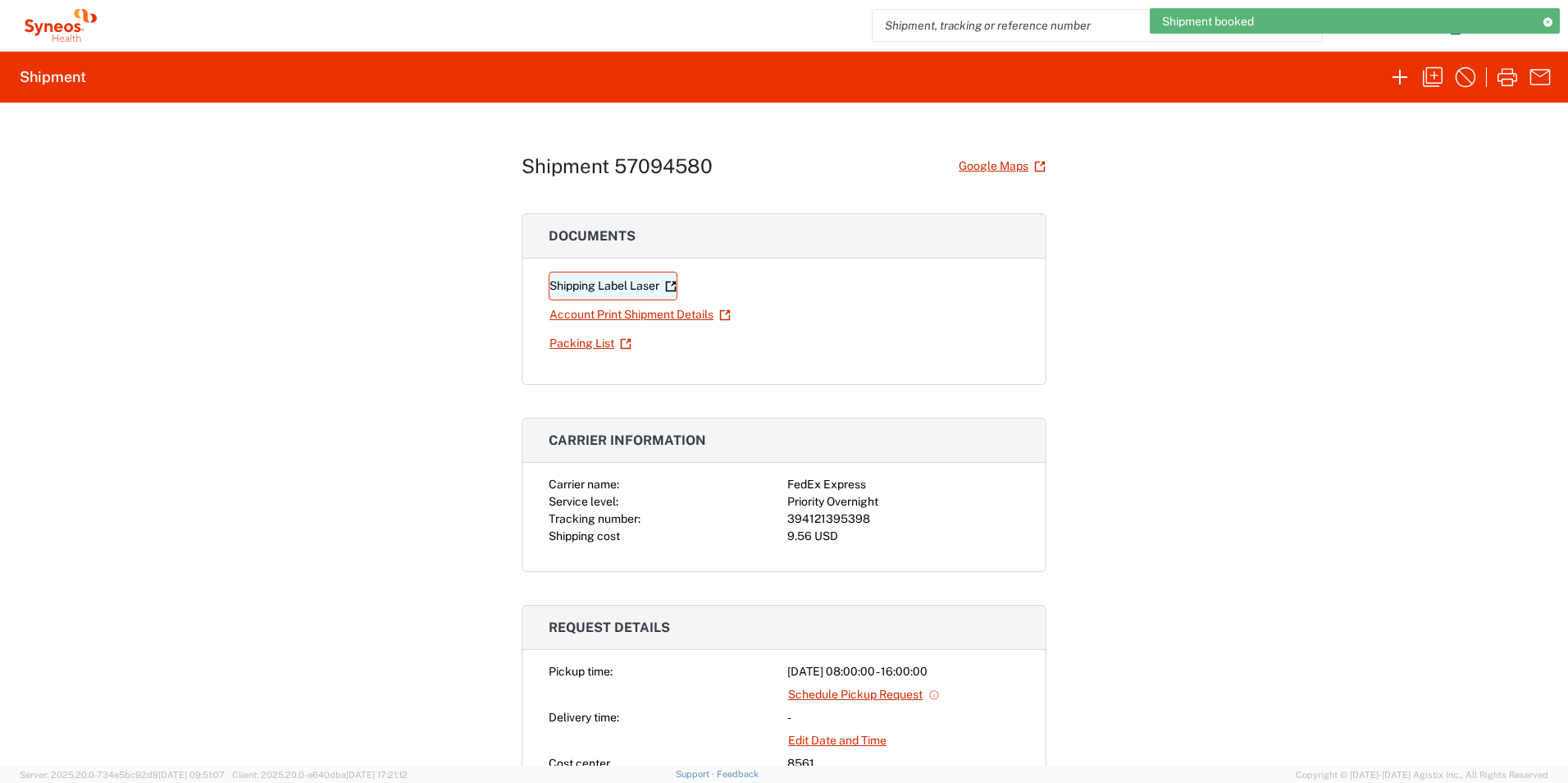
click at [614, 285] on link "Shipping Label Laser" at bounding box center [613, 286] width 129 height 29
